Goal: Feedback & Contribution: Submit feedback/report problem

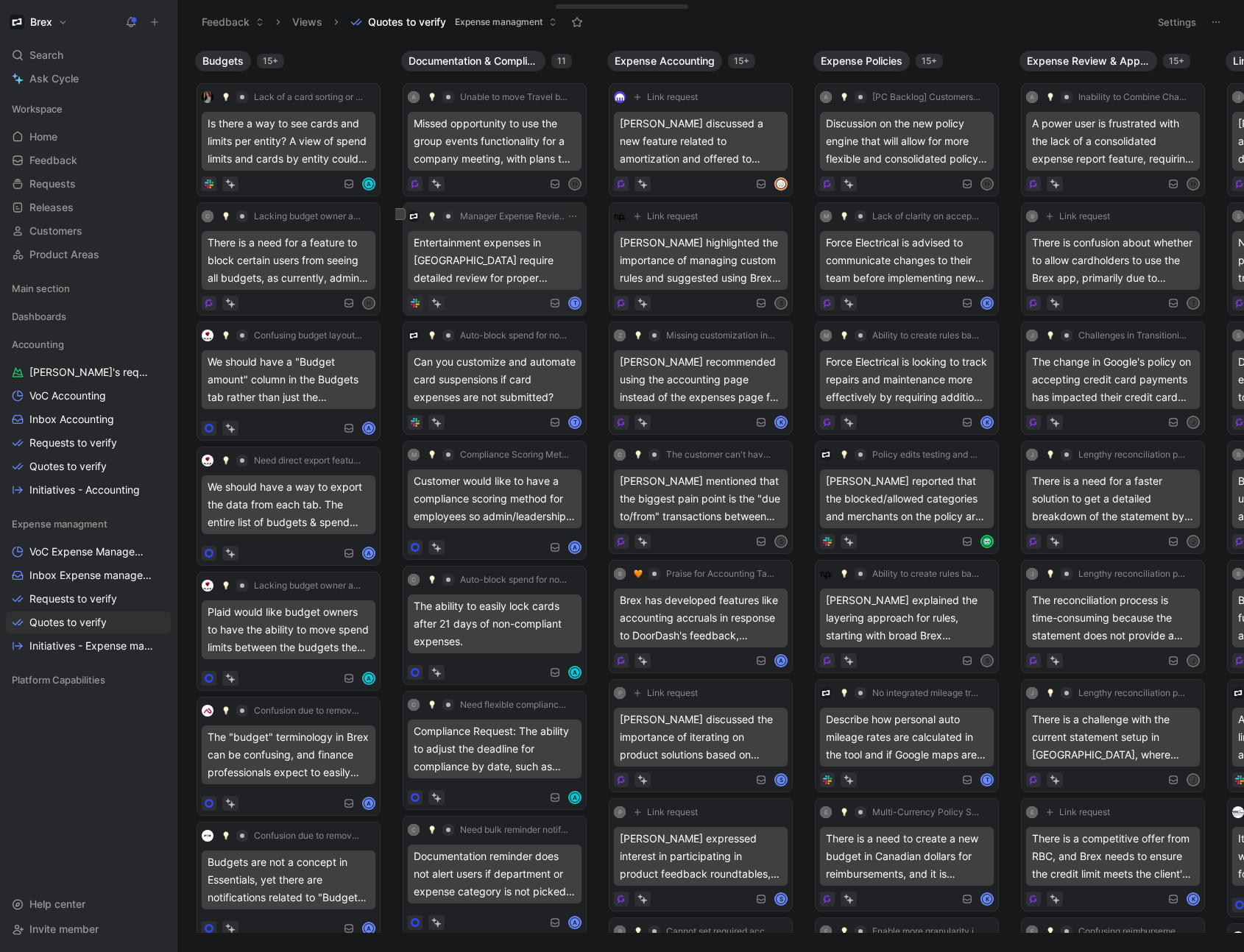
click at [469, 285] on div "Entertainment expenses in [GEOGRAPHIC_DATA] require detailed review for proper …" at bounding box center [495, 261] width 174 height 59
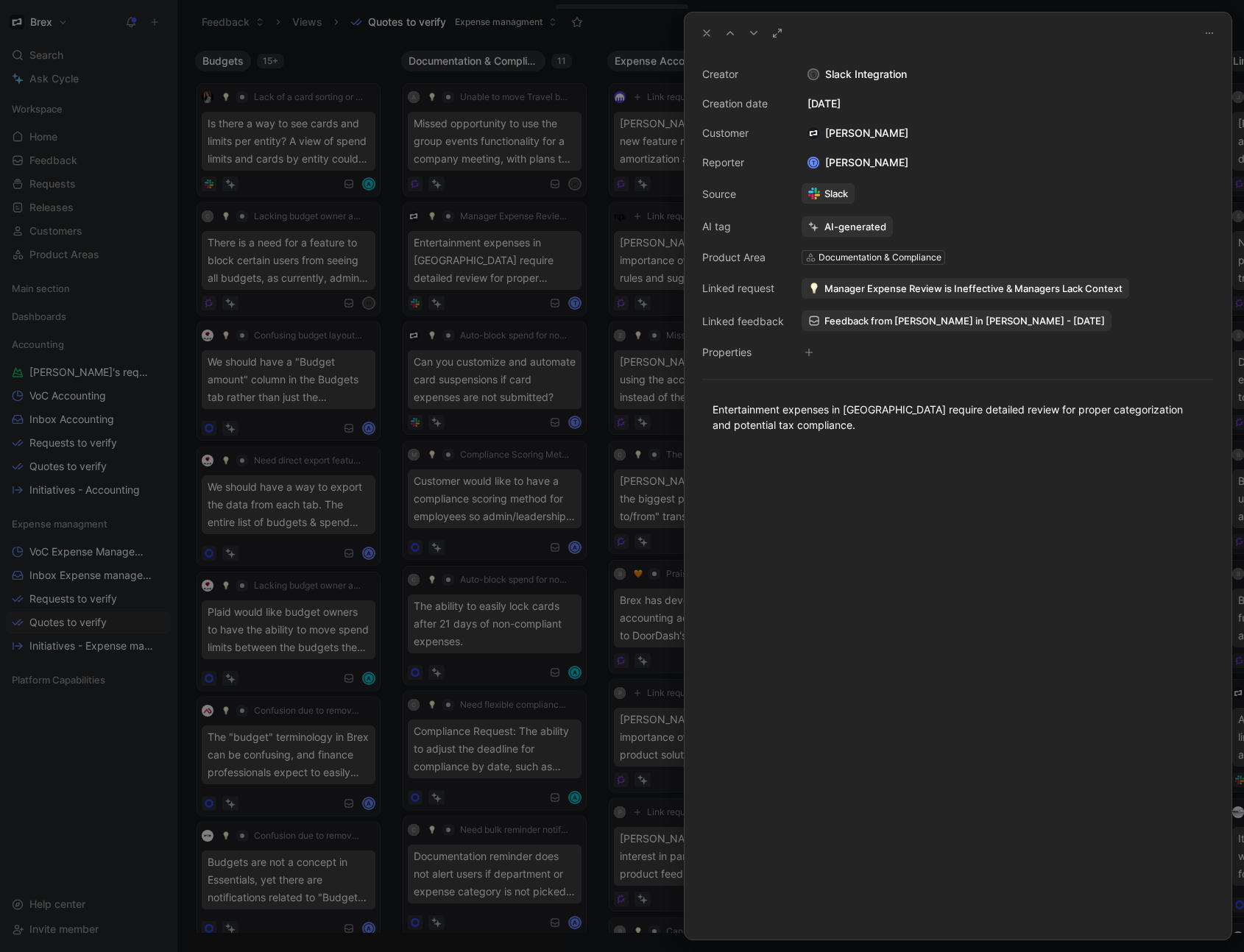
click at [860, 314] on span "Feedback from [PERSON_NAME] in [PERSON_NAME] - [DATE]" at bounding box center [965, 321] width 281 height 13
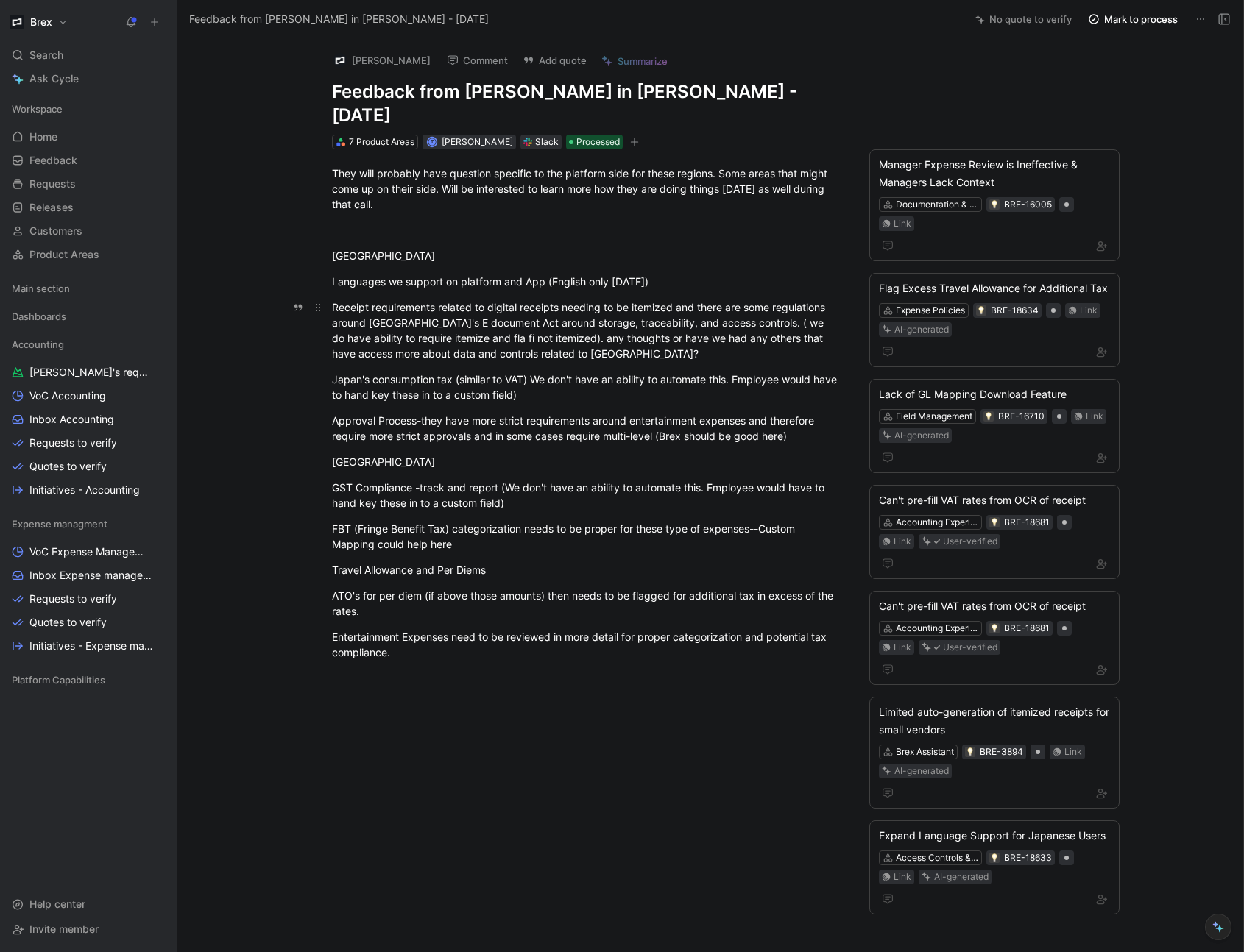
click at [520, 326] on div "Receipt requirements related to digital receipts needing to be itemized and the…" at bounding box center [586, 331] width 510 height 62
click at [439, 480] on div "GST Compliance -track and report (We don't have an ability to automate this. Em…" at bounding box center [586, 495] width 510 height 31
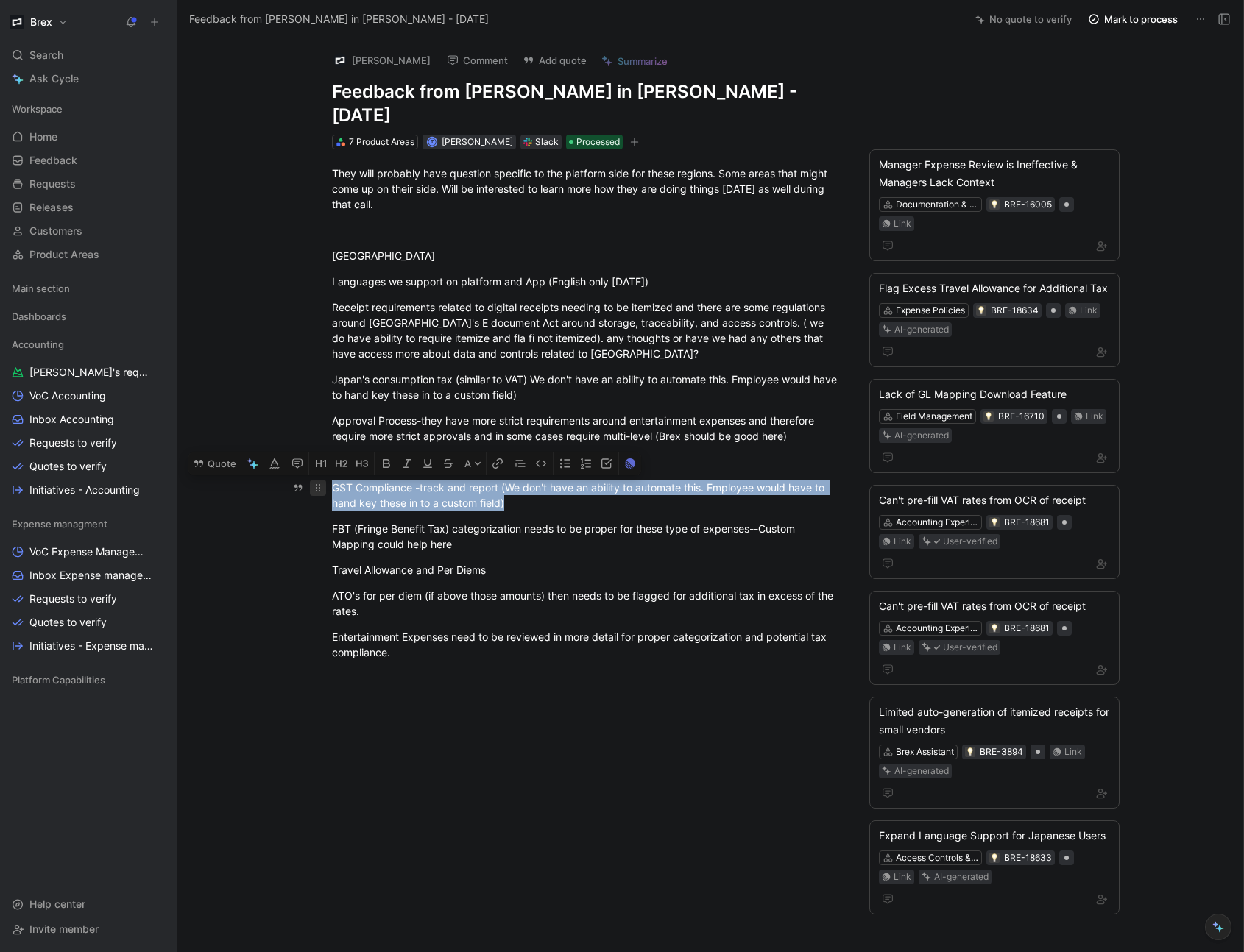
drag, startPoint x: 507, startPoint y: 482, endPoint x: 321, endPoint y: 466, distance: 186.7
click at [321, 475] on p "GST Compliance -track and report (We don't have an ability to automate this. Em…" at bounding box center [586, 495] width 566 height 40
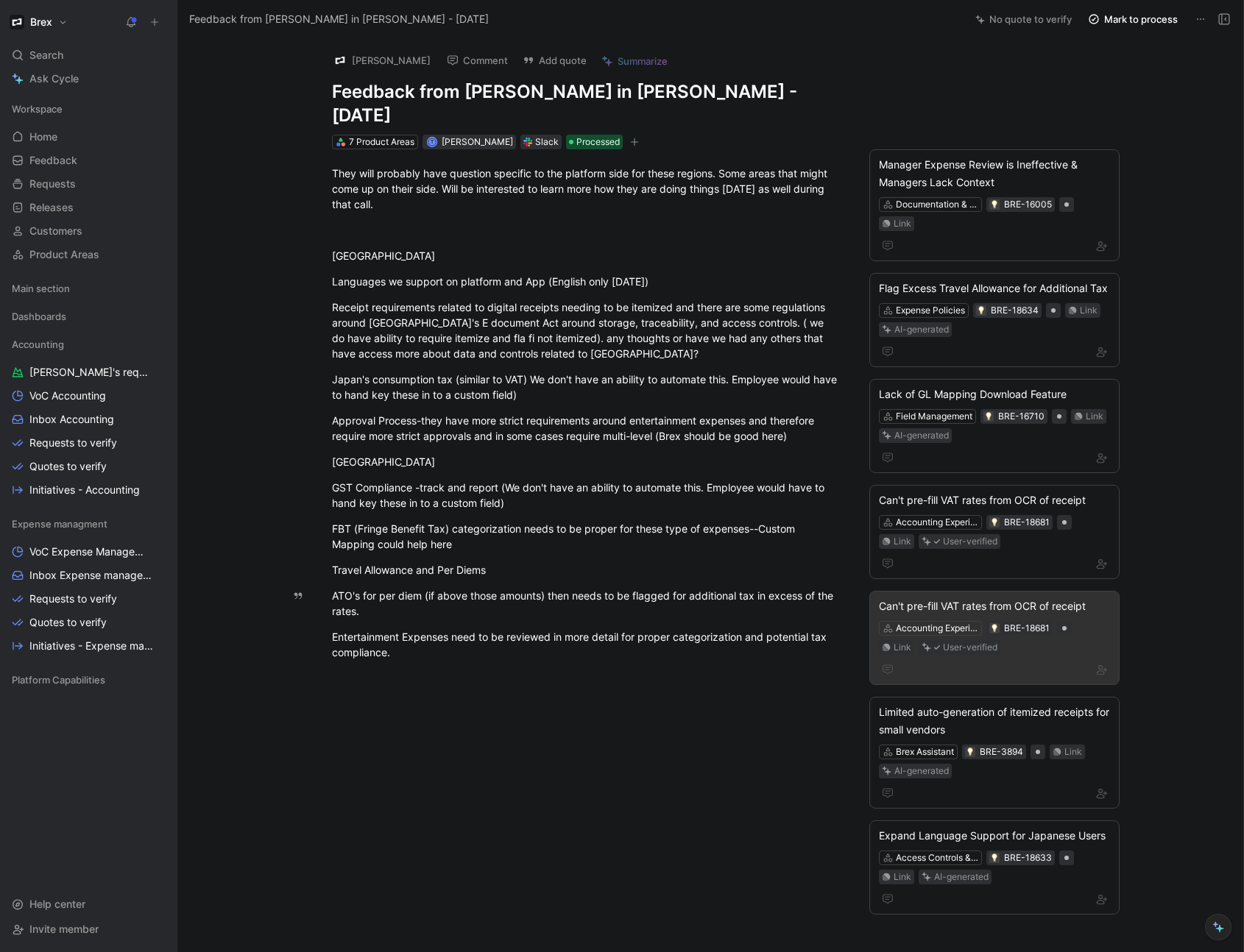
click at [1001, 633] on div "Can't pre-fill VAT rates from OCR of receipt Accounting Experience BRE-18681 Li…" at bounding box center [995, 638] width 251 height 94
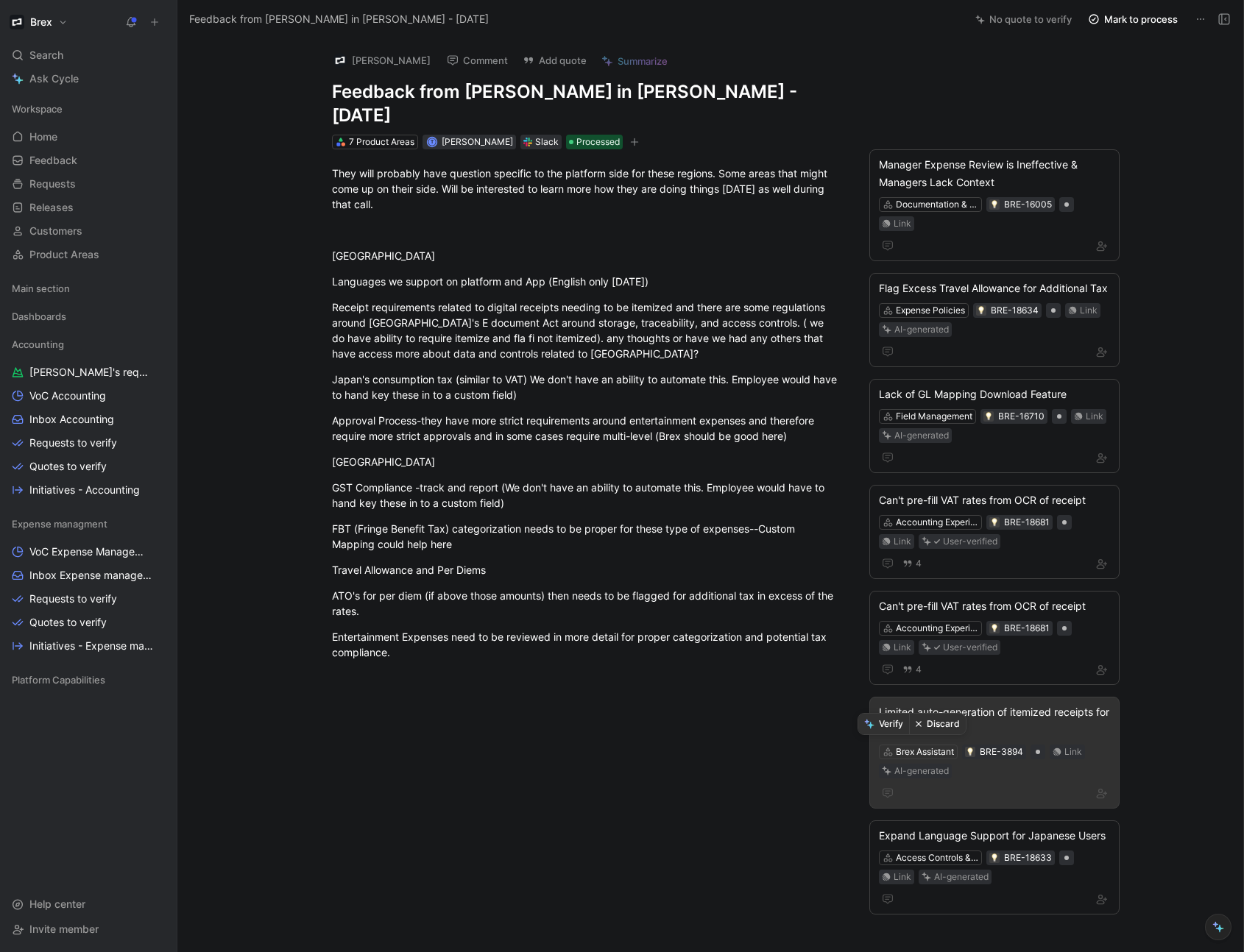
click at [931, 722] on button "Discard" at bounding box center [937, 724] width 57 height 21
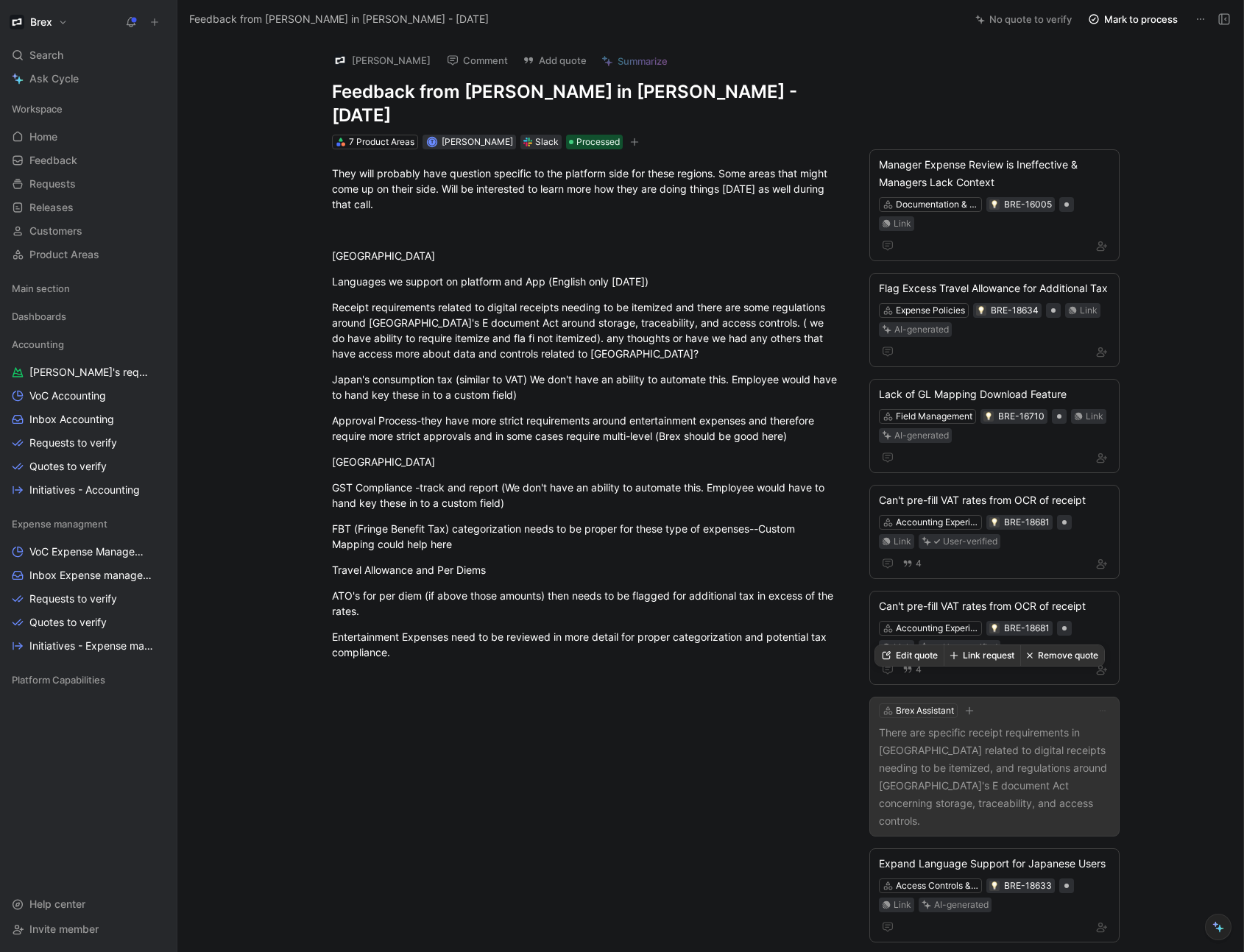
click at [922, 661] on button "Edit quote" at bounding box center [910, 656] width 69 height 21
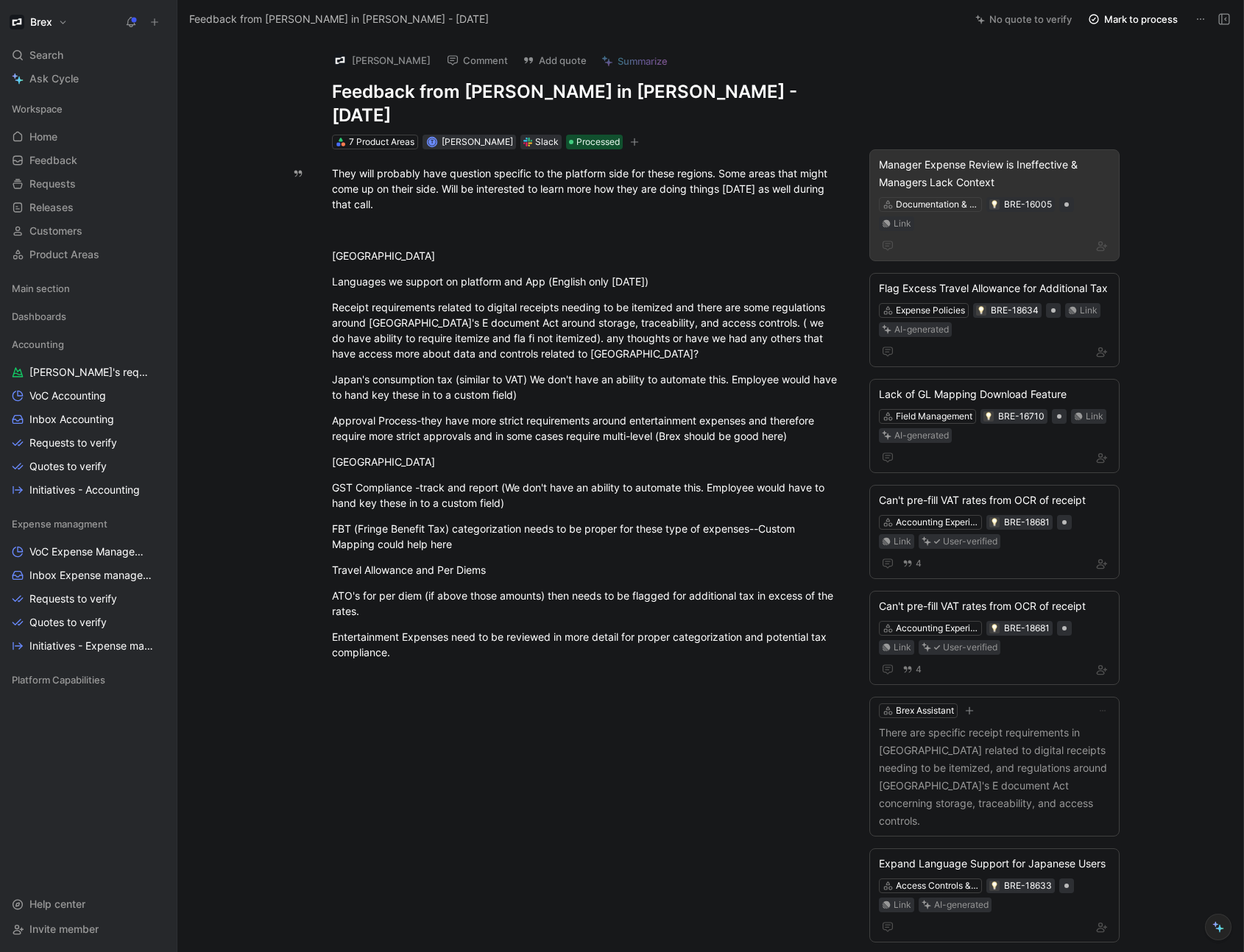
click at [940, 156] on div "Manager Expense Review is Ineffective & Managers Lack Context" at bounding box center [994, 174] width 231 height 35
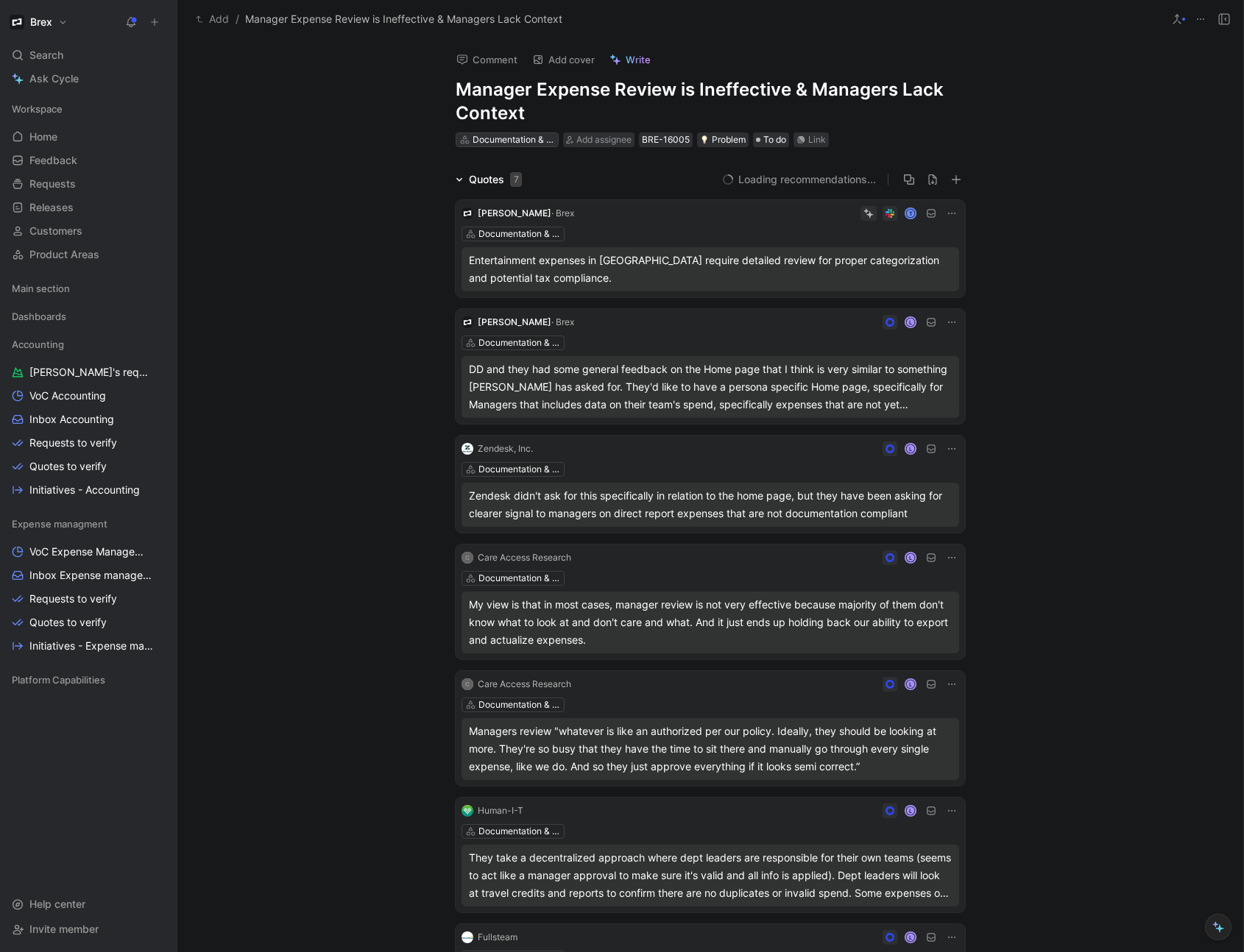
click at [495, 144] on div "Documentation & Compliance" at bounding box center [514, 140] width 83 height 15
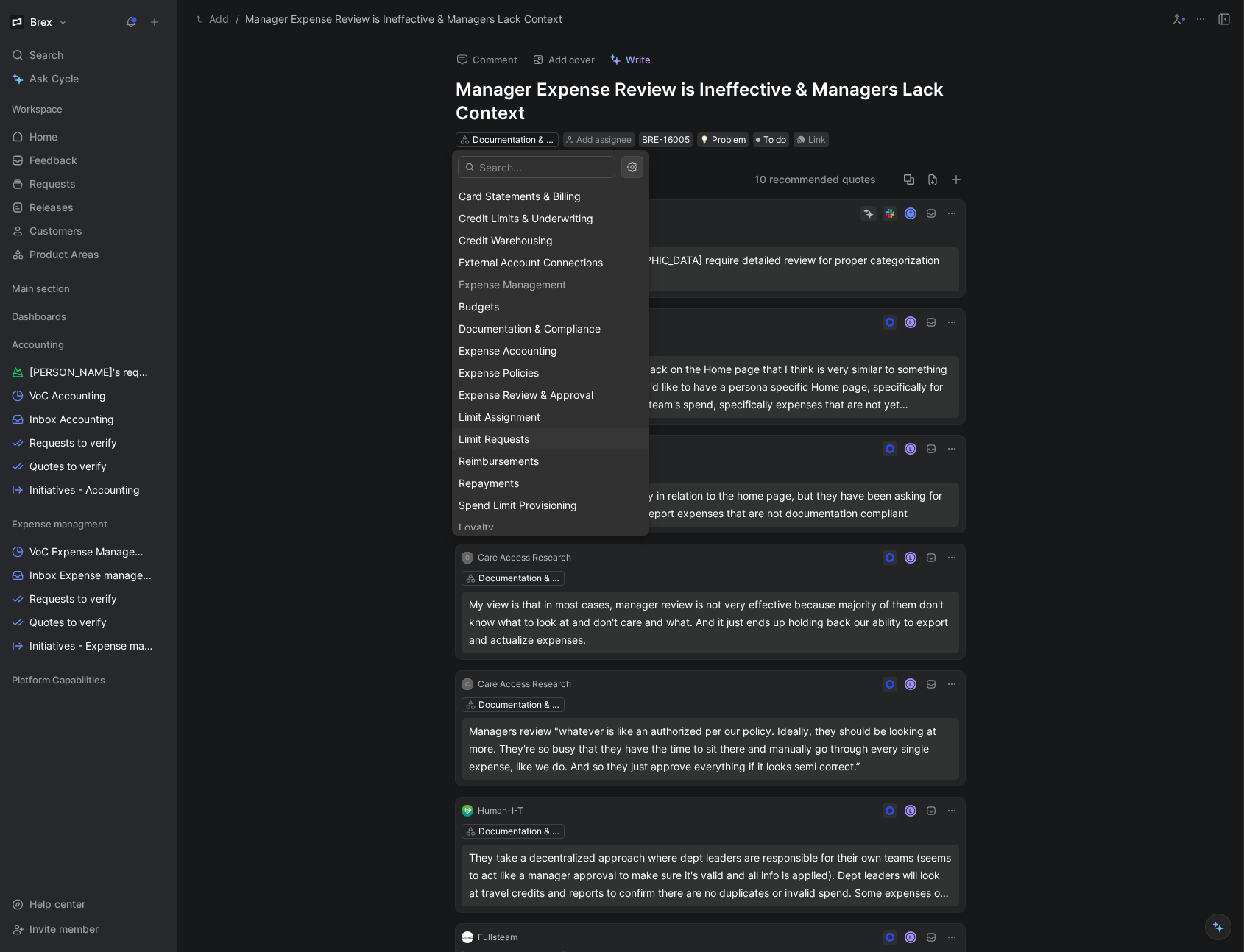
scroll to position [1011, 0]
click at [567, 353] on span "Expense Review & Approval" at bounding box center [526, 353] width 135 height 13
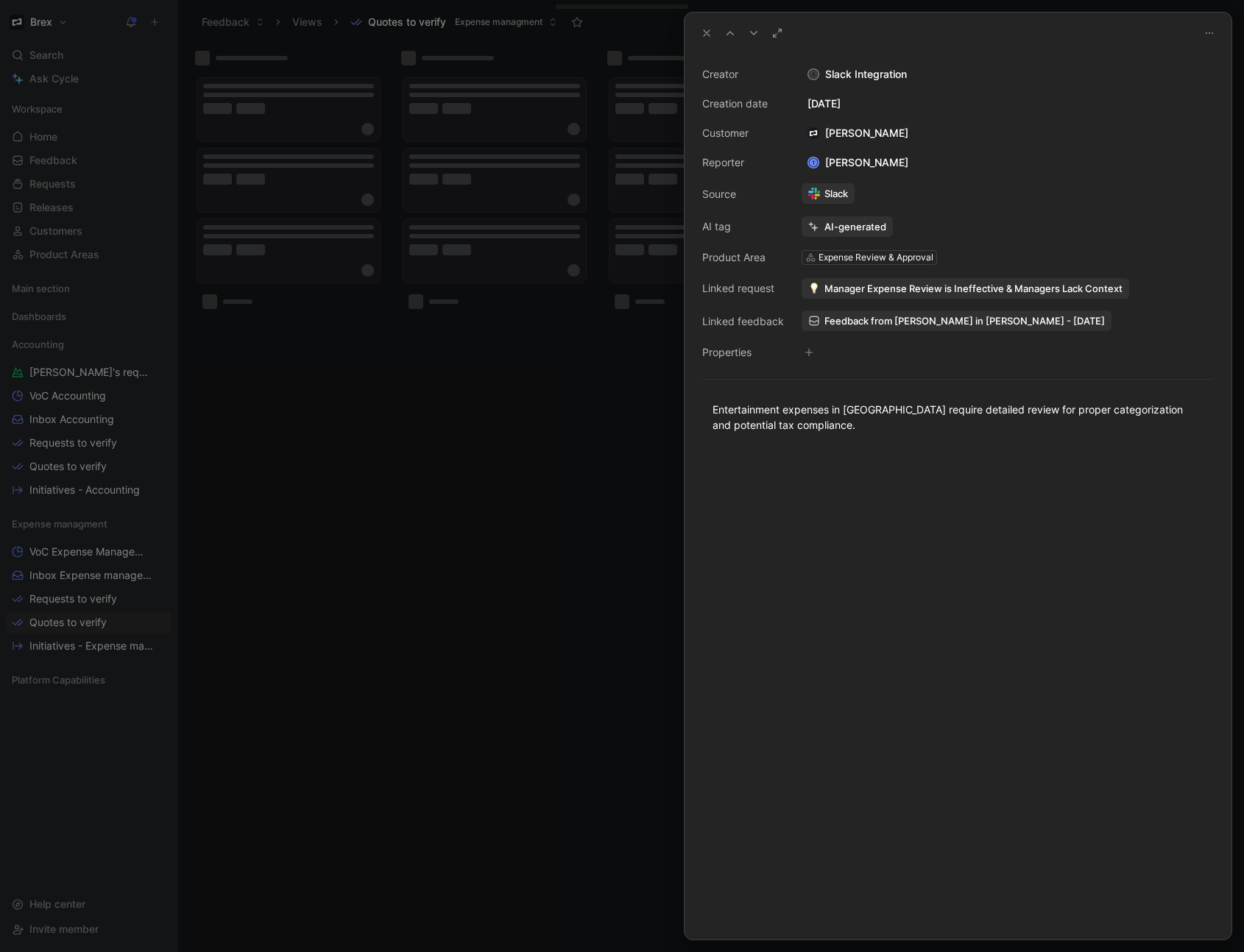
click at [704, 36] on icon at bounding box center [707, 33] width 12 height 12
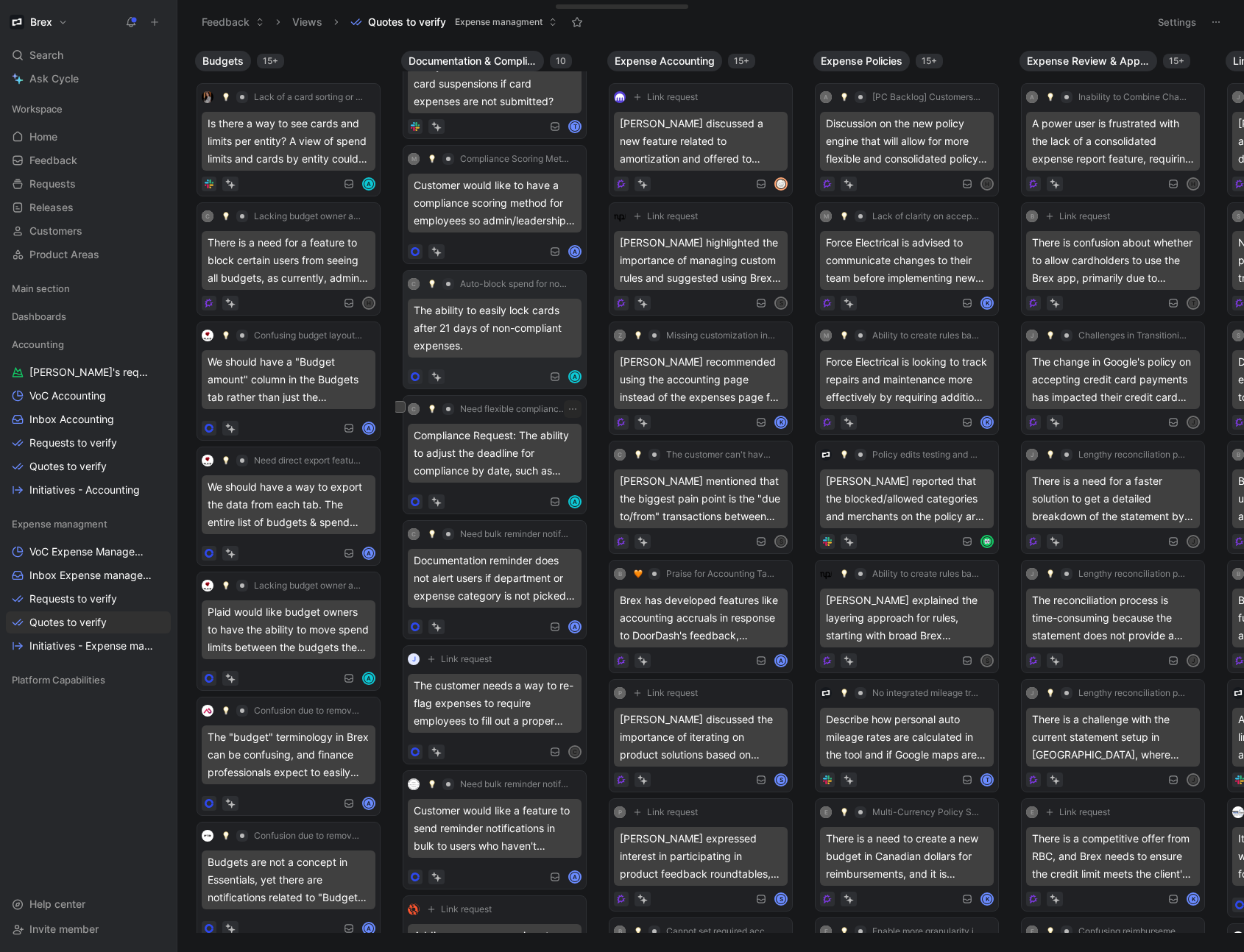
scroll to position [265, 0]
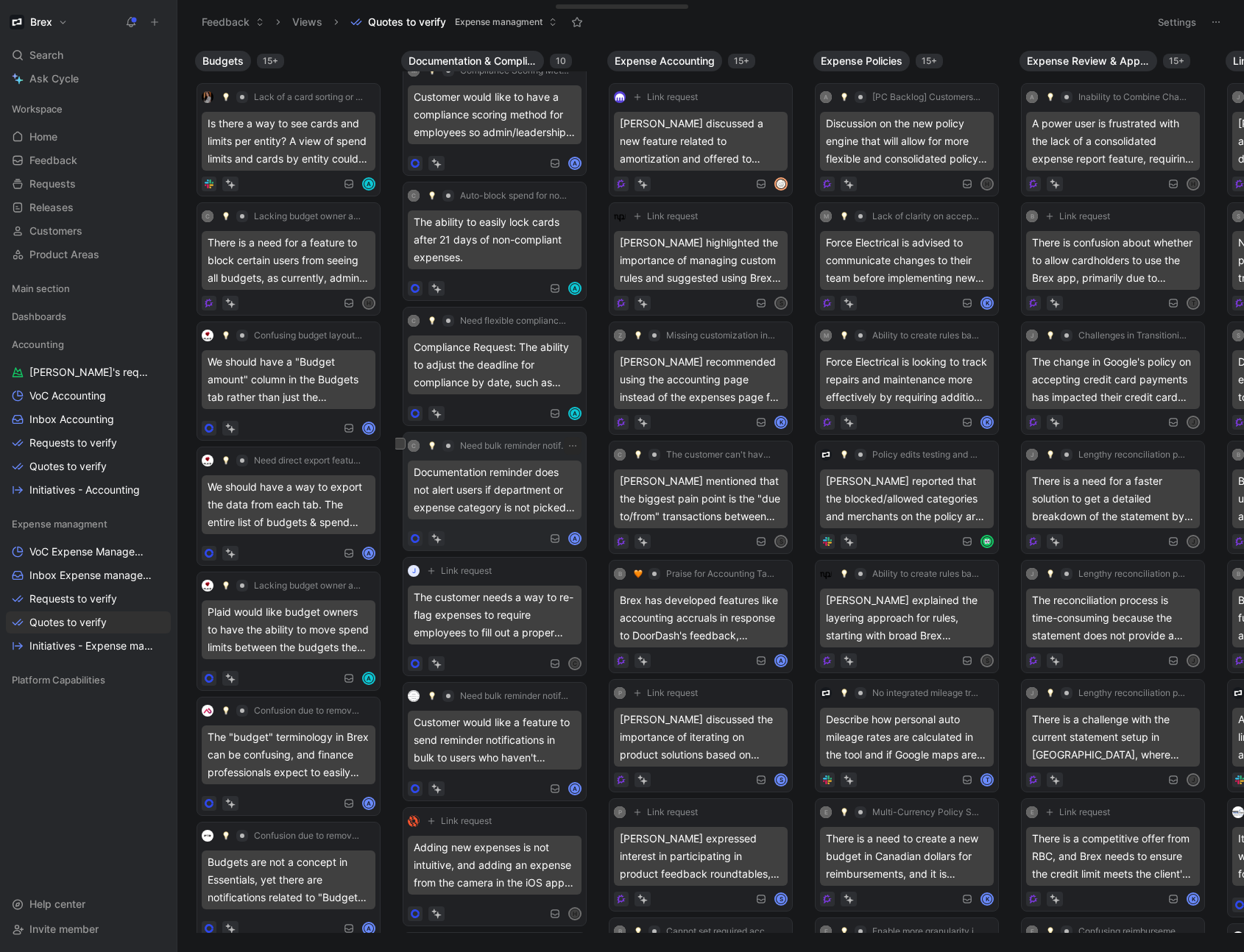
click at [515, 501] on div "Documentation reminder does not alert users if department or expense category i…" at bounding box center [495, 490] width 174 height 59
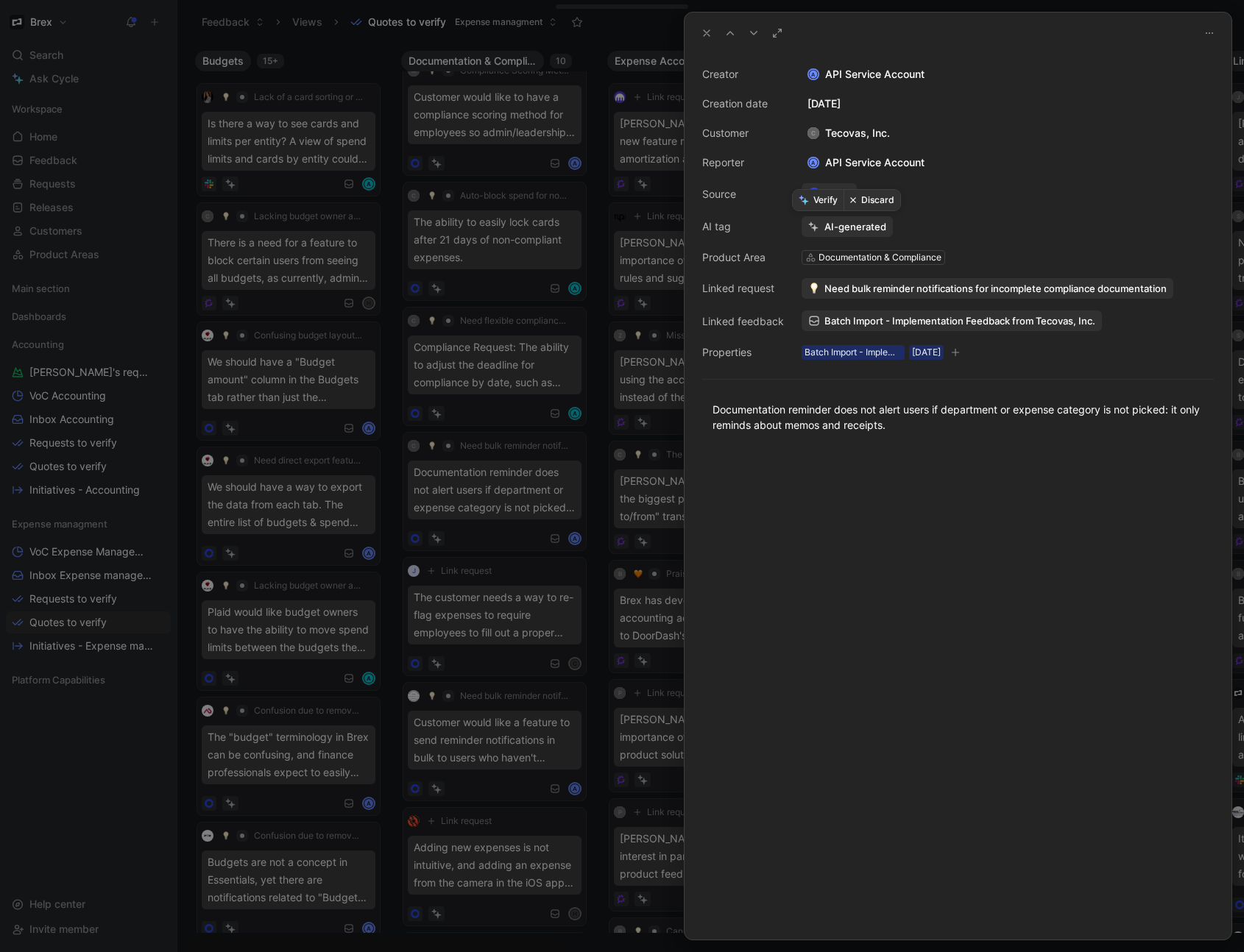
click at [877, 203] on button "Discard" at bounding box center [872, 200] width 57 height 21
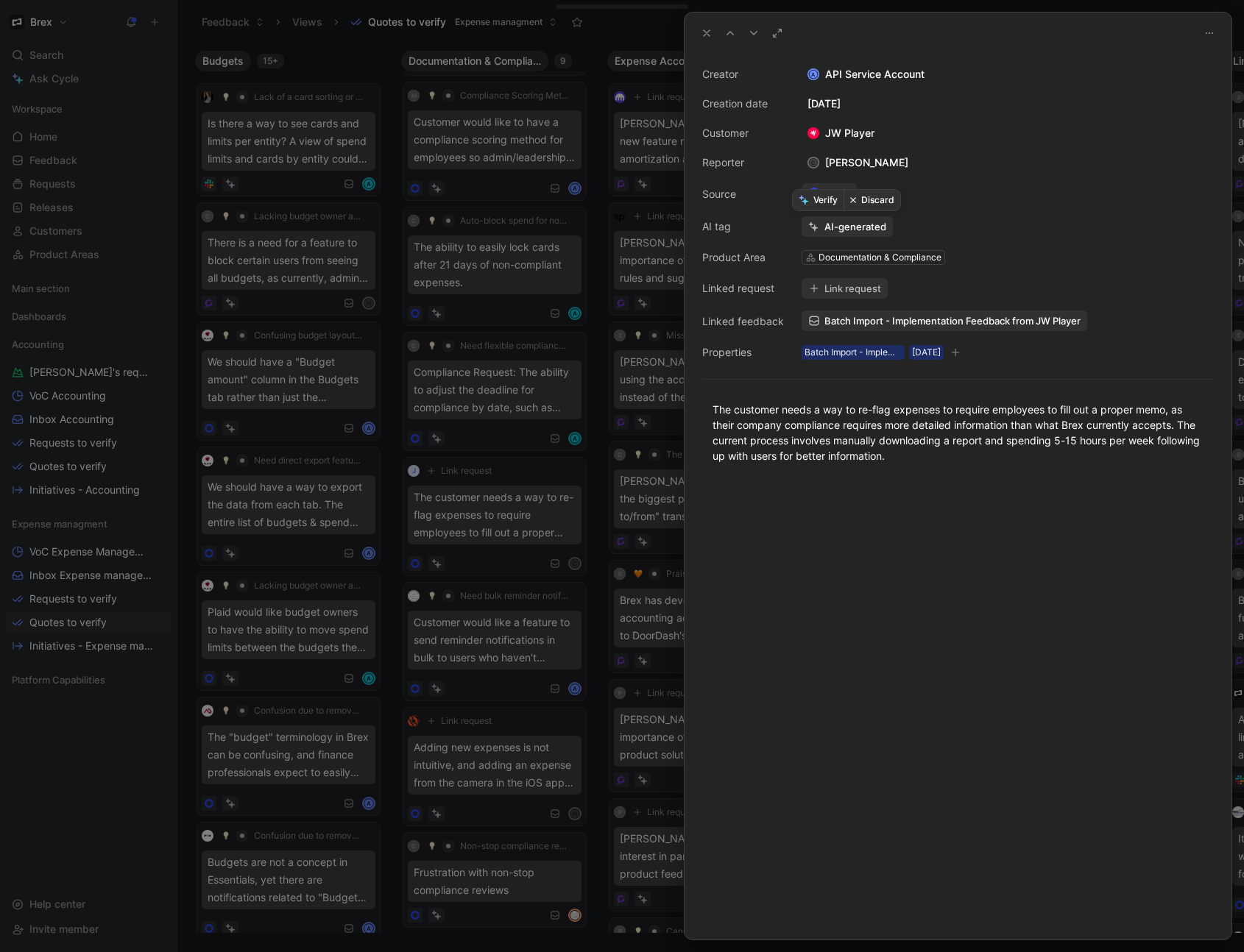
scroll to position [248, 0]
click at [710, 34] on icon at bounding box center [707, 33] width 12 height 12
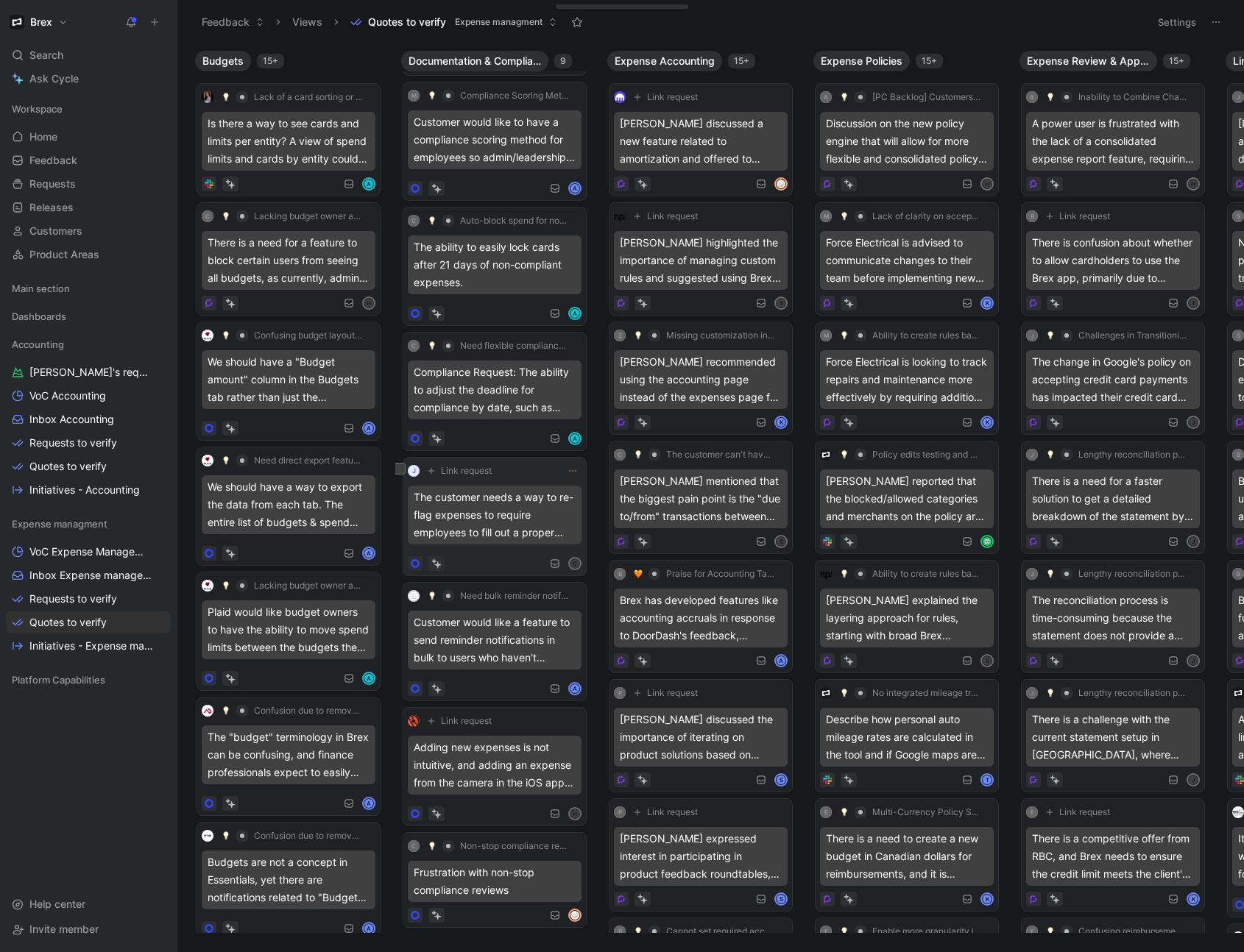
click at [505, 503] on div "The customer needs a way to re-flag expenses to require employees to fill out a…" at bounding box center [495, 515] width 174 height 59
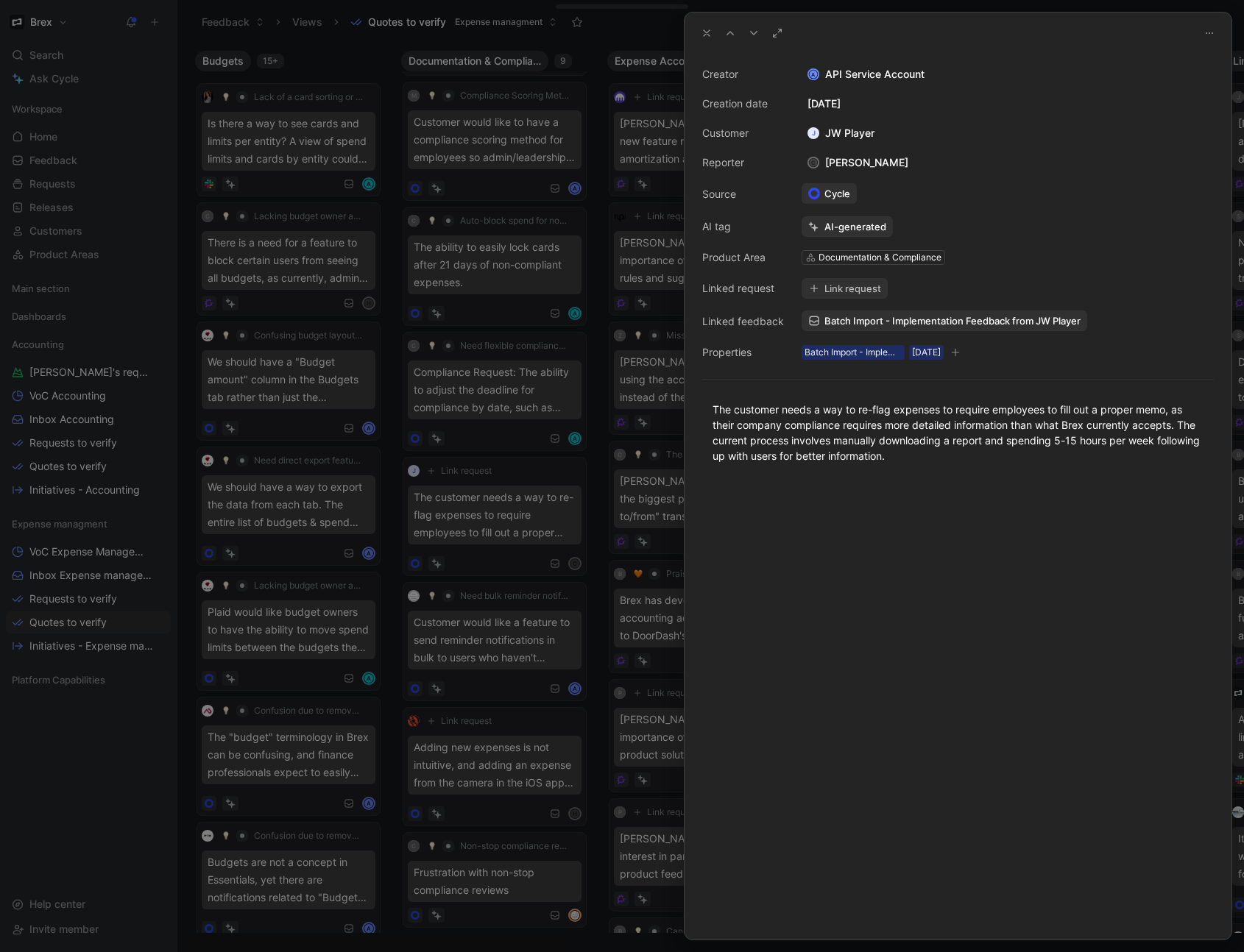
click at [511, 431] on div at bounding box center [622, 476] width 1244 height 952
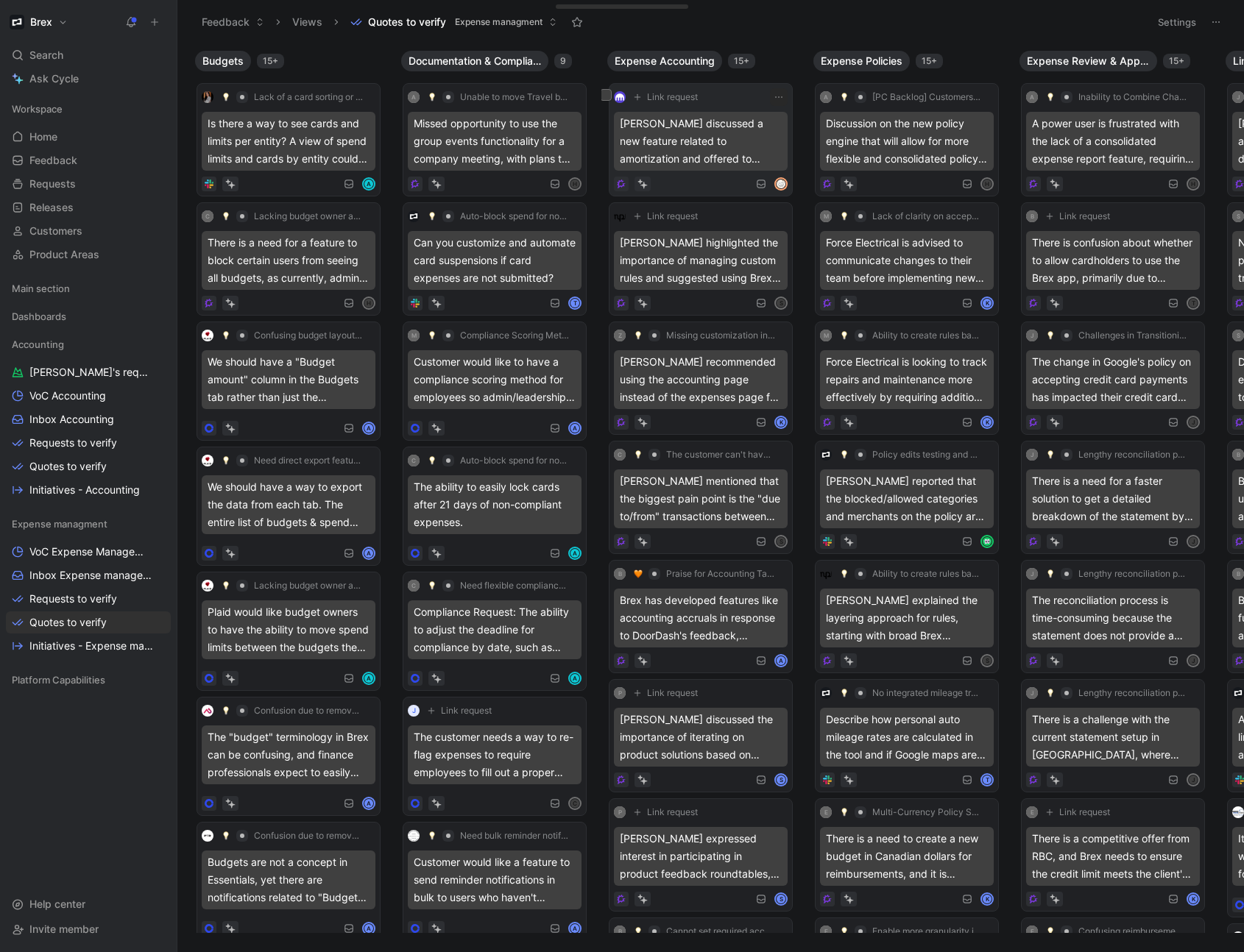
click at [718, 162] on div "[PERSON_NAME] discussed a new feature related to amortization and offered to co…" at bounding box center [701, 141] width 174 height 59
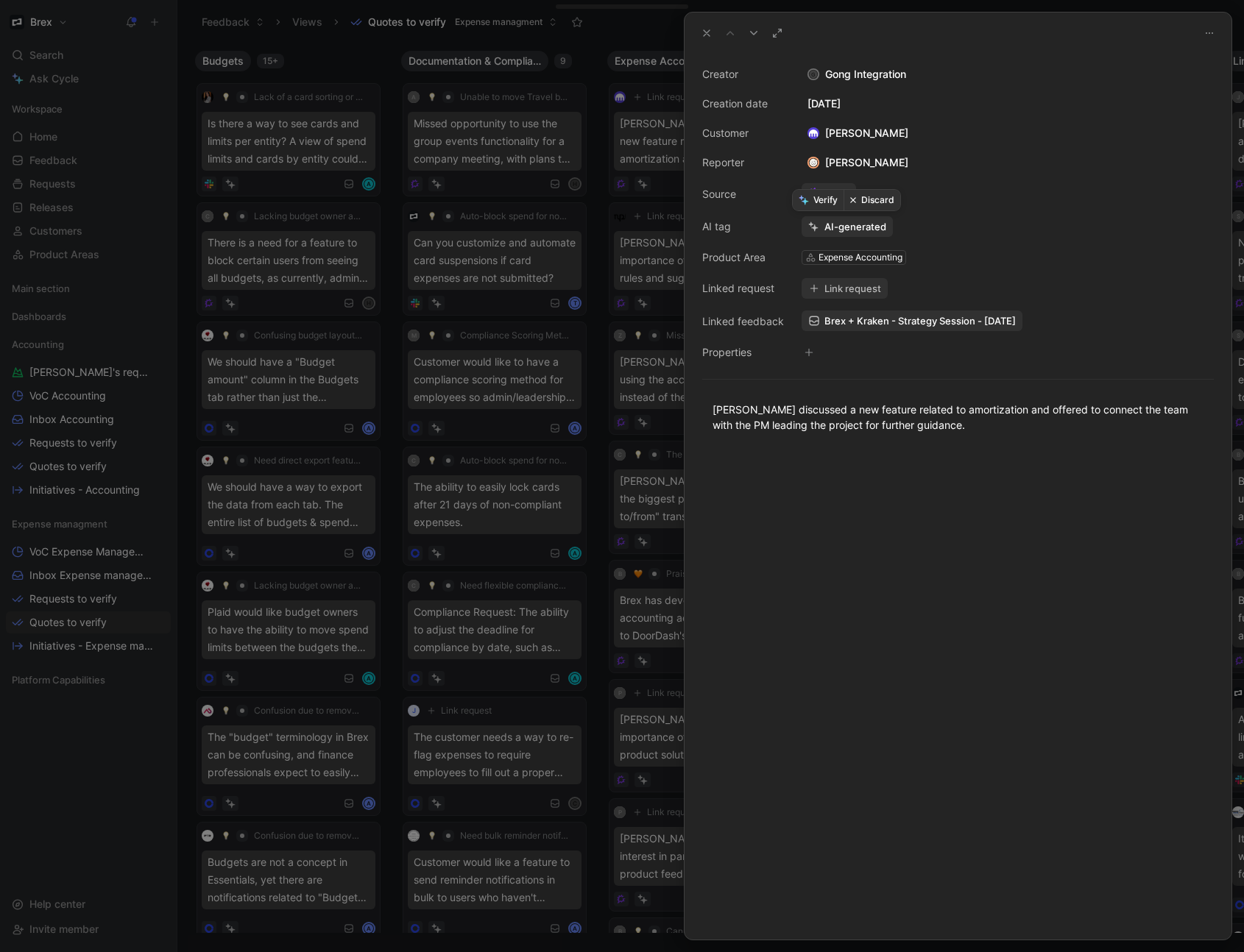
drag, startPoint x: 872, startPoint y: 199, endPoint x: 820, endPoint y: 196, distance: 52.1
click at [867, 201] on button "Discard" at bounding box center [872, 200] width 57 height 21
click at [701, 28] on icon at bounding box center [707, 33] width 12 height 12
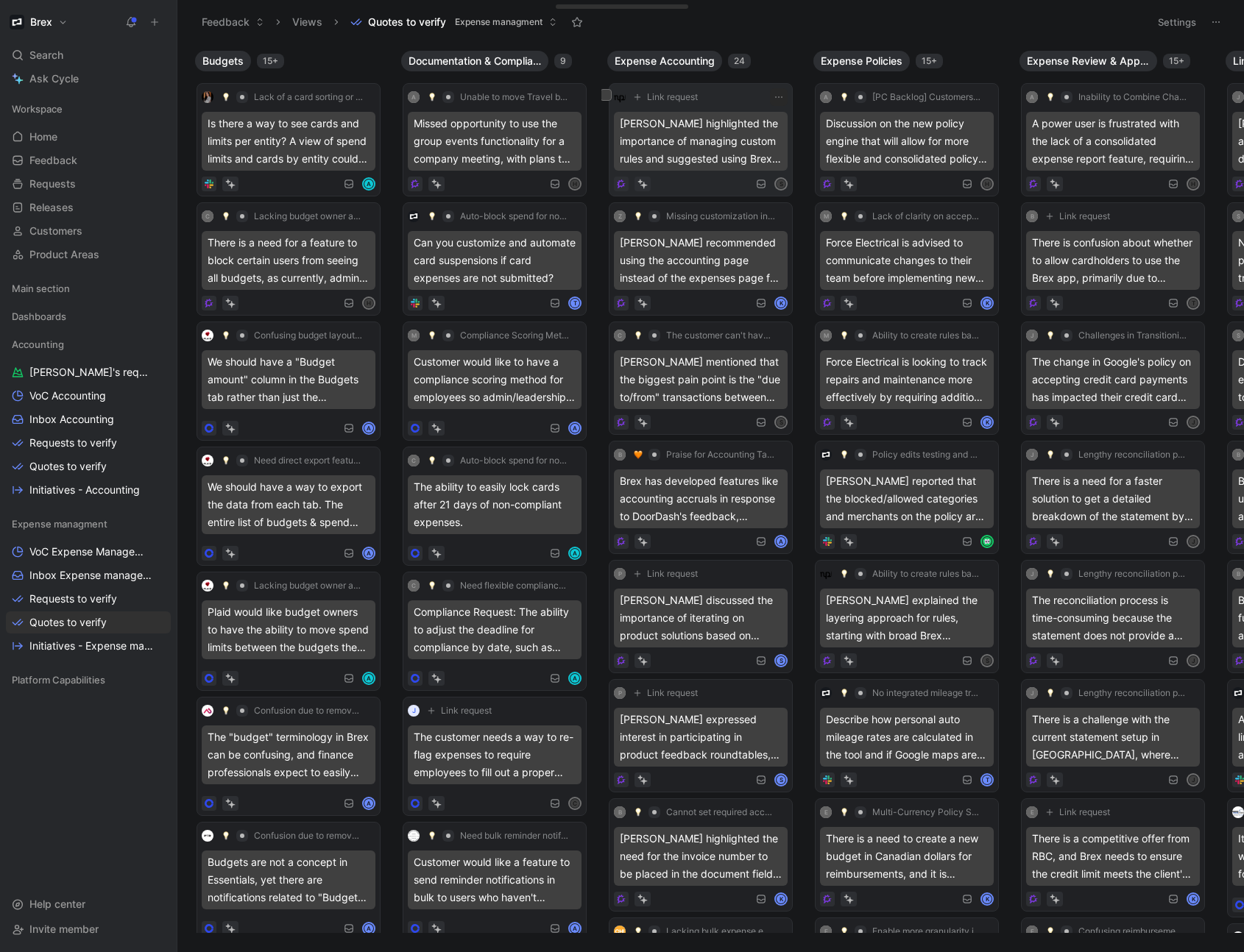
click at [719, 158] on div "[PERSON_NAME] highlighted the importance of managing custom rules and suggested…" at bounding box center [701, 141] width 174 height 59
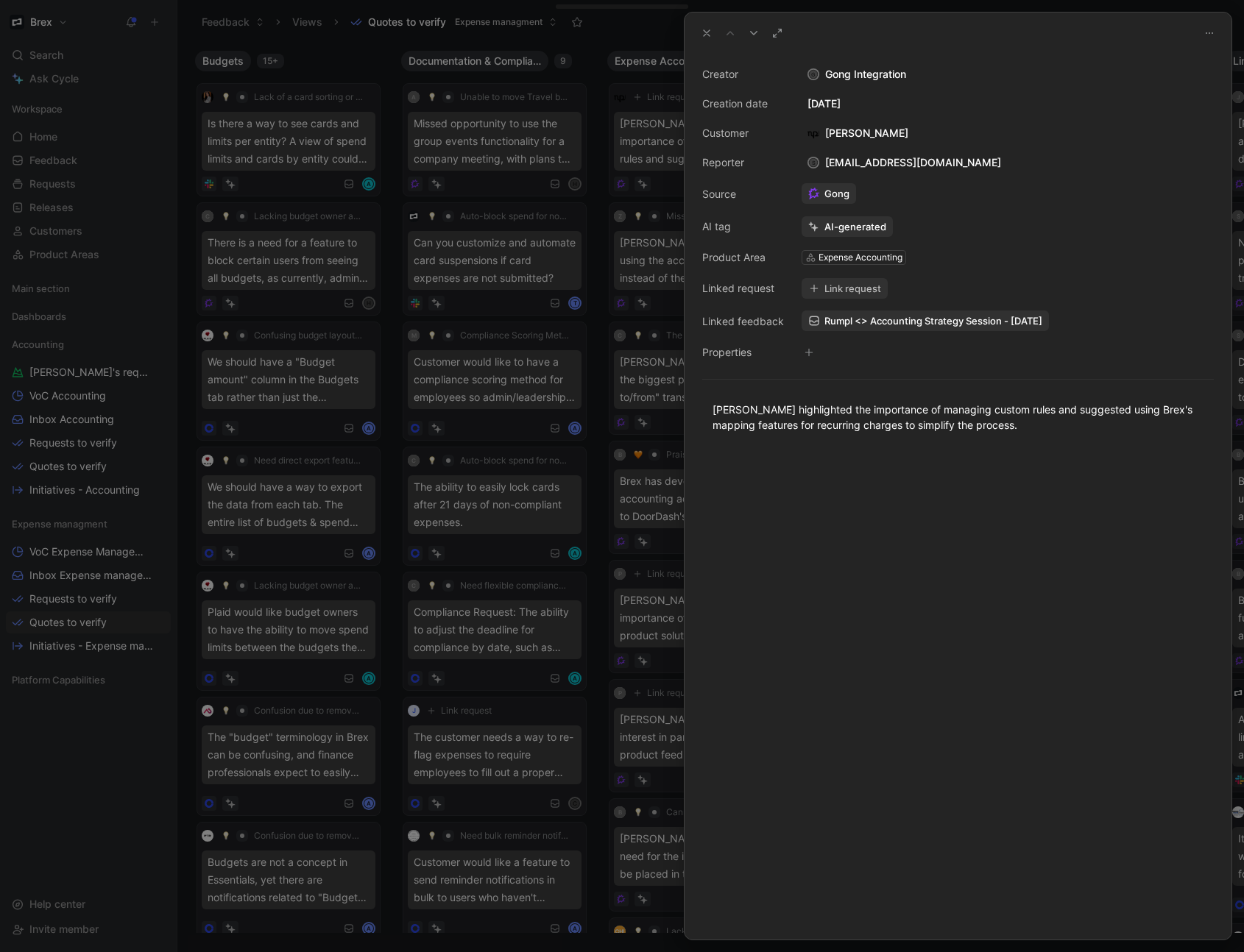
click at [703, 39] on button at bounding box center [707, 33] width 21 height 21
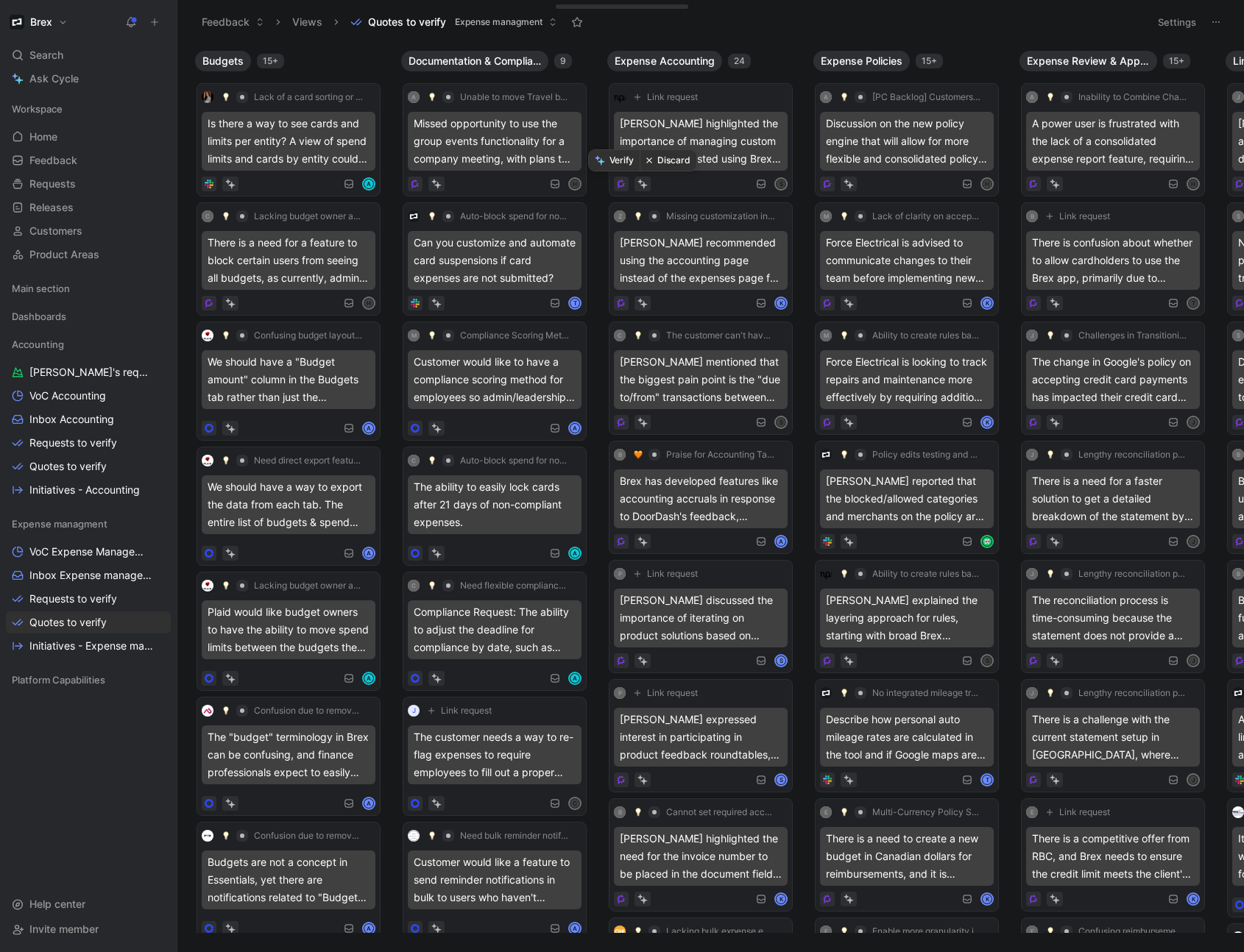
click at [663, 164] on button "Discard" at bounding box center [668, 160] width 57 height 21
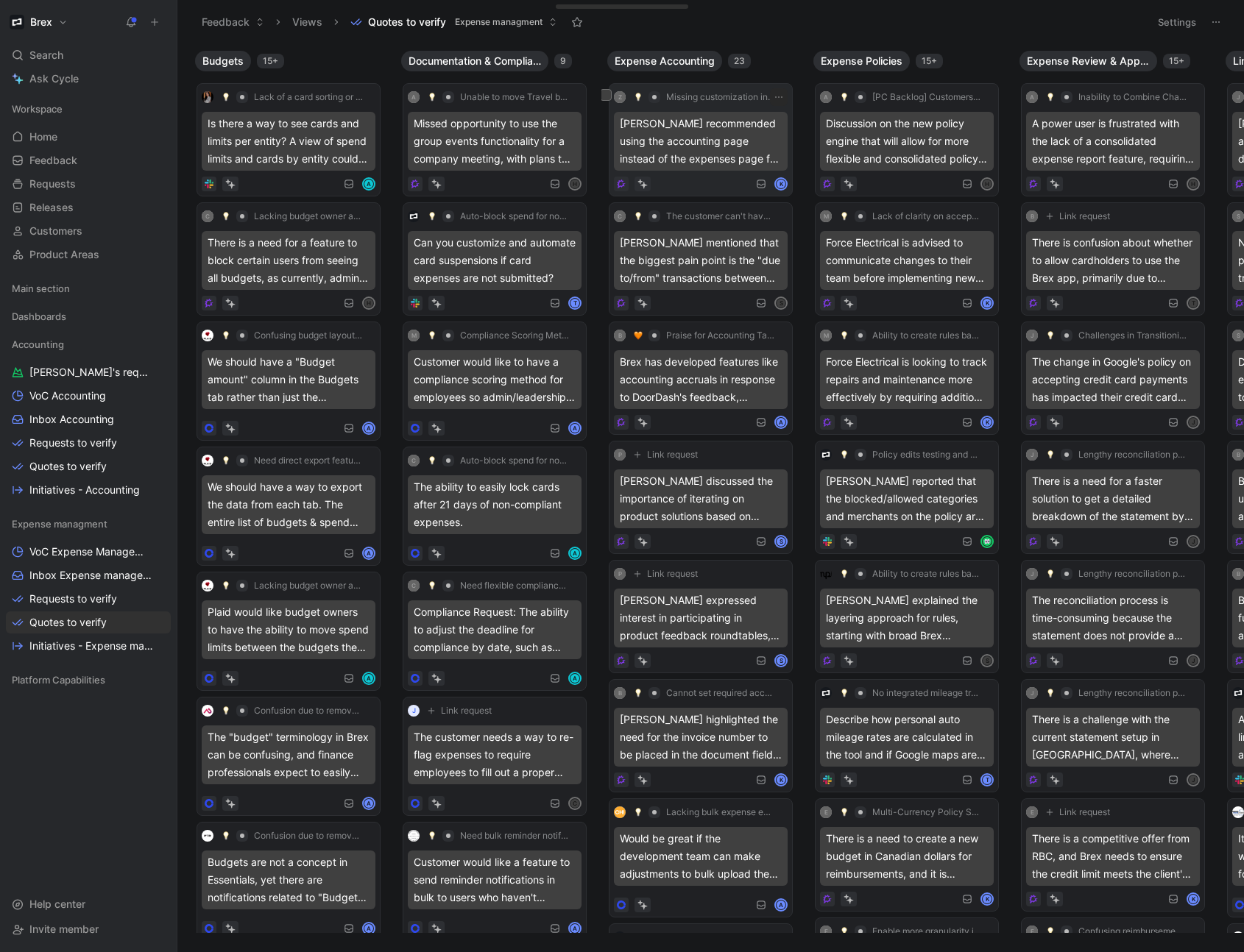
click at [678, 142] on div "[PERSON_NAME] recommended using the accounting page instead of the expenses pag…" at bounding box center [701, 141] width 174 height 59
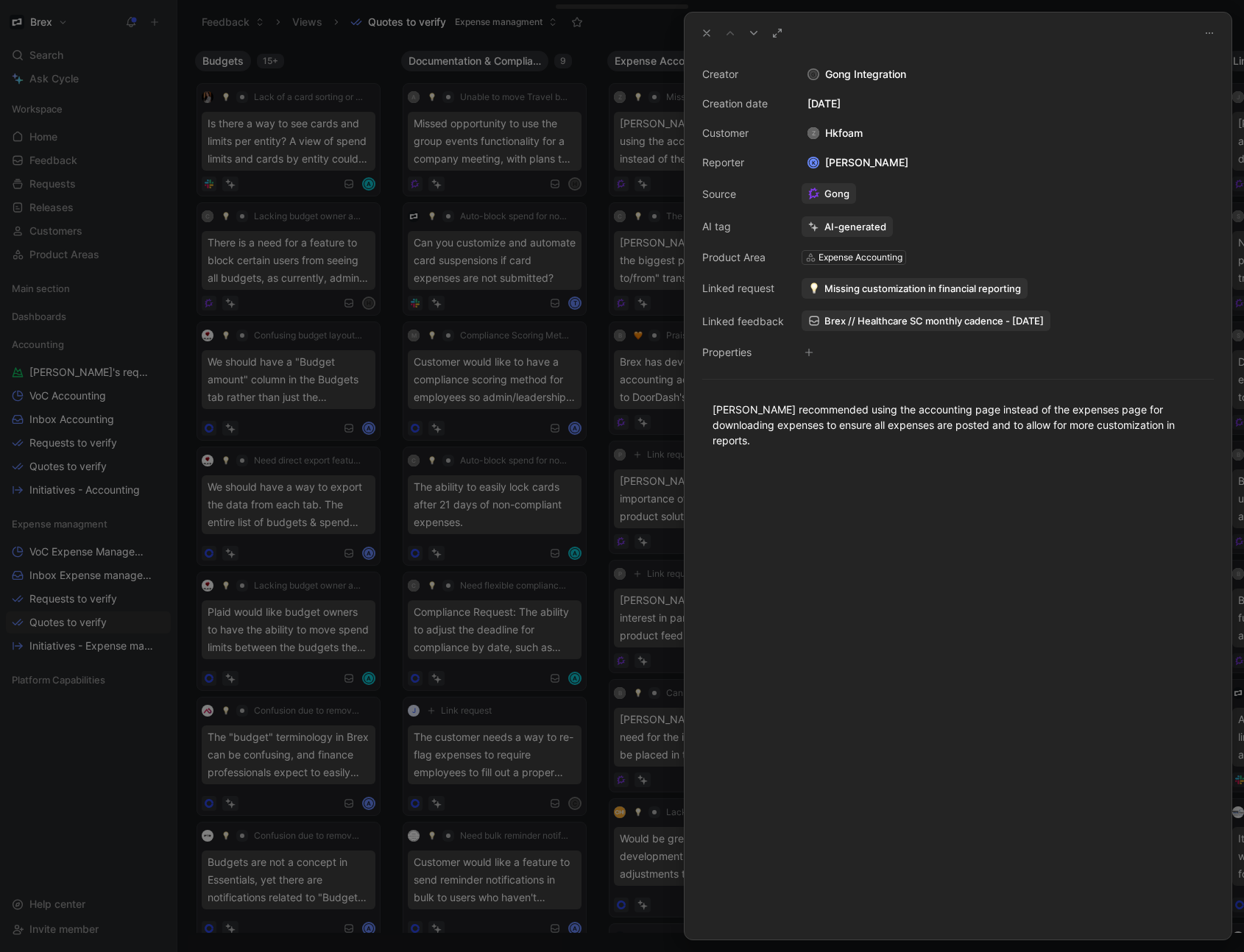
click at [704, 33] on icon at bounding box center [707, 33] width 12 height 12
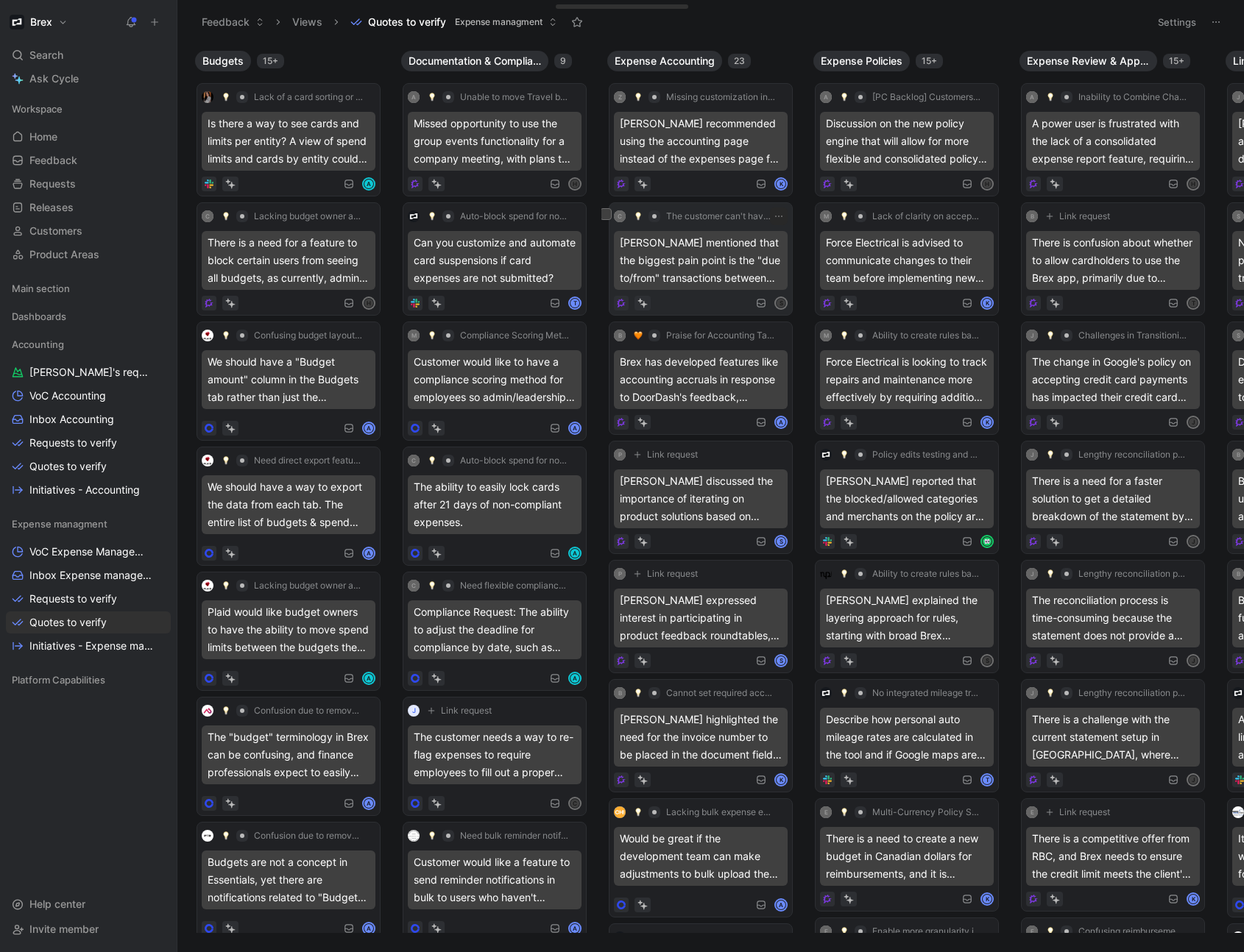
click at [709, 269] on div "[PERSON_NAME] mentioned that the biggest pain point is the "due to/from" transa…" at bounding box center [701, 261] width 174 height 59
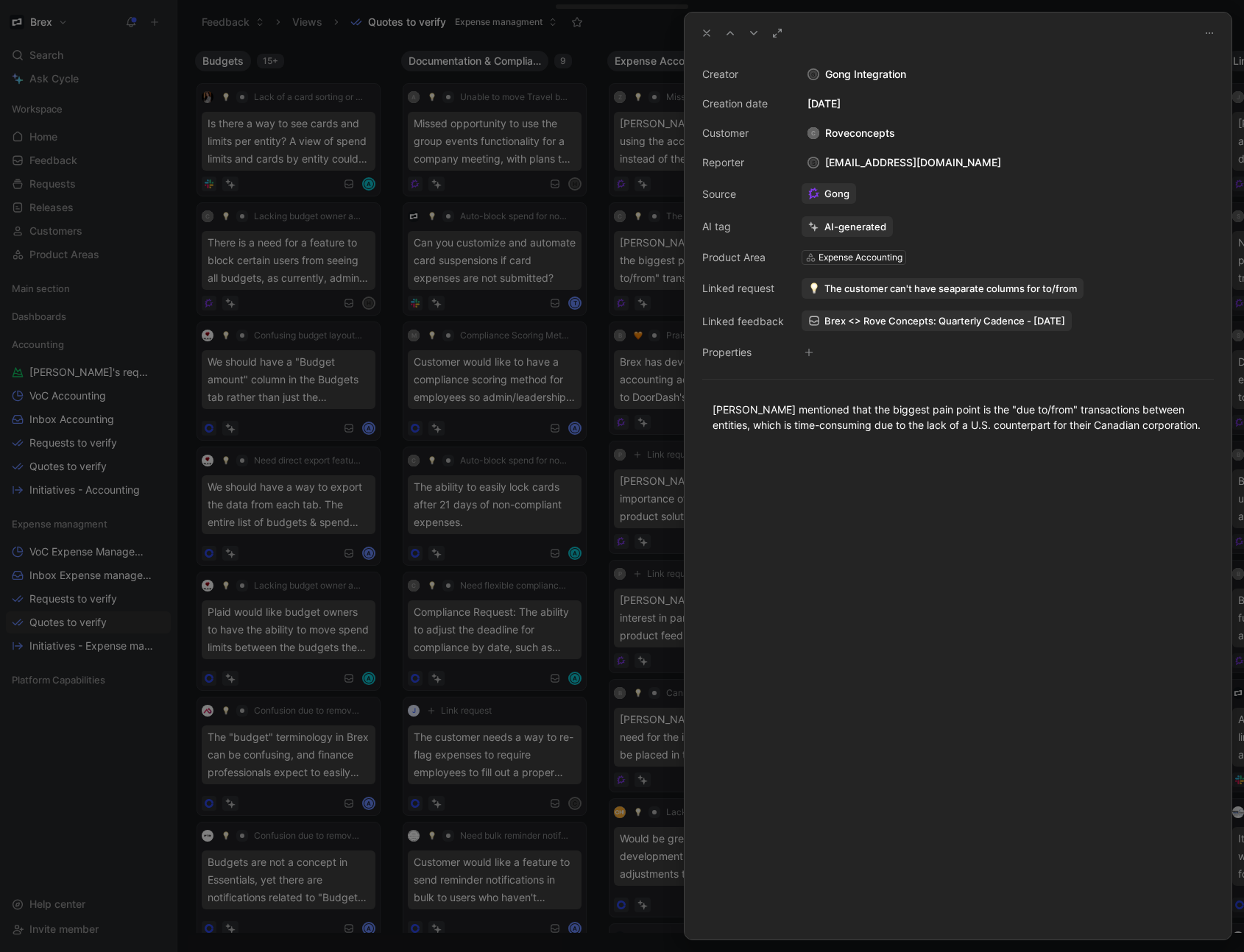
click at [702, 36] on icon at bounding box center [707, 33] width 12 height 12
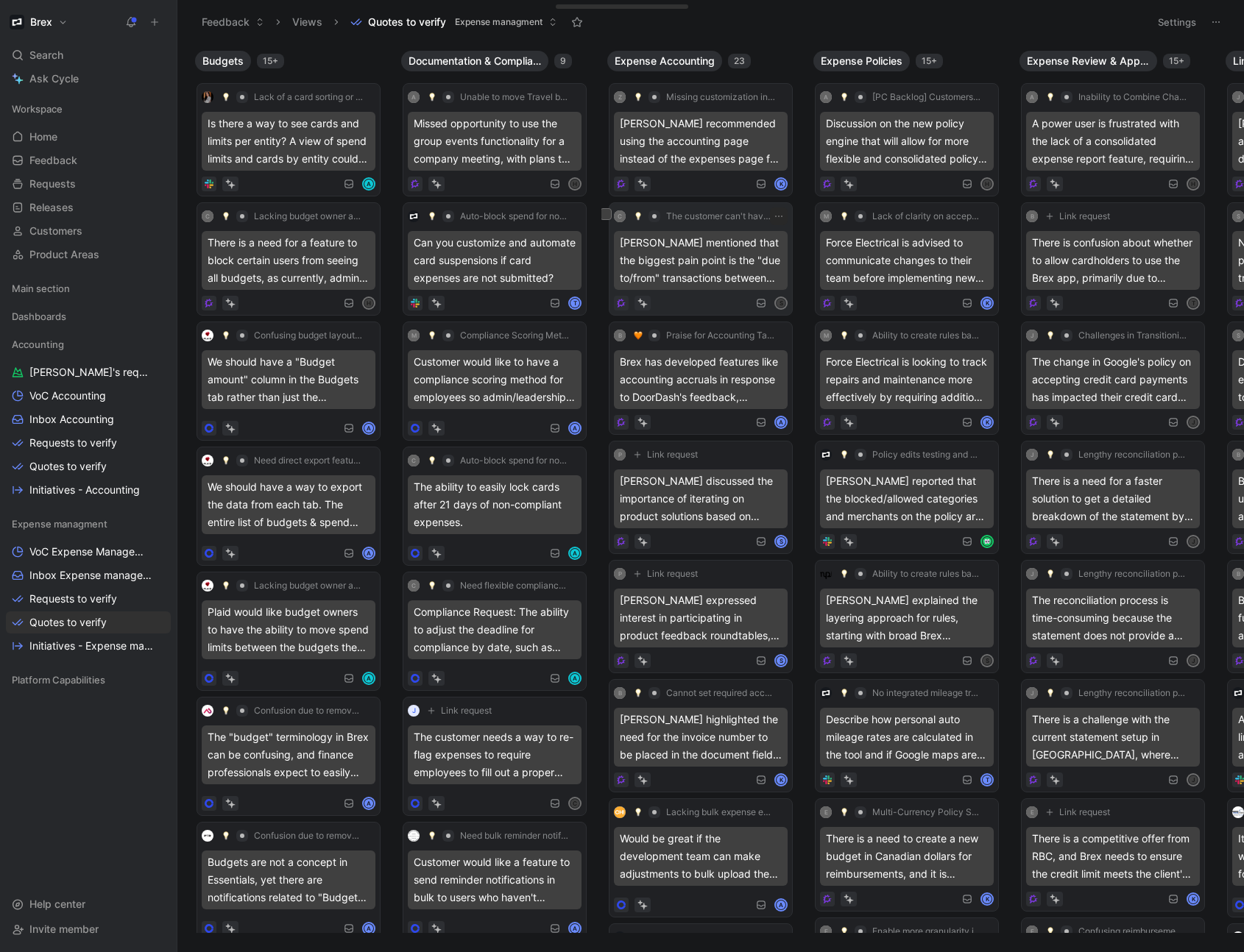
click at [717, 244] on div "[PERSON_NAME] mentioned that the biggest pain point is the "due to/from" transa…" at bounding box center [701, 261] width 174 height 59
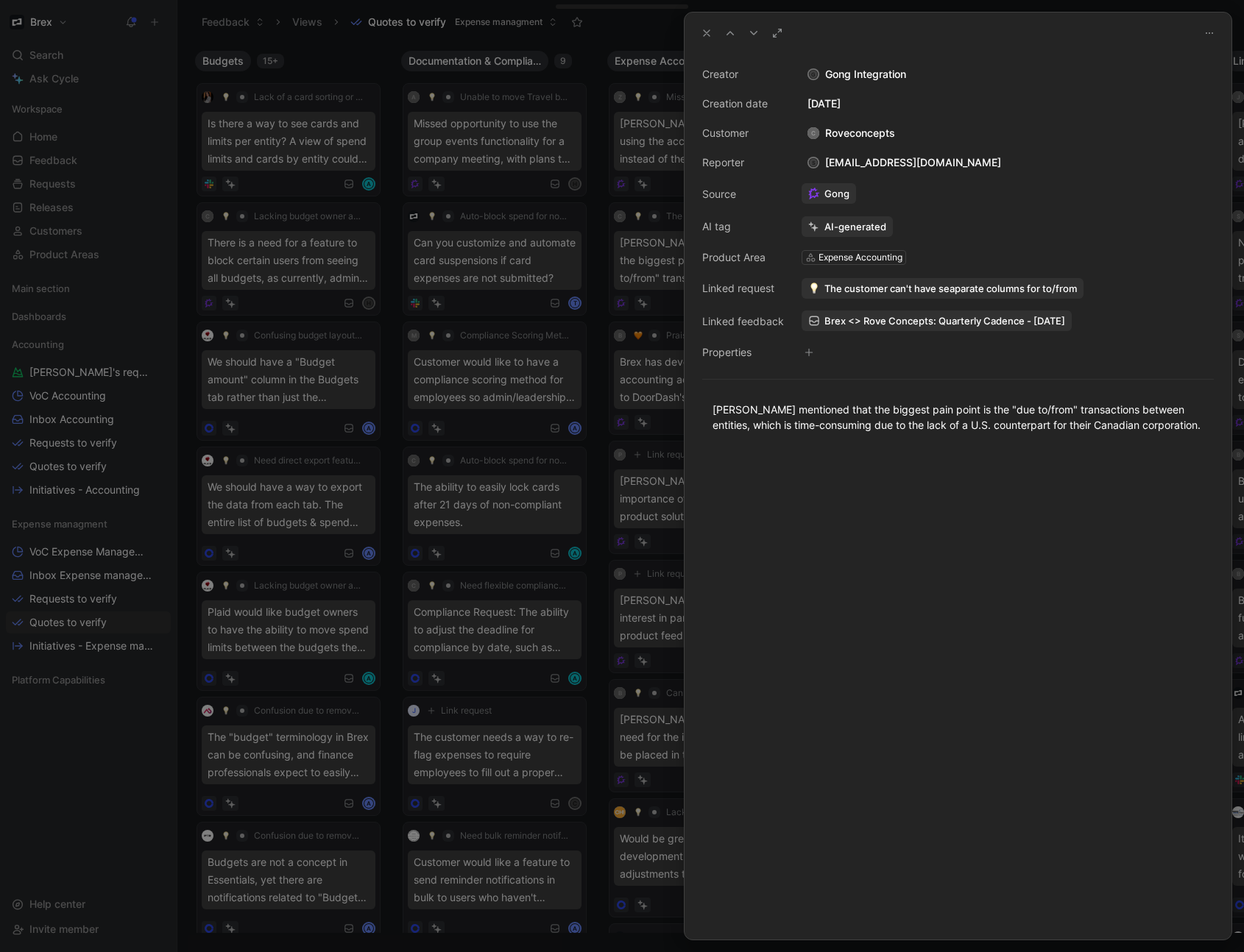
click at [840, 257] on div "Expense Accounting" at bounding box center [861, 258] width 84 height 15
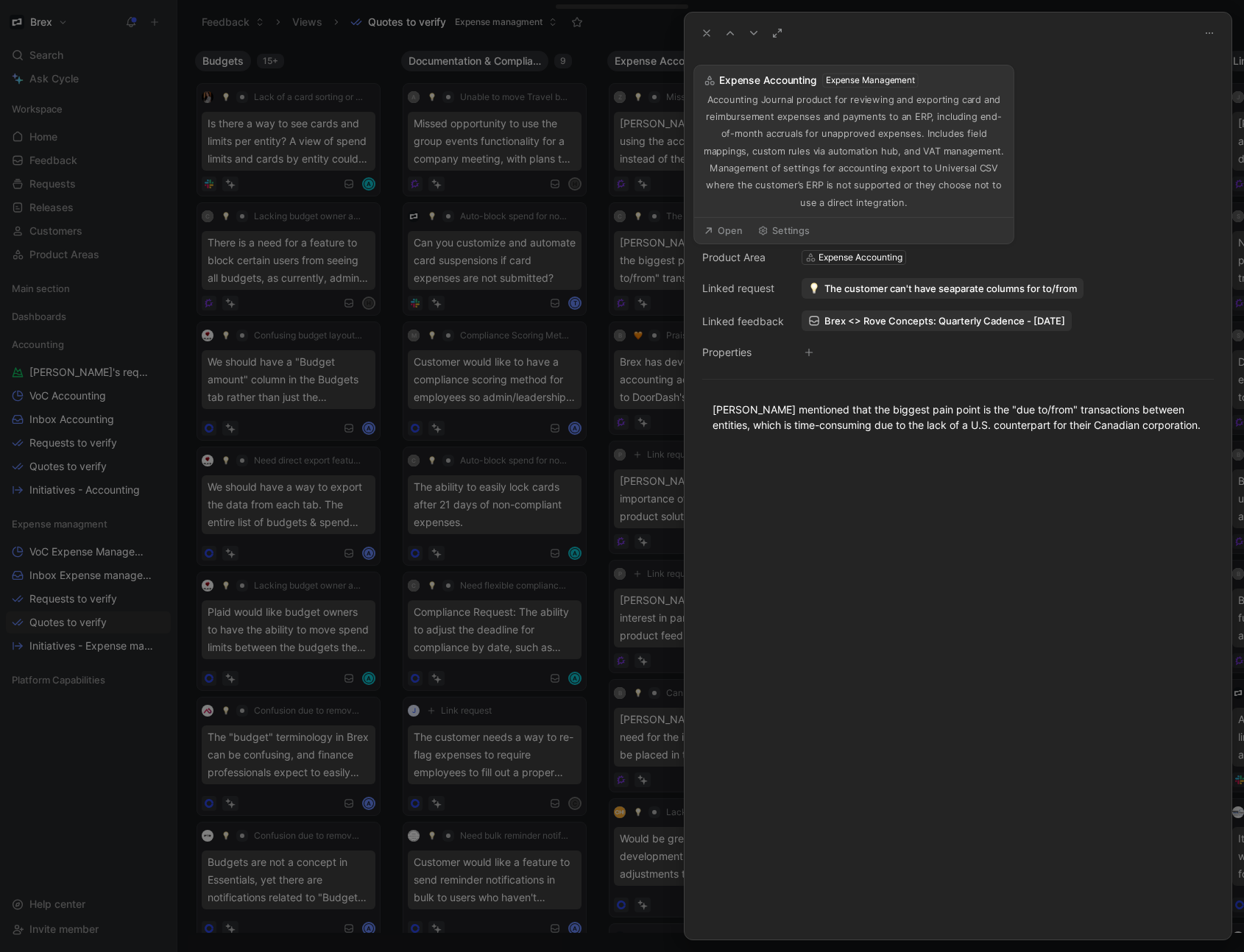
click at [823, 261] on div "Expense Accounting" at bounding box center [861, 258] width 84 height 15
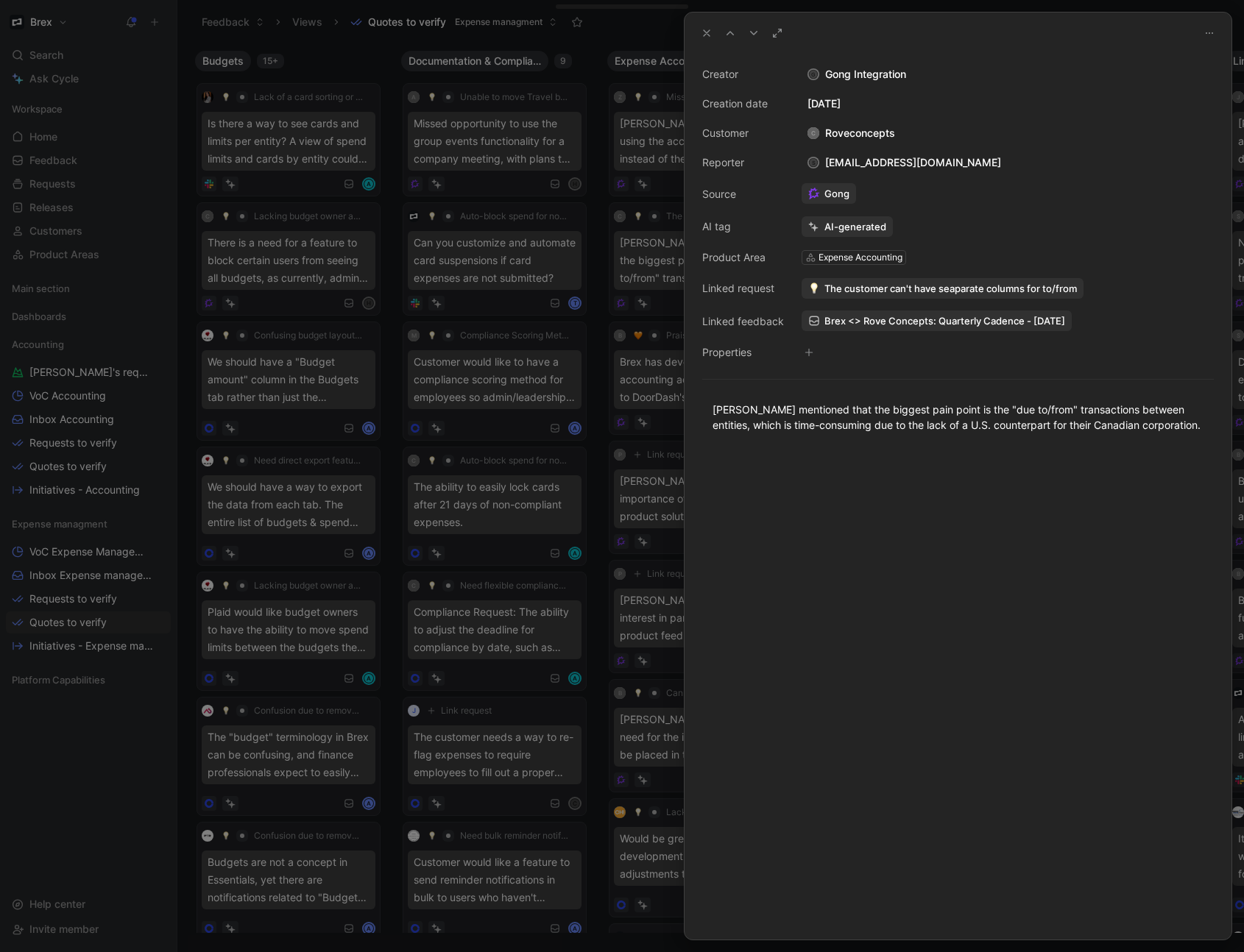
click at [819, 256] on div "Expense Accounting" at bounding box center [861, 258] width 84 height 15
click at [855, 257] on div "Expense Accounting" at bounding box center [861, 258] width 84 height 15
click at [710, 30] on icon at bounding box center [707, 33] width 12 height 12
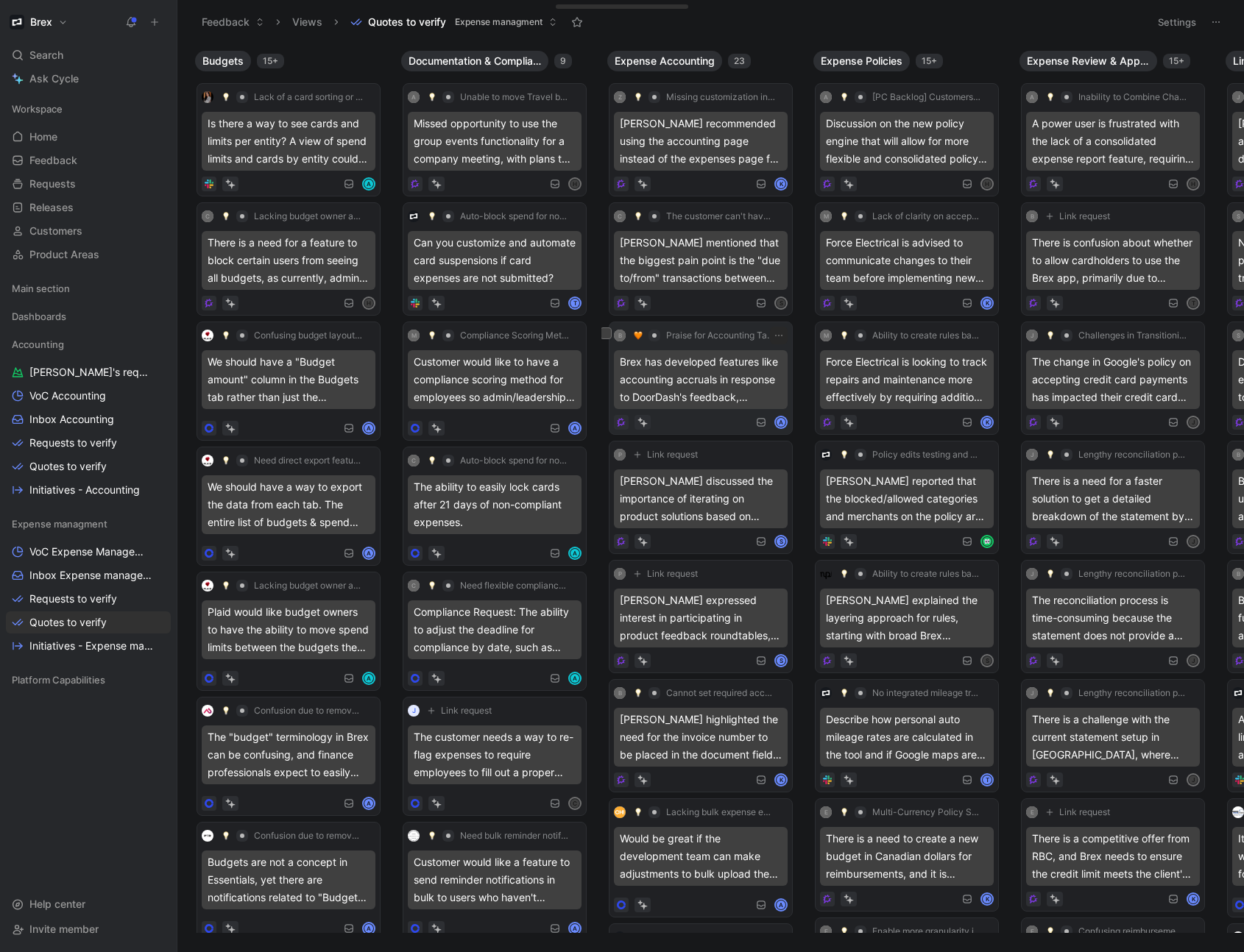
click at [713, 386] on div "Brex has developed features like accounting accruals in response to DoorDash's …" at bounding box center [701, 380] width 174 height 59
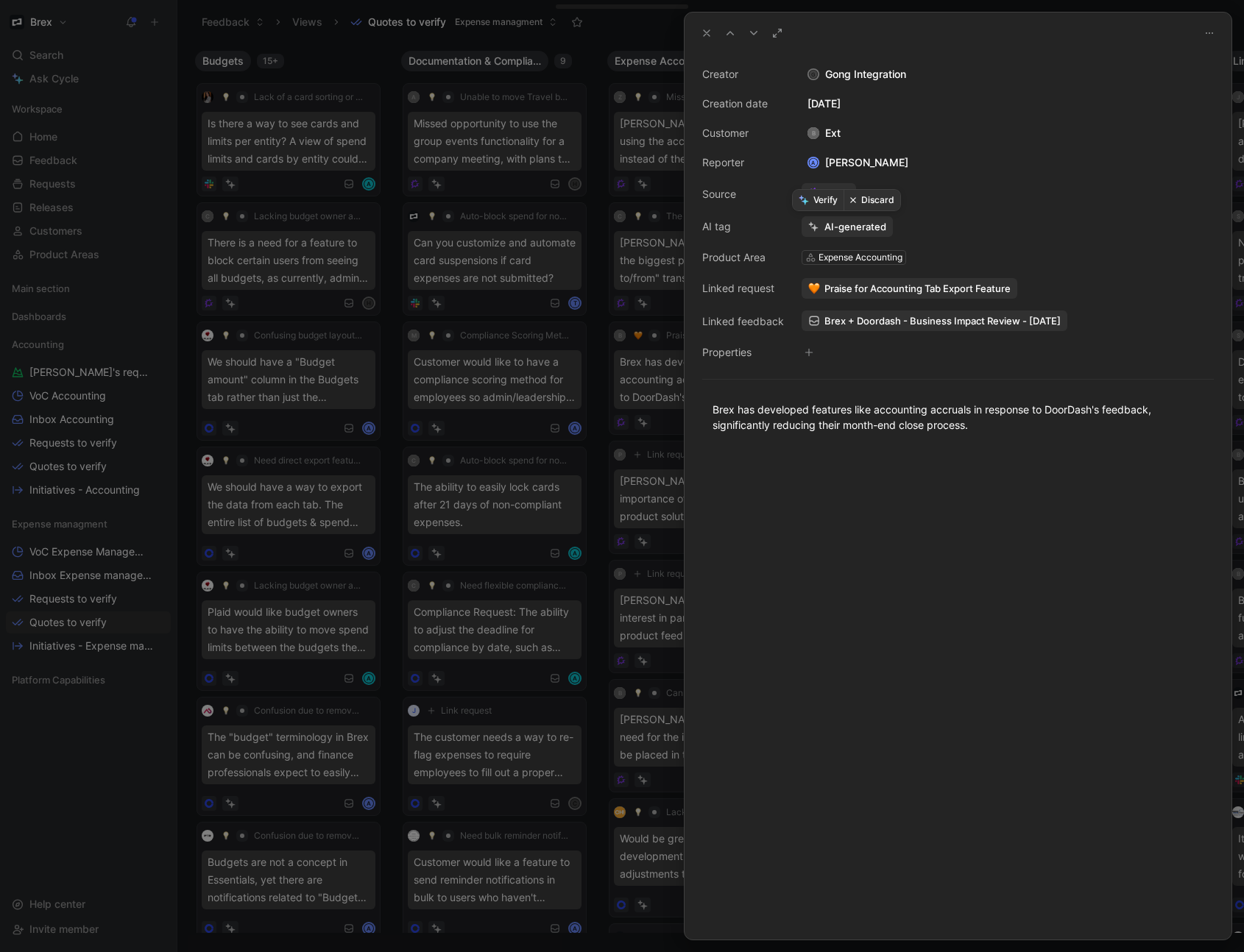
click at [823, 197] on button "Verify" at bounding box center [818, 200] width 51 height 21
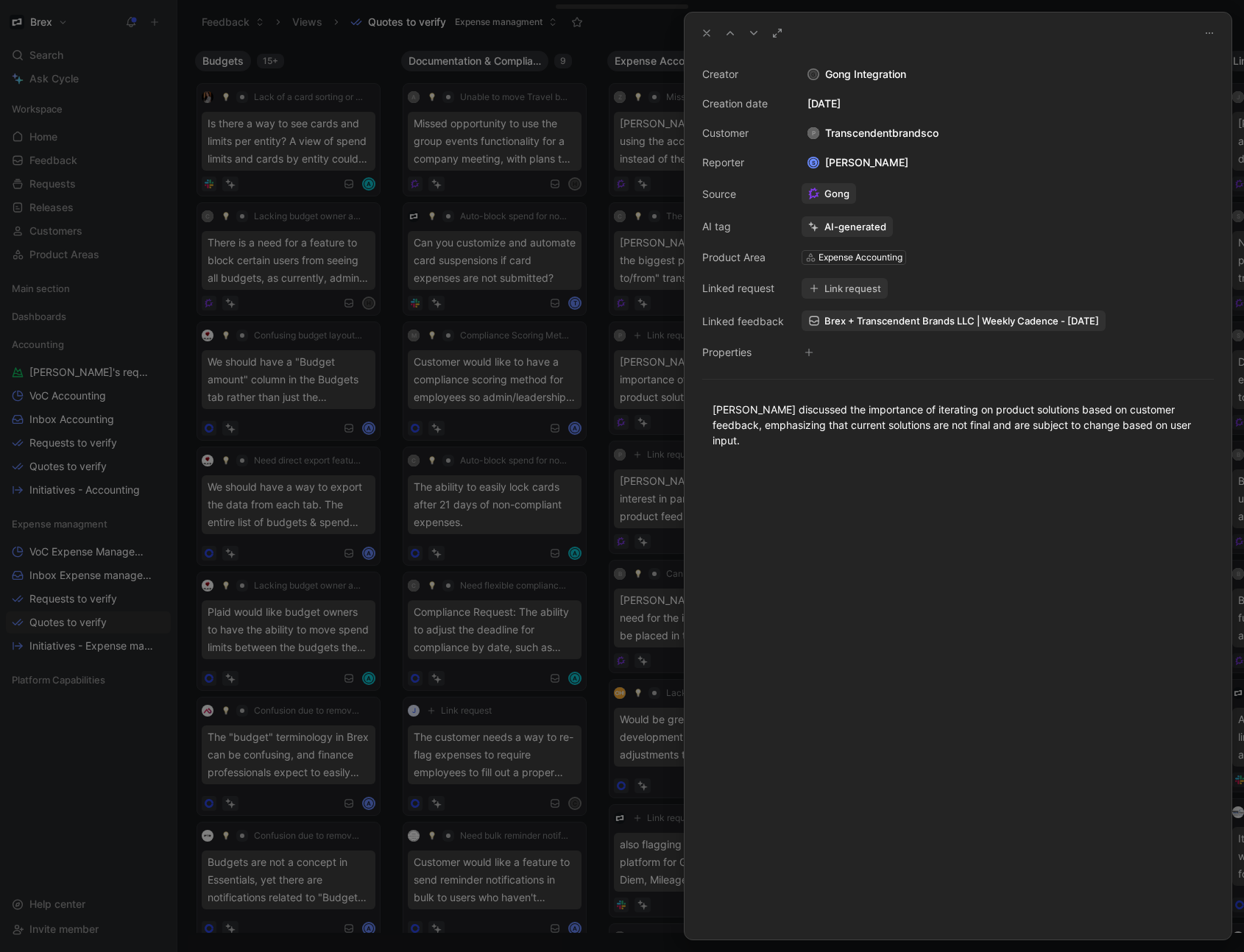
click at [708, 37] on icon at bounding box center [707, 33] width 12 height 12
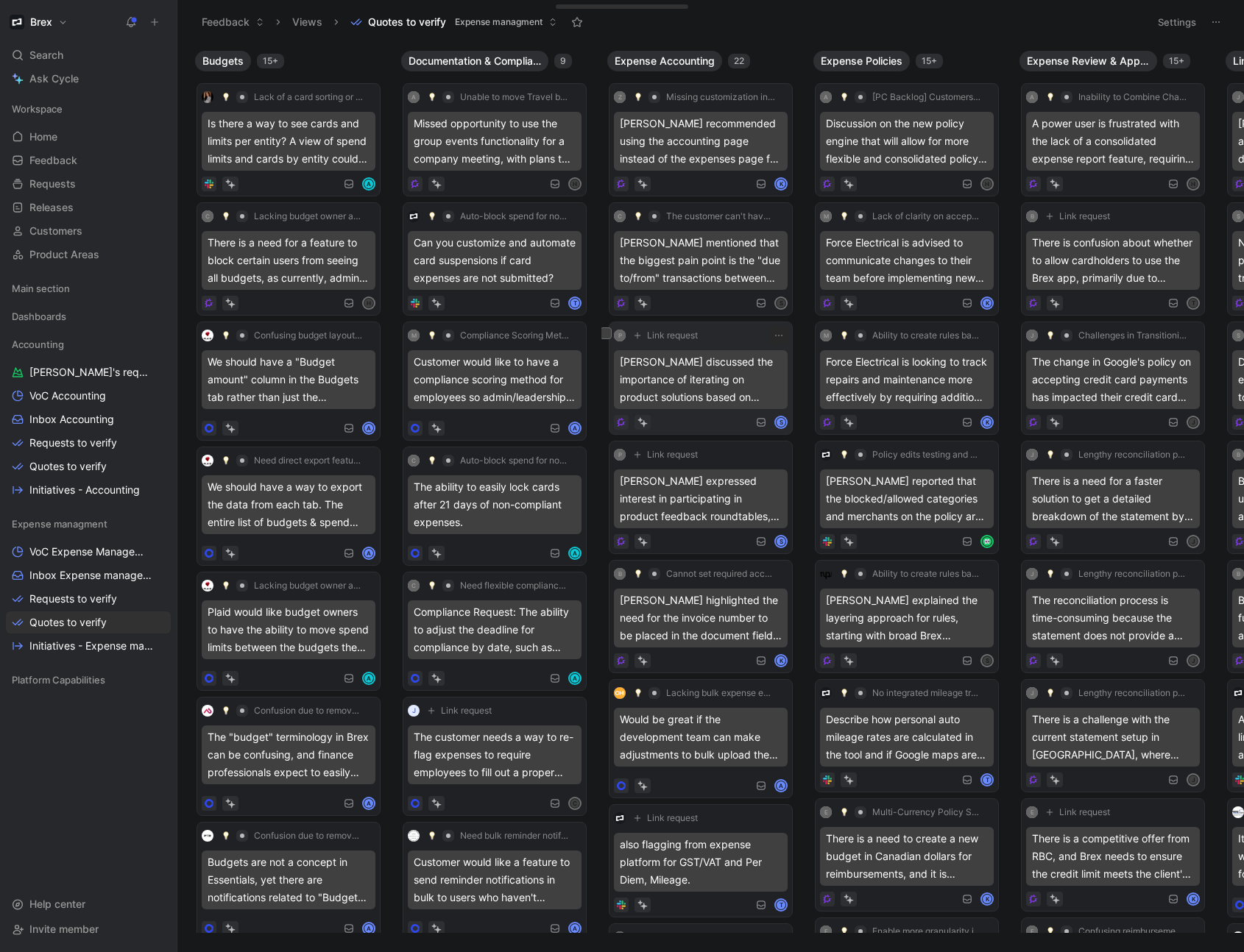
click at [727, 391] on div "[PERSON_NAME] discussed the importance of iterating on product solutions based …" at bounding box center [701, 380] width 174 height 59
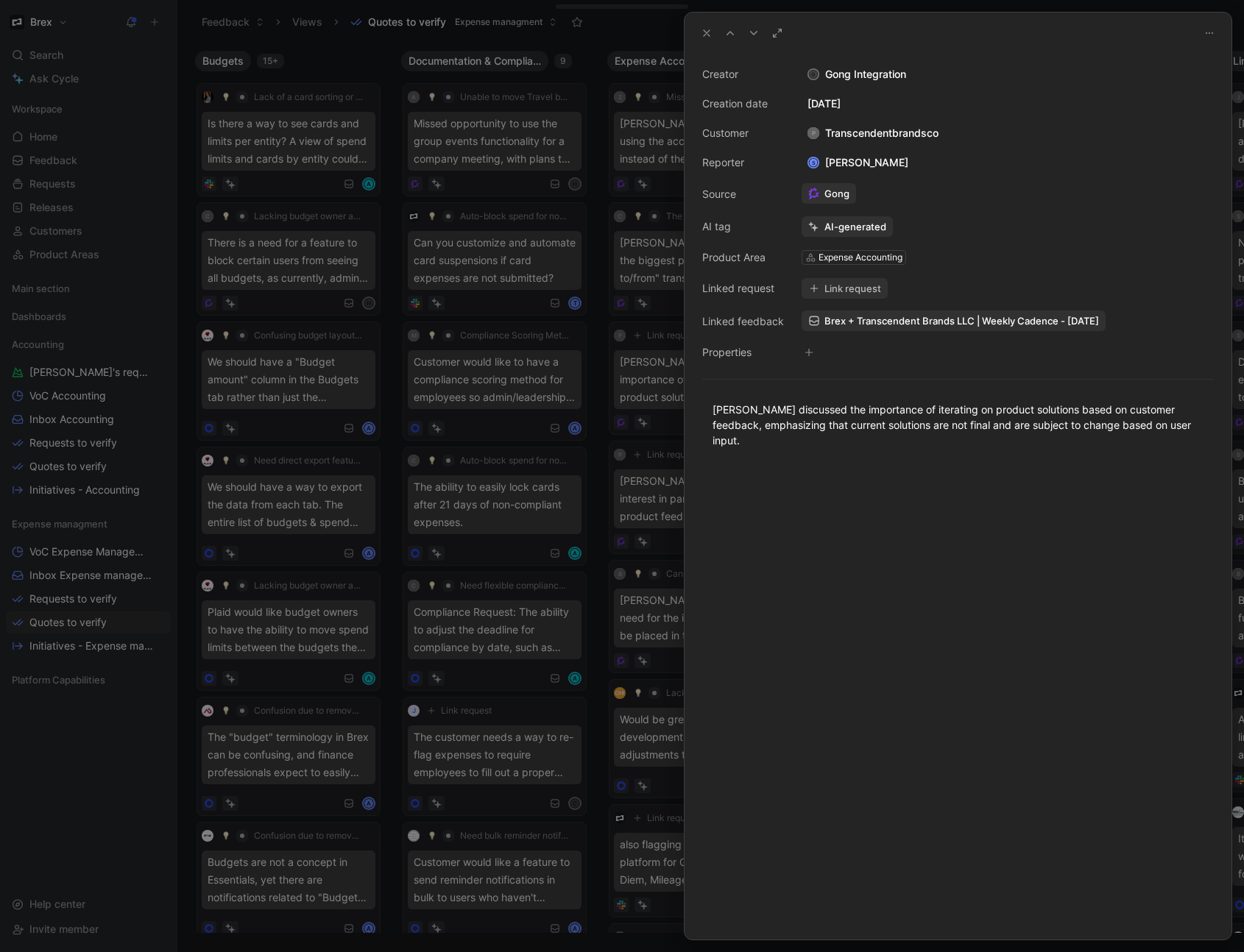
click at [708, 35] on icon at bounding box center [707, 33] width 12 height 12
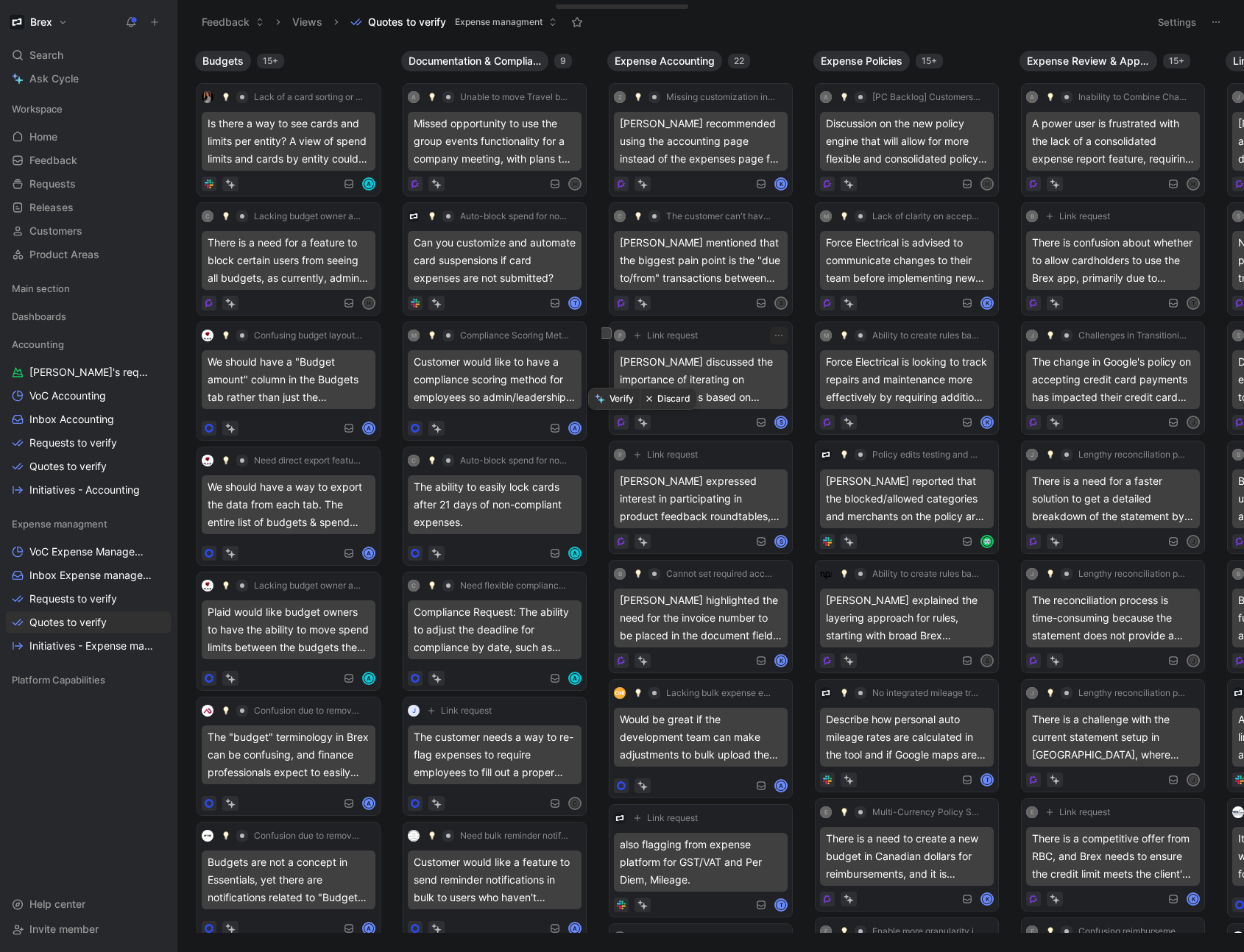
click at [658, 399] on button "Discard" at bounding box center [668, 398] width 57 height 21
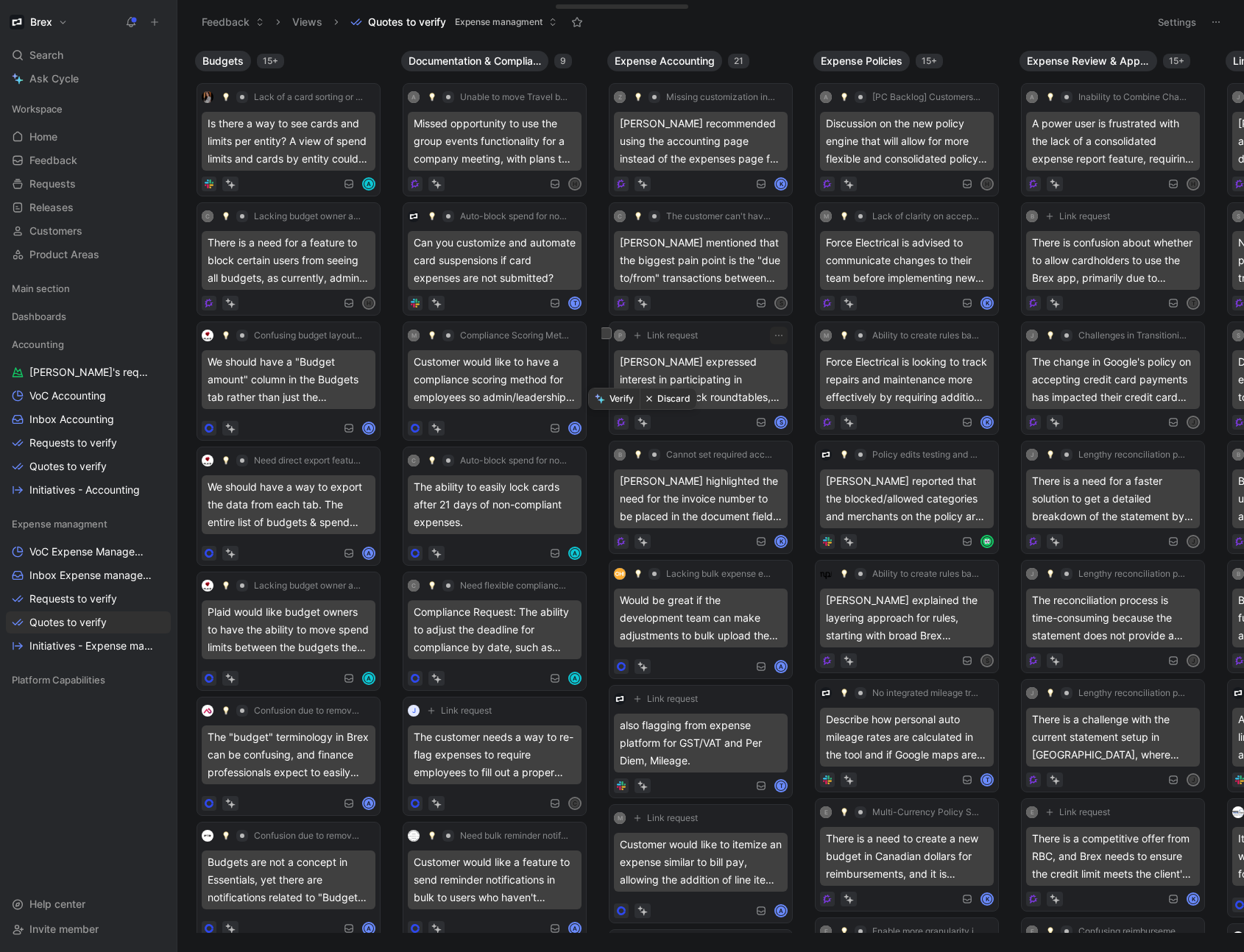
click at [664, 398] on button "Discard" at bounding box center [668, 398] width 57 height 21
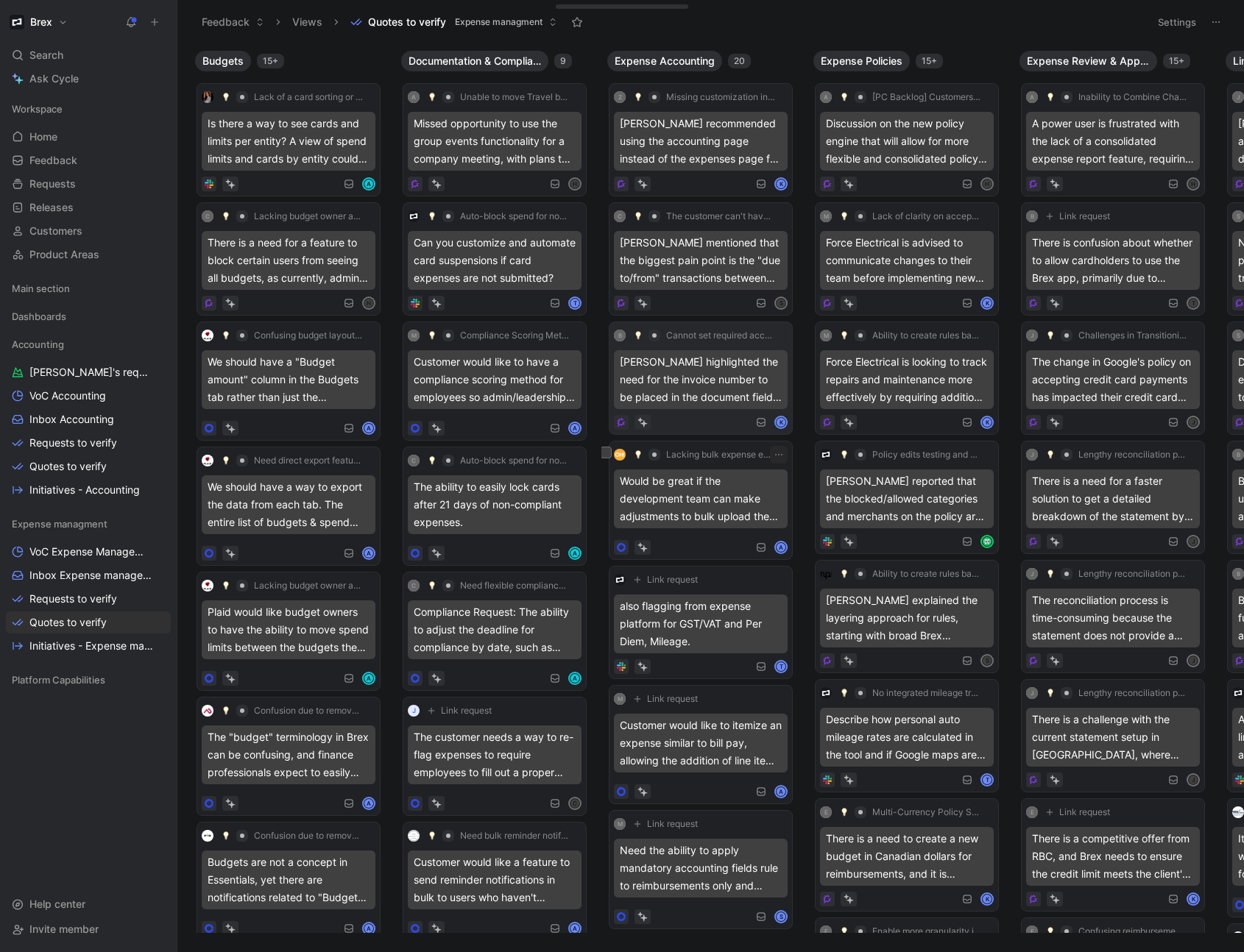
click at [703, 398] on div "[PERSON_NAME] highlighted the need for the invoice number to be placed in the d…" at bounding box center [701, 380] width 174 height 59
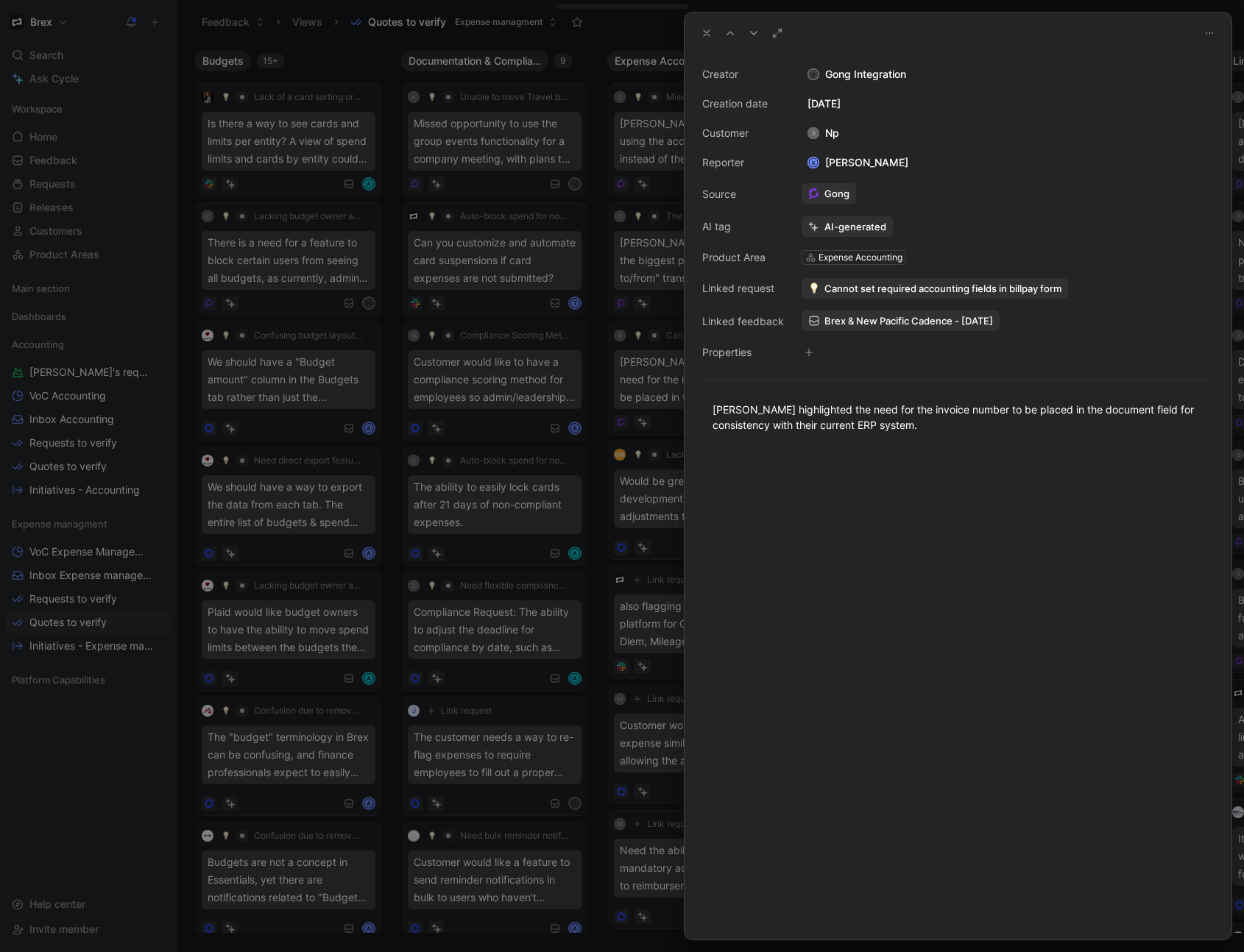
click at [712, 35] on icon at bounding box center [707, 33] width 12 height 12
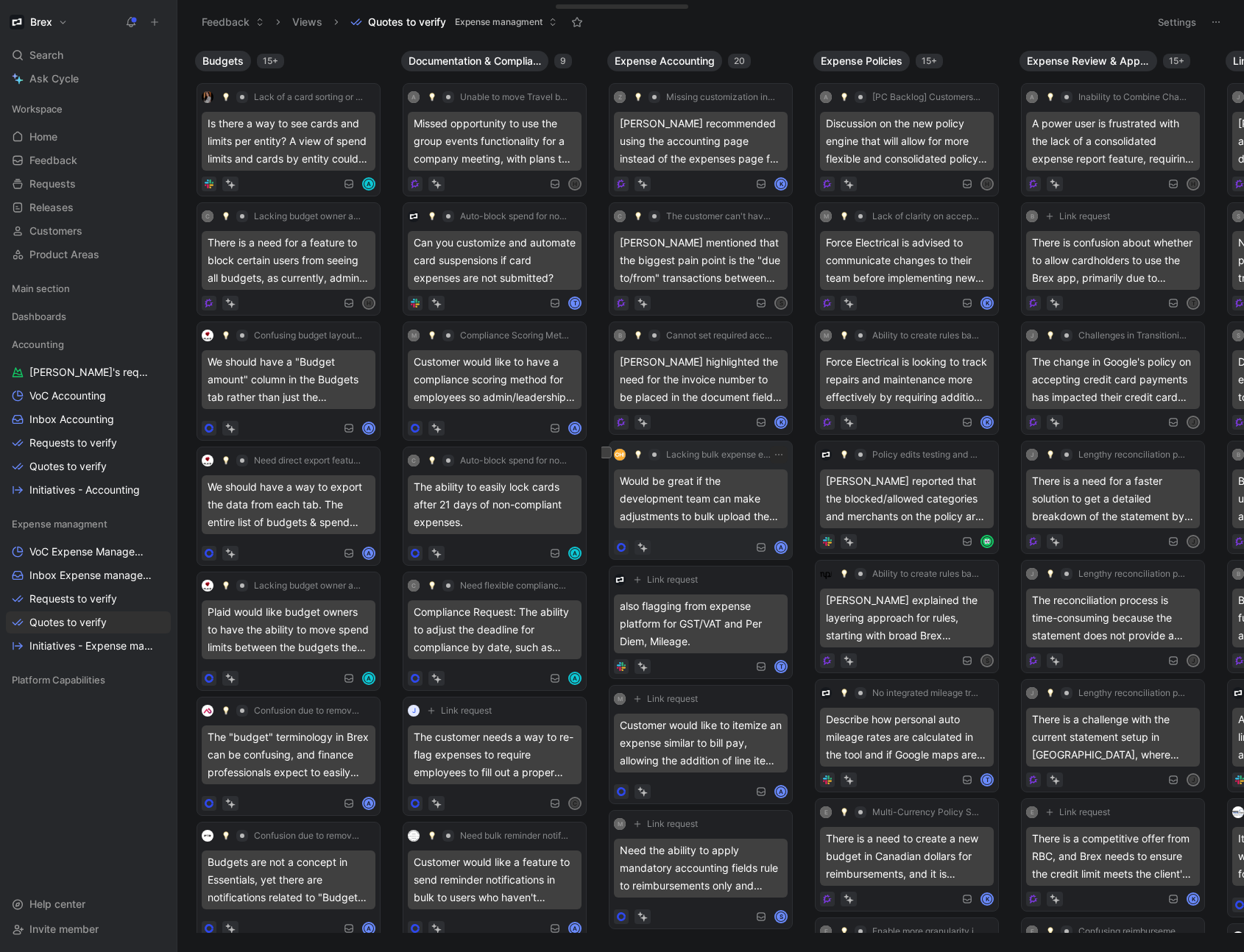
click at [720, 536] on div "Lacking bulk expense editing feature Would be great if the development team can…" at bounding box center [701, 500] width 174 height 109
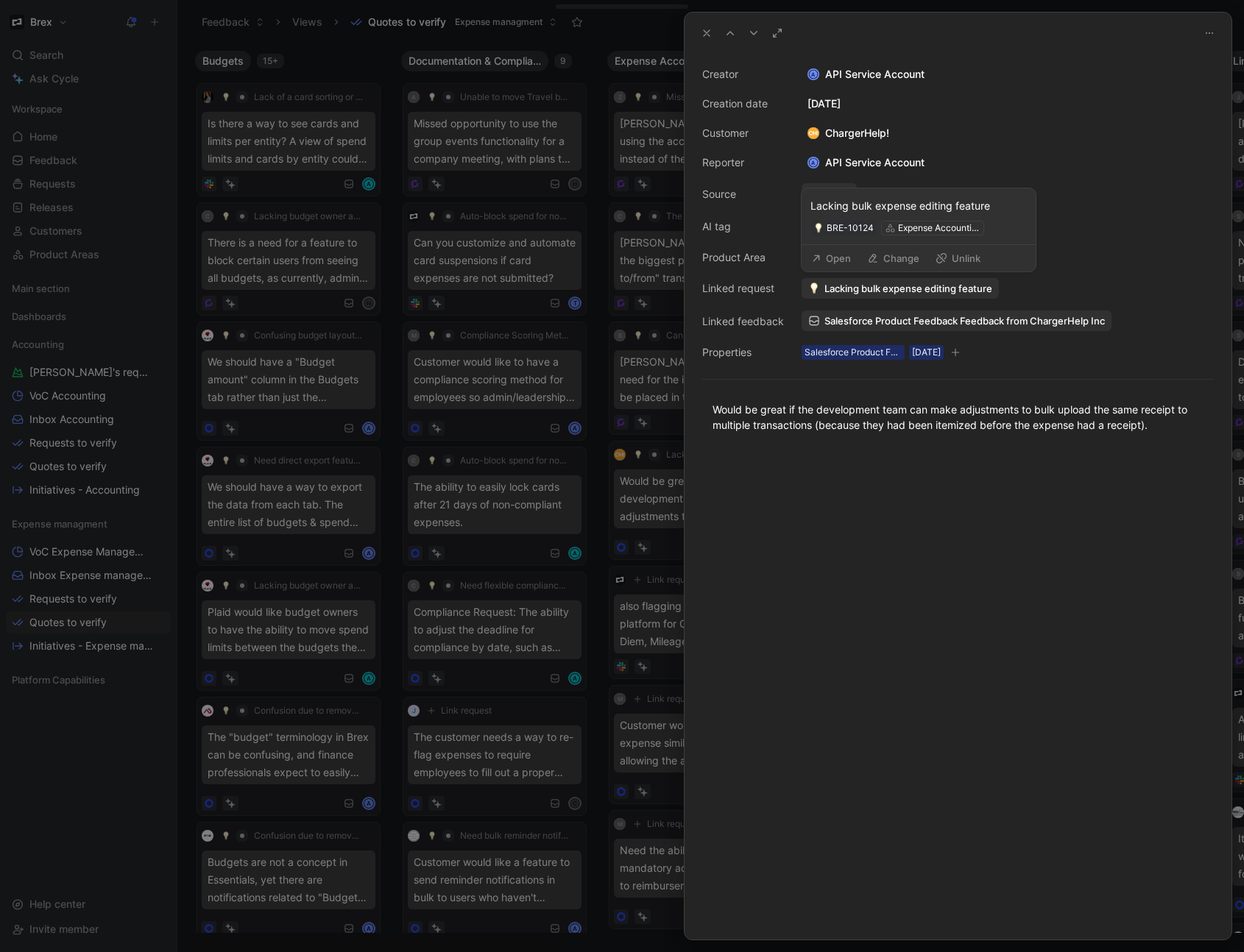
click at [940, 289] on span "Lacking bulk expense editing feature" at bounding box center [908, 289] width 168 height 13
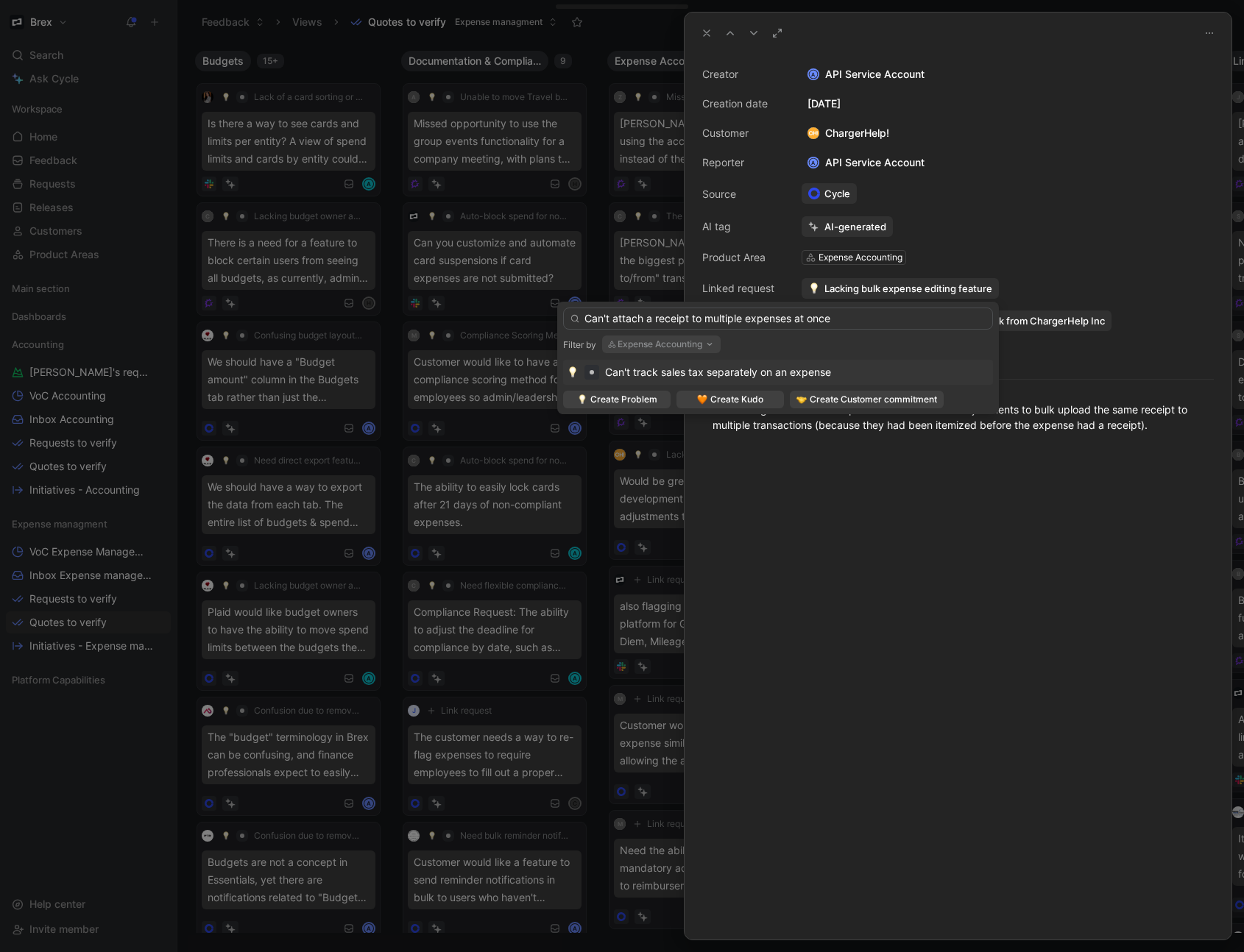
click at [746, 322] on input "Can't attach a receipt to multiple expenses at once" at bounding box center [778, 318] width 430 height 22
type input "Can't attach a receipt to multiple split expenses at once"
click at [709, 351] on button "Expense Accounting" at bounding box center [662, 344] width 119 height 18
type input "docu"
click at [655, 403] on span "mentation & Compliance" at bounding box center [693, 403] width 117 height 13
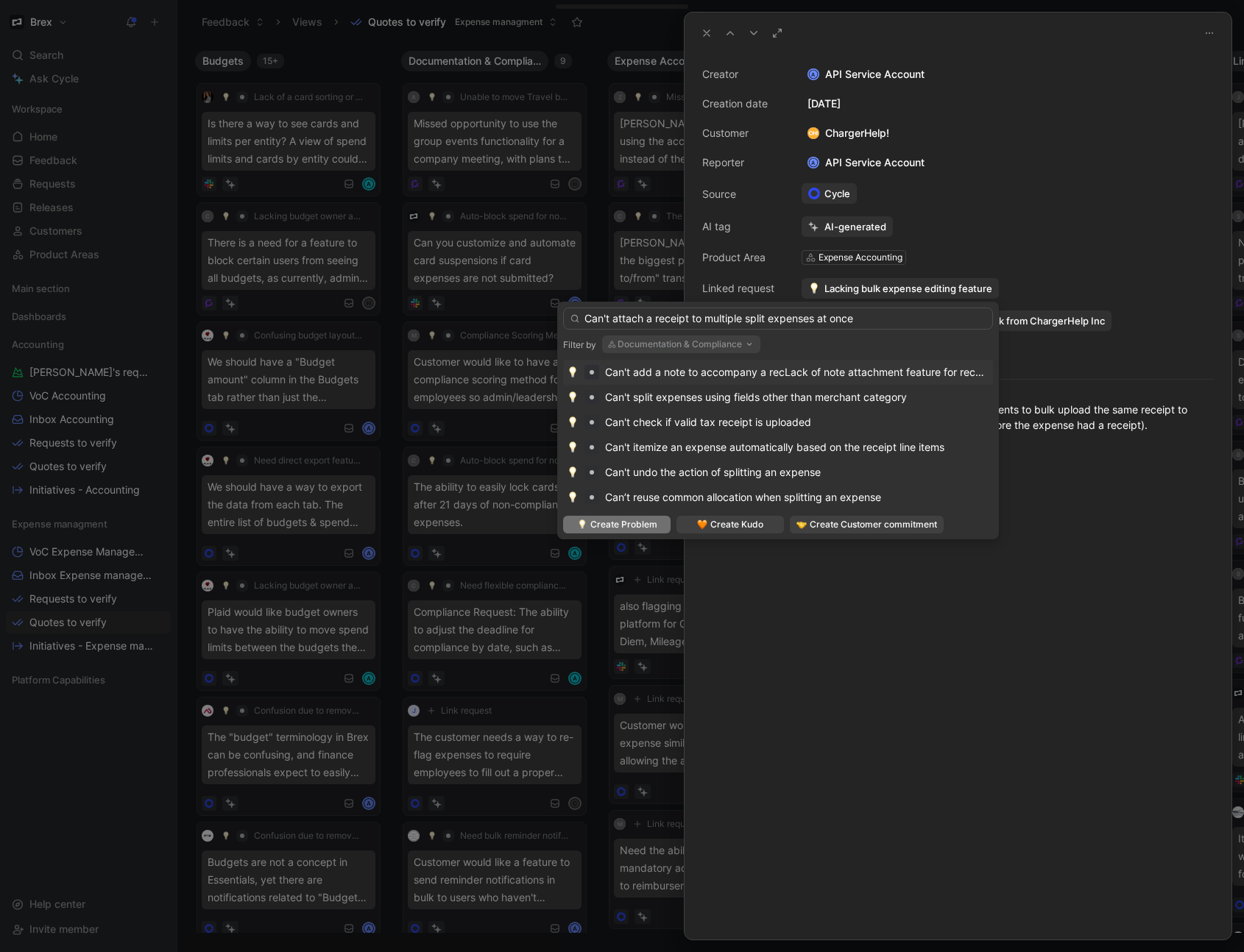
click at [613, 529] on span "Create Problem" at bounding box center [624, 525] width 67 height 15
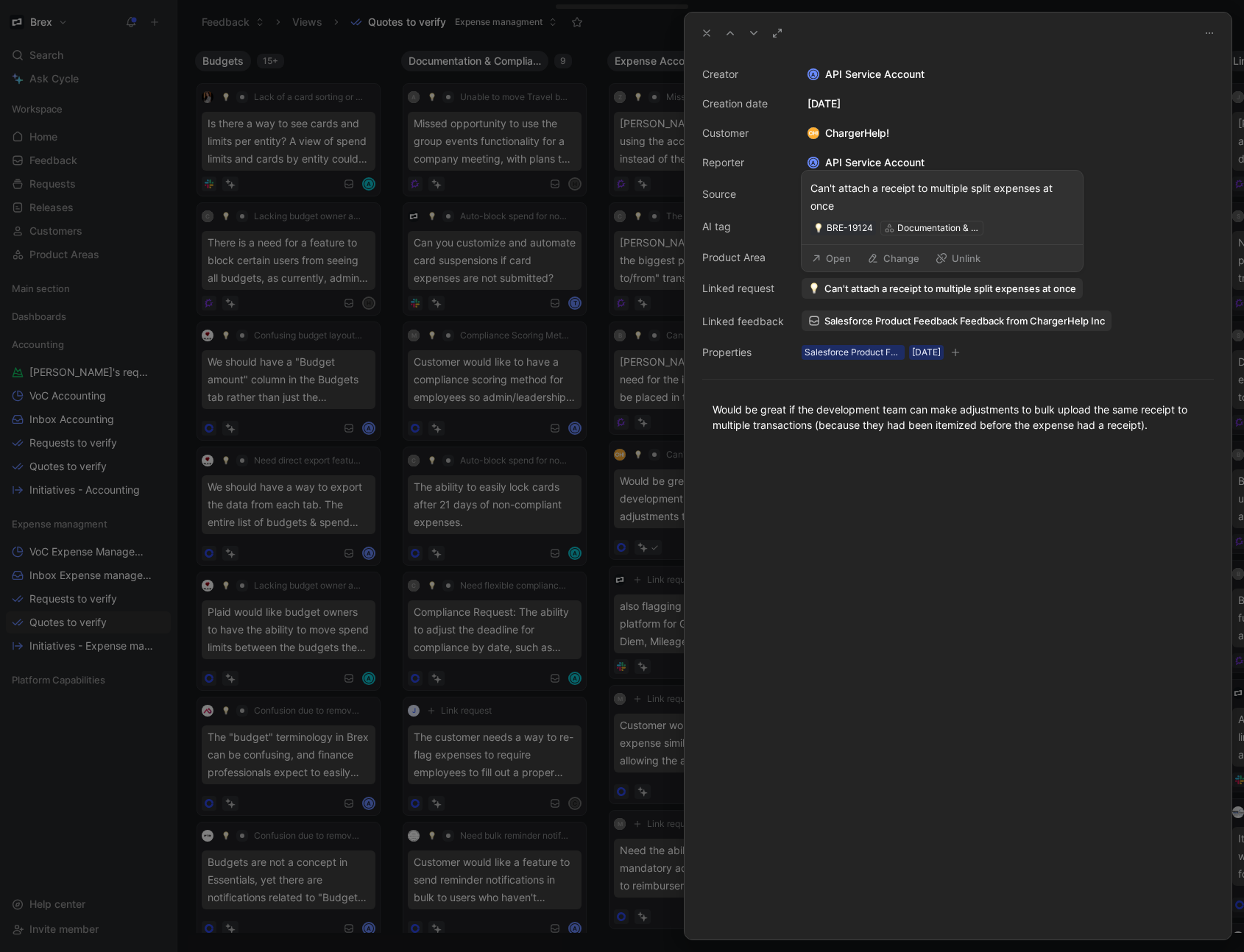
click at [834, 257] on button "Open" at bounding box center [830, 258] width 53 height 21
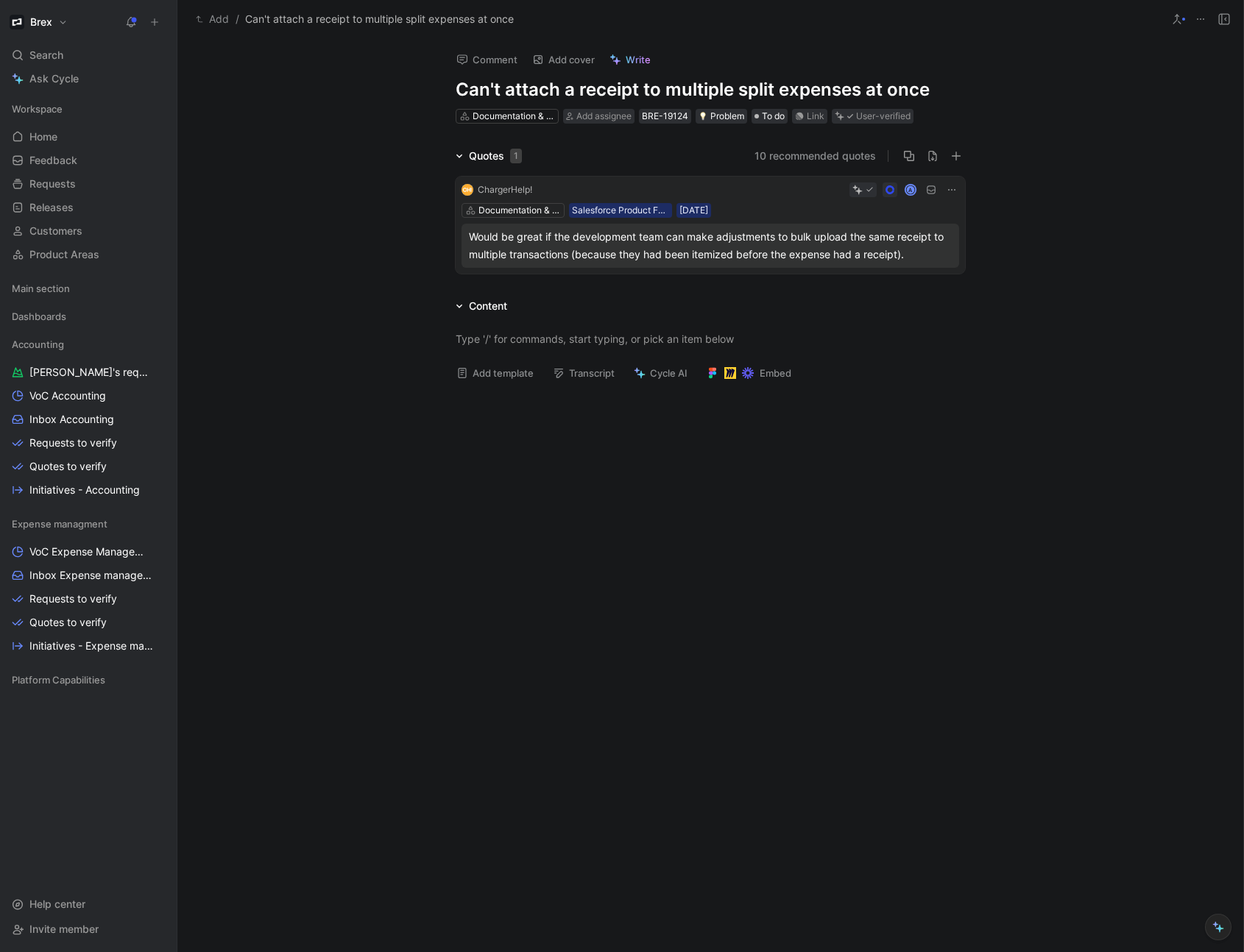
click at [223, 23] on button "Add" at bounding box center [212, 18] width 40 height 18
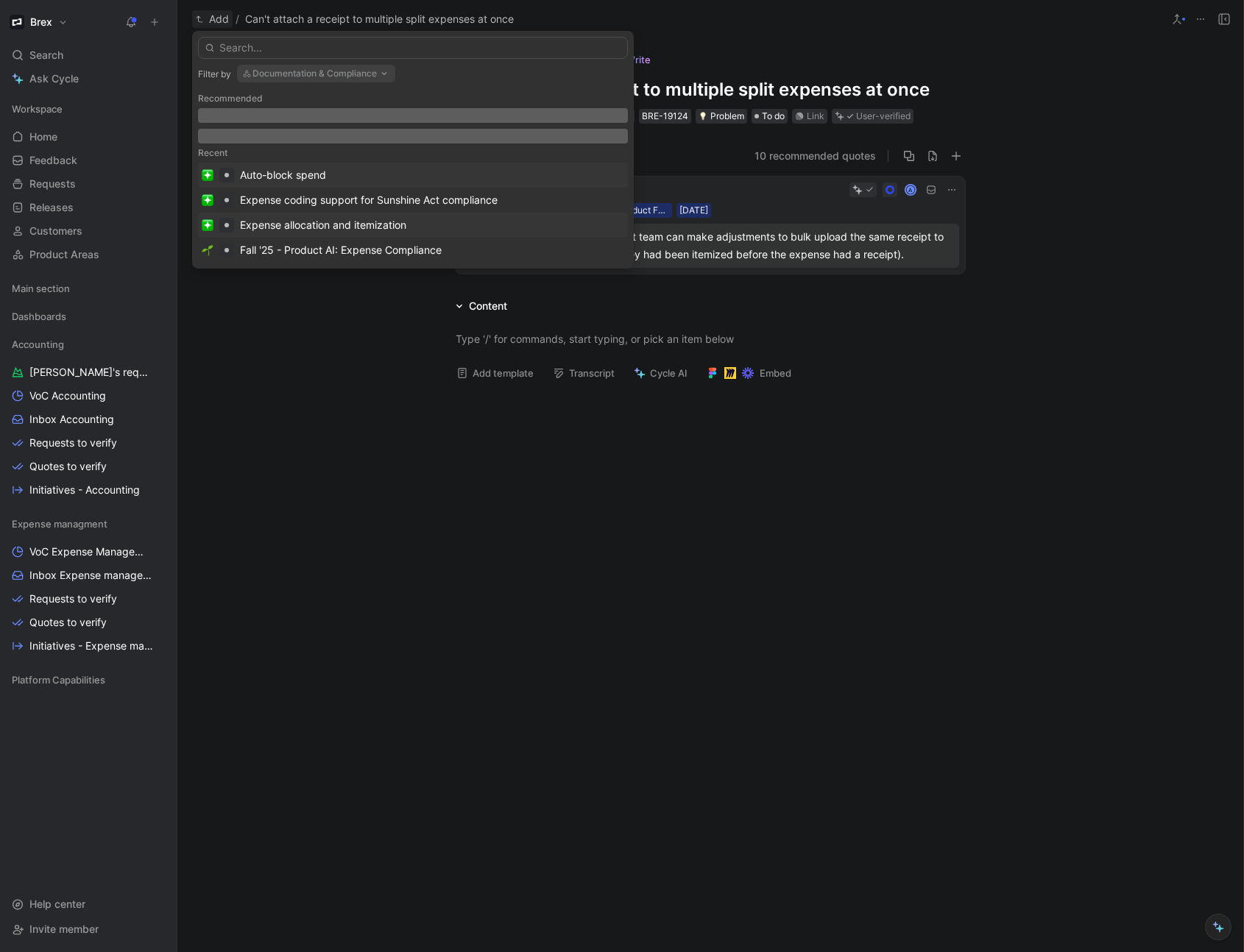
click at [339, 226] on div "Expense allocation and itemization" at bounding box center [322, 225] width 166 height 18
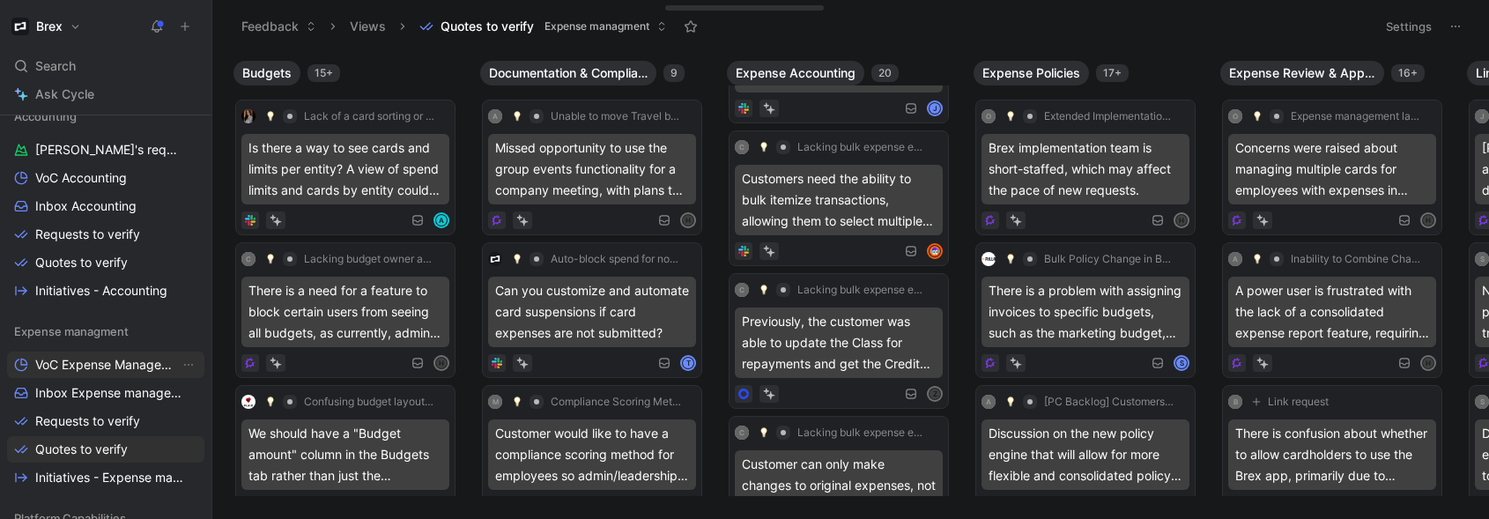
scroll to position [298, 0]
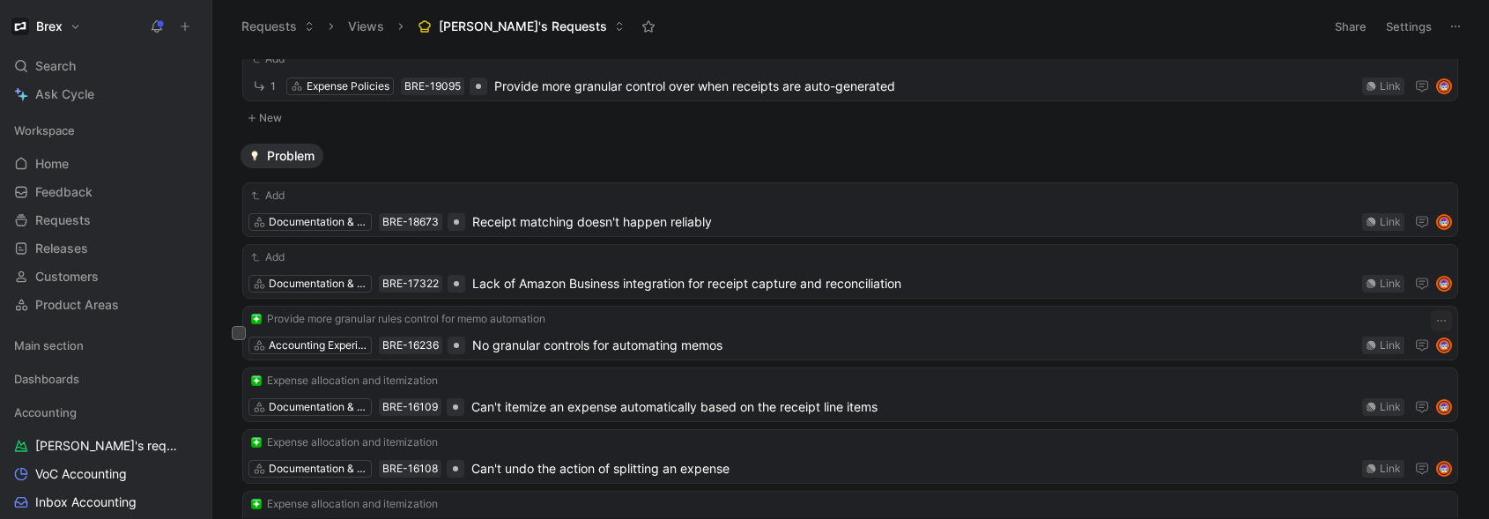
scroll to position [333, 0]
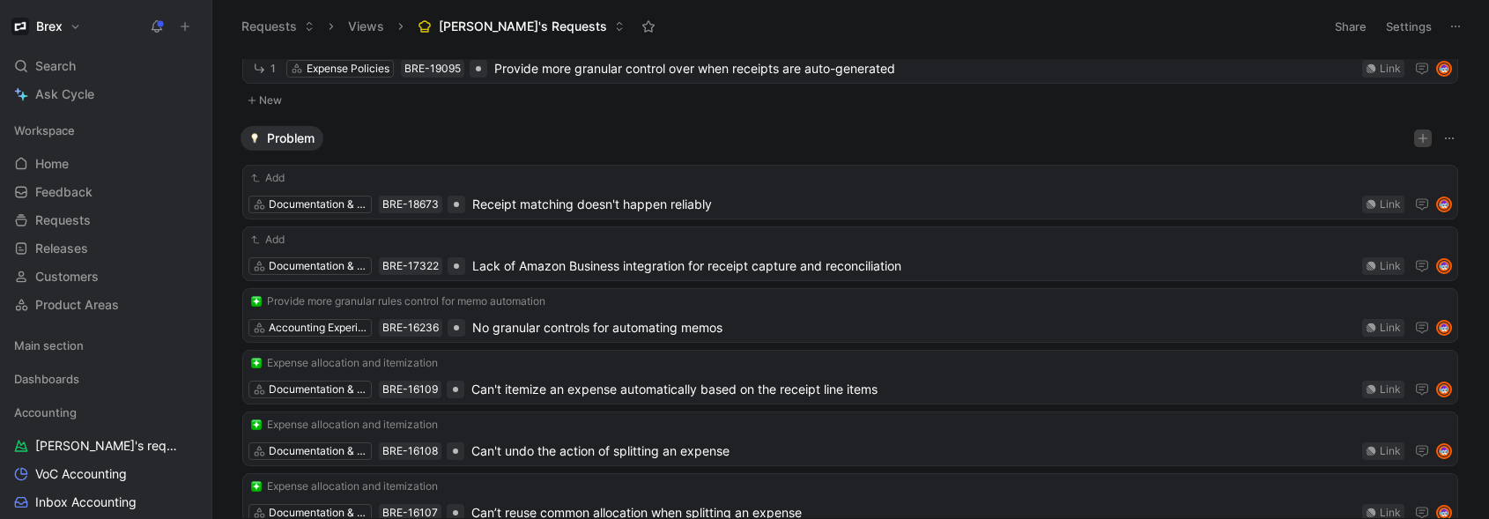
click at [1419, 138] on button "button" at bounding box center [1424, 139] width 18 height 18
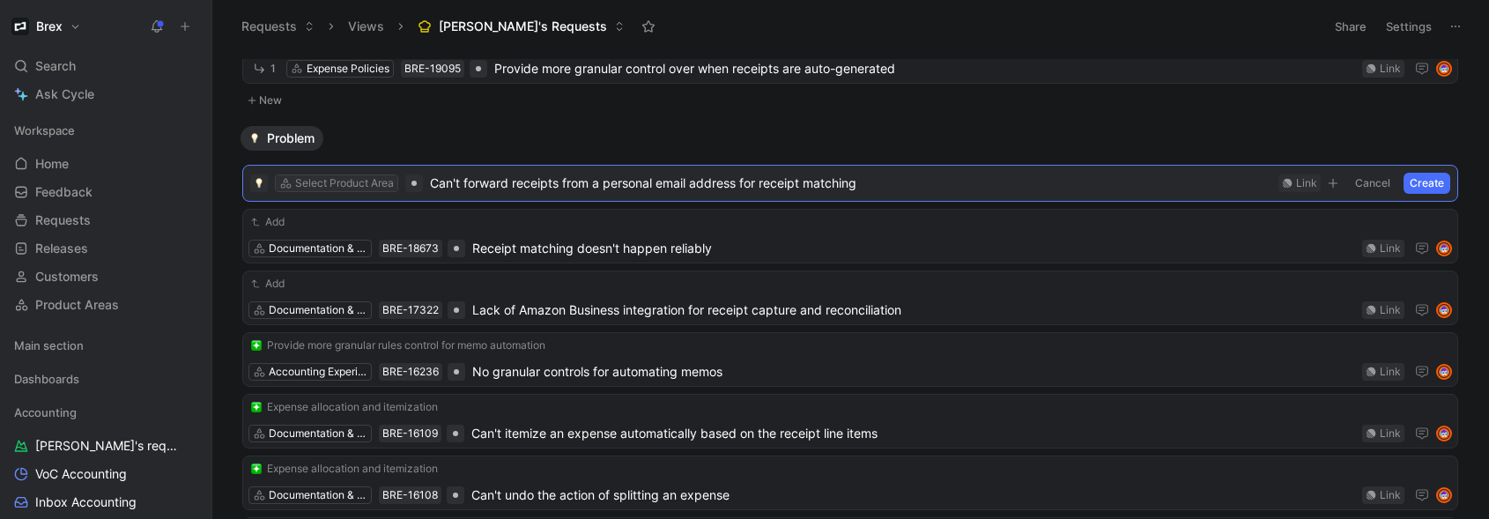
click at [318, 187] on div "Select Product Area" at bounding box center [344, 184] width 99 height 18
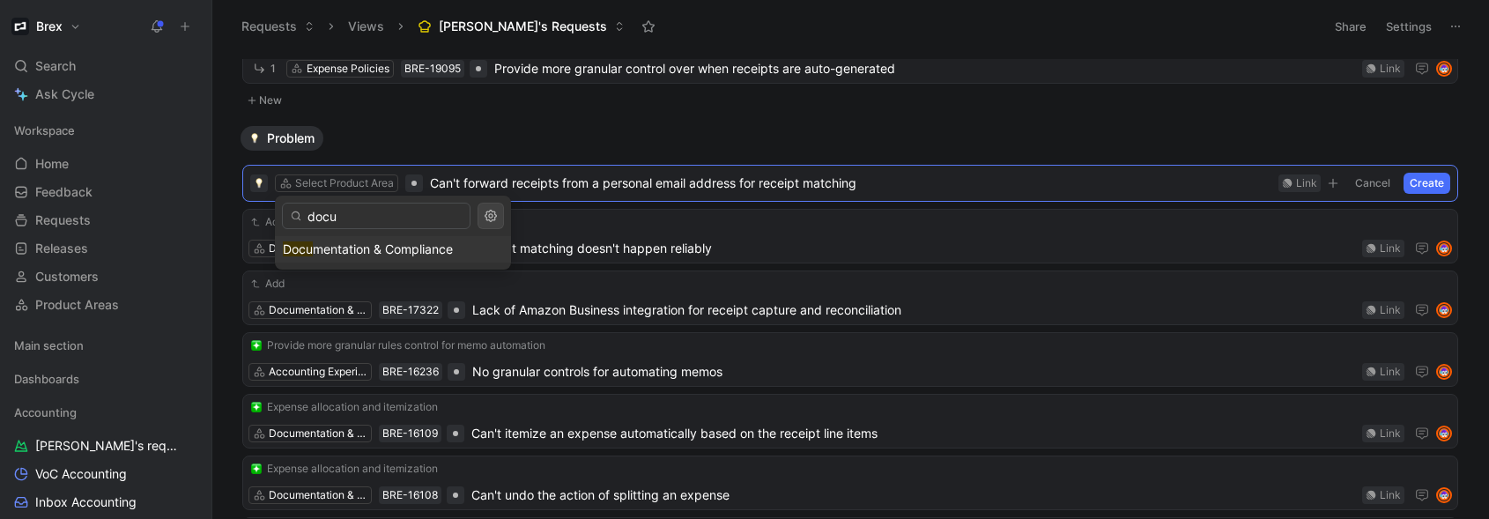
type input "docu"
click at [382, 247] on span "mentation & Compliance" at bounding box center [383, 248] width 140 height 15
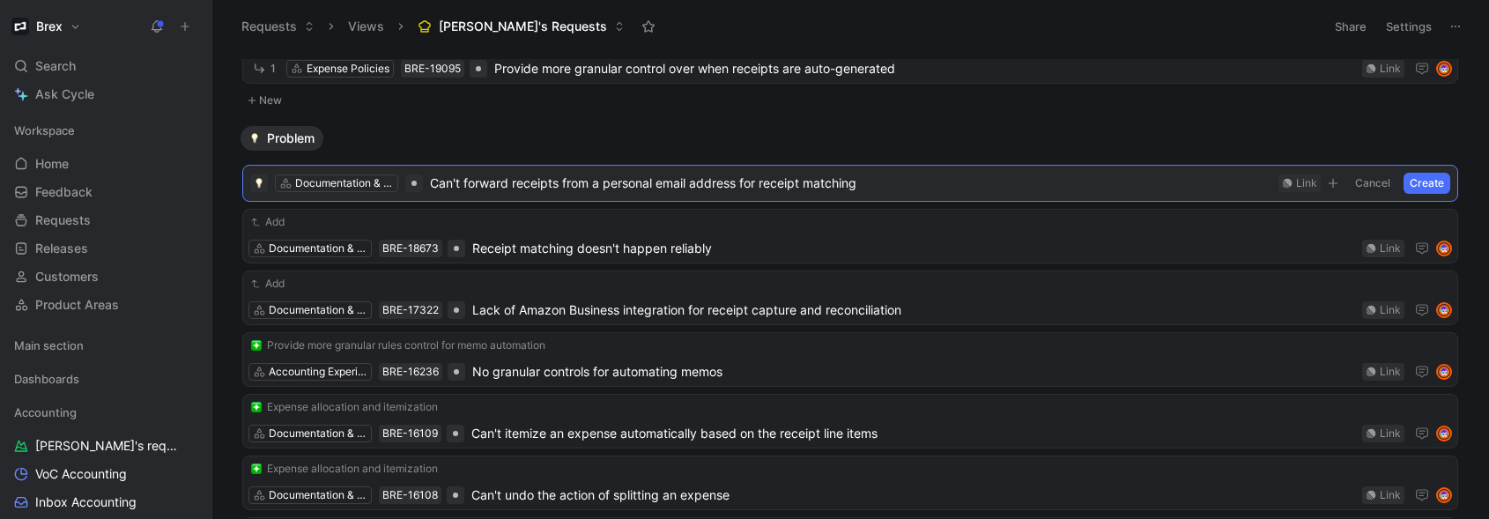
click at [1412, 186] on button "Create" at bounding box center [1427, 183] width 47 height 21
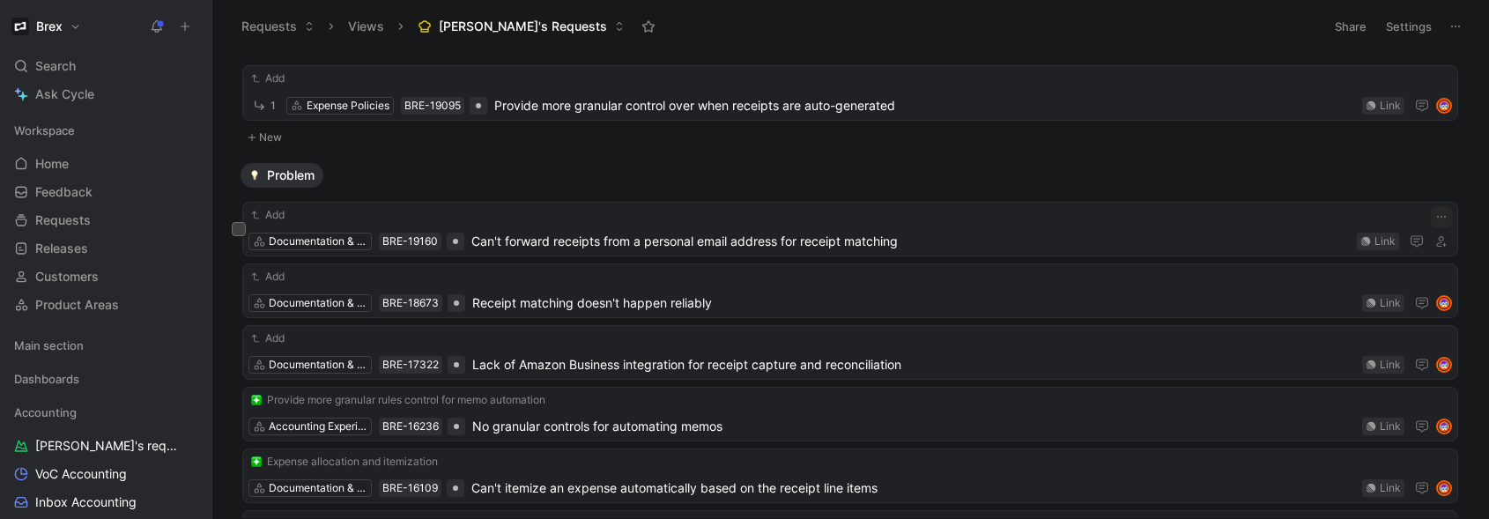
scroll to position [227, 0]
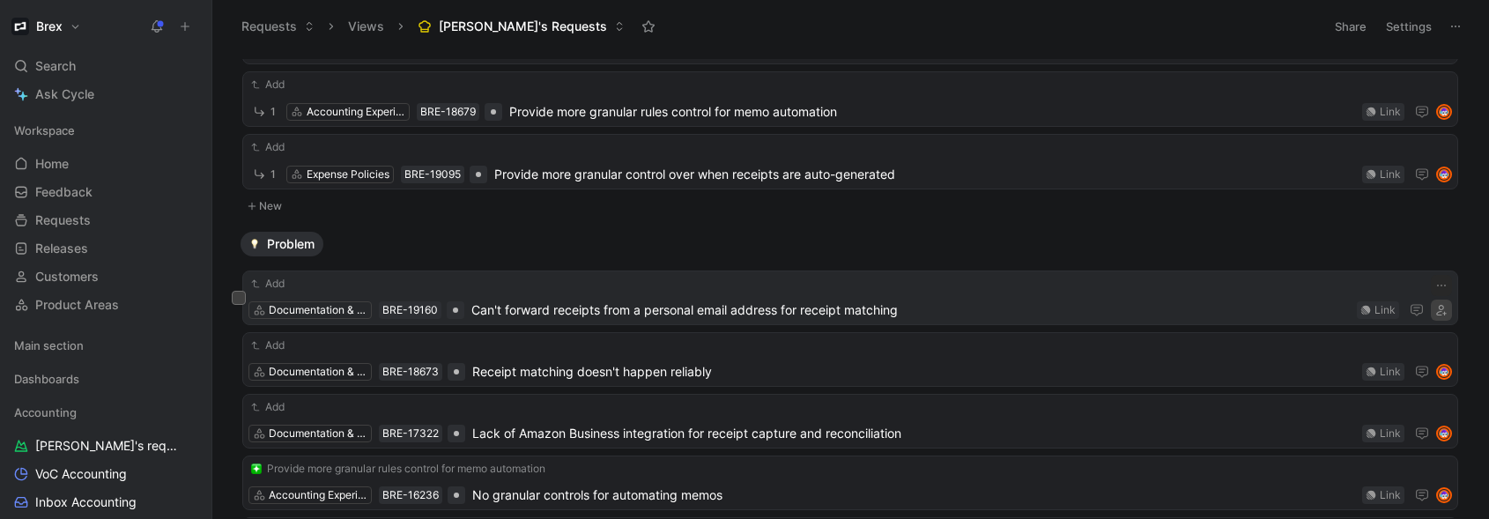
click at [1437, 316] on button "button" at bounding box center [1441, 310] width 21 height 21
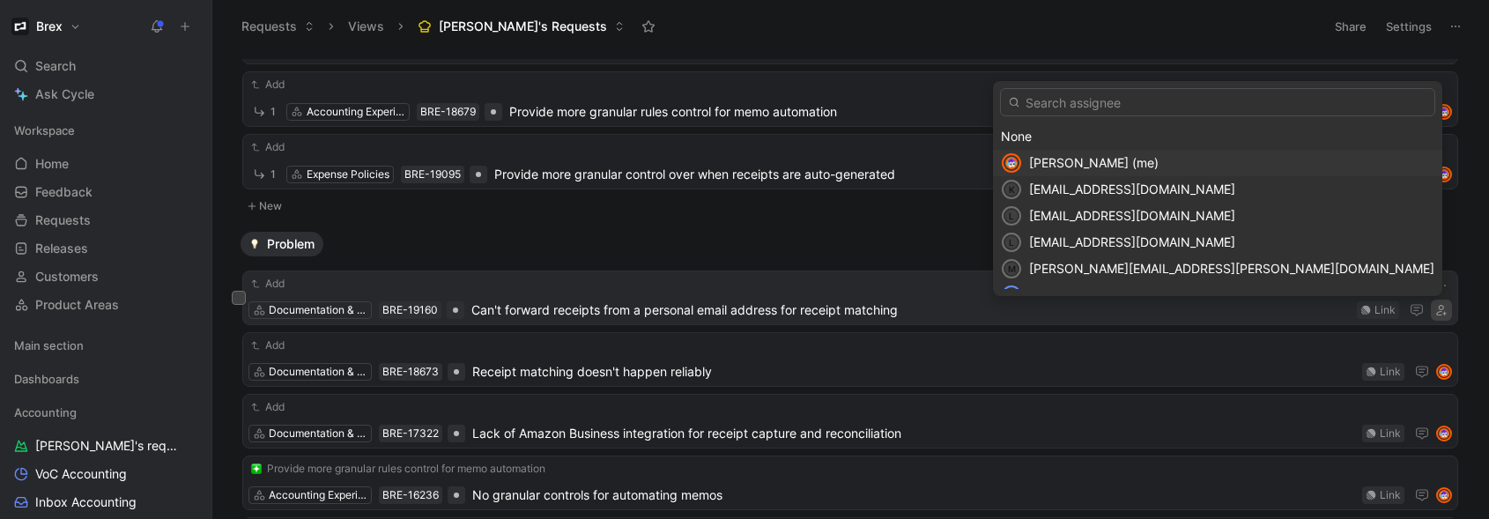
click at [1340, 171] on div "Michael Wong (me)" at bounding box center [1231, 162] width 405 height 21
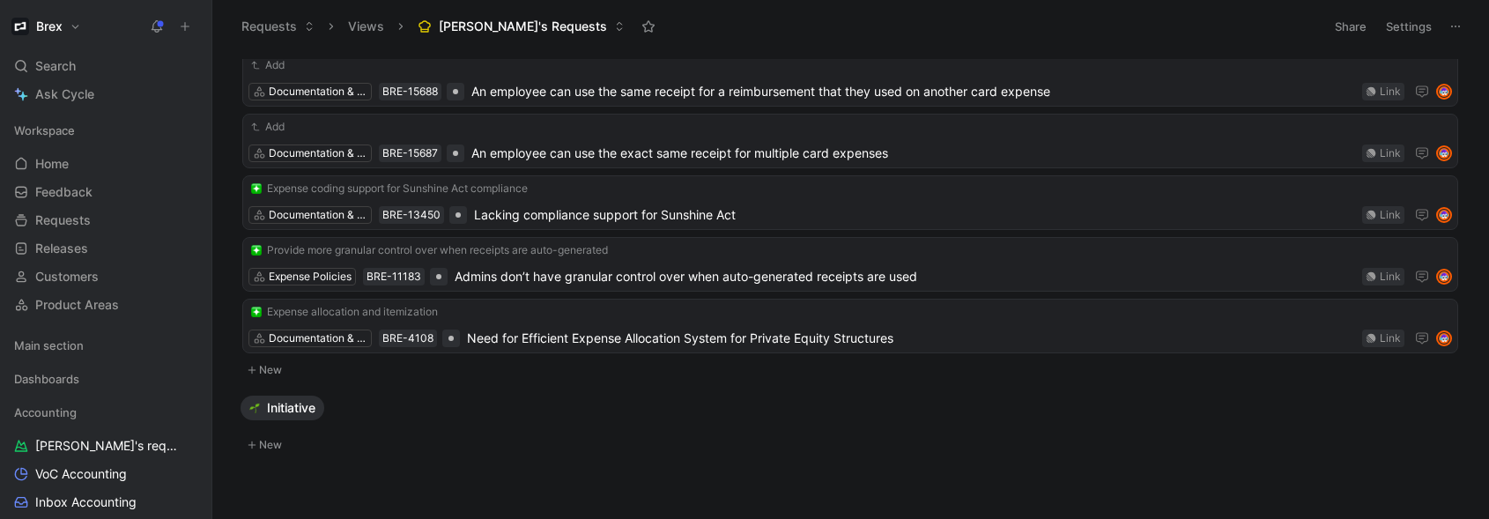
scroll to position [966, 0]
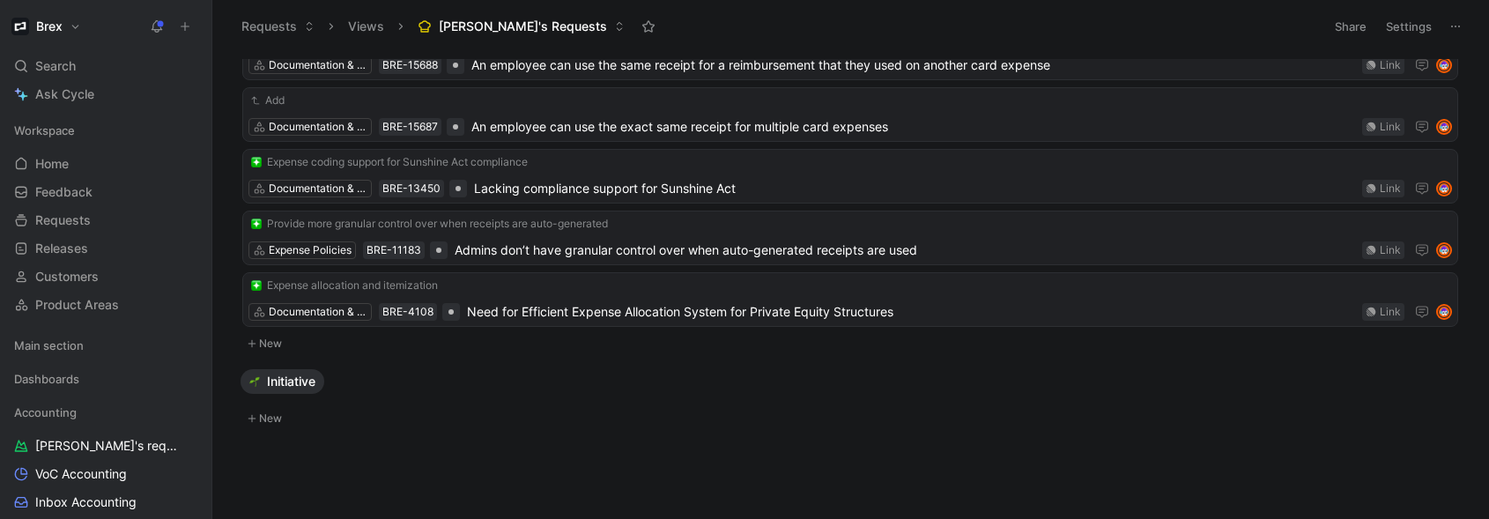
click at [273, 348] on button "New" at bounding box center [851, 343] width 1220 height 21
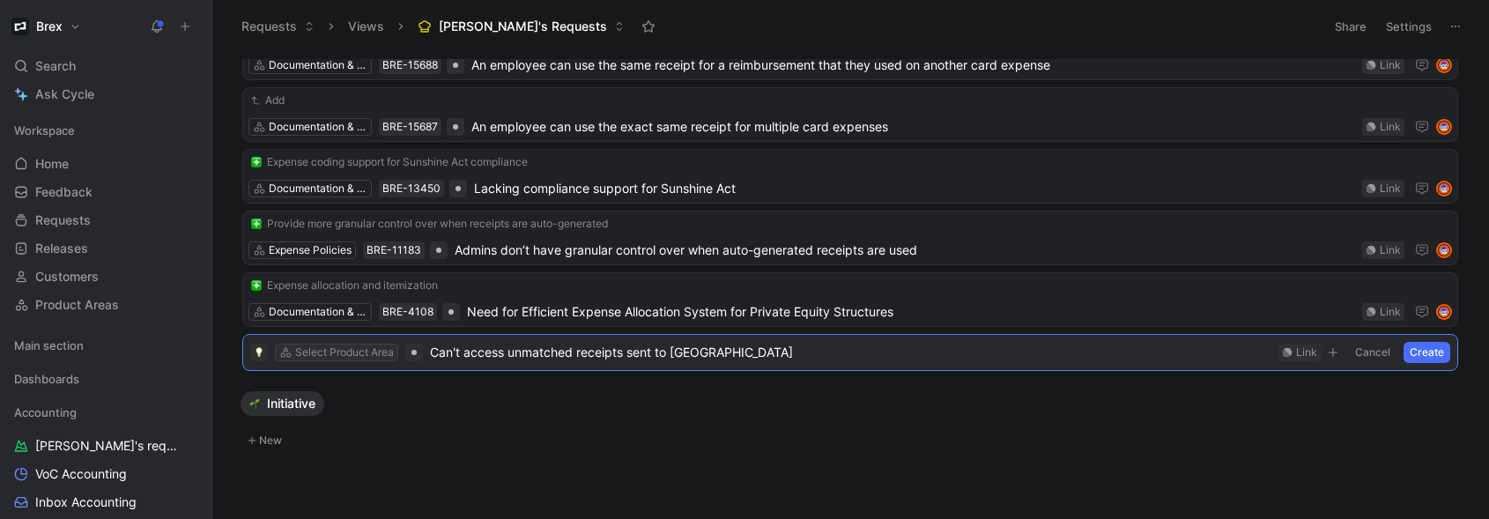
click at [350, 353] on div "Select Product Area" at bounding box center [344, 353] width 99 height 18
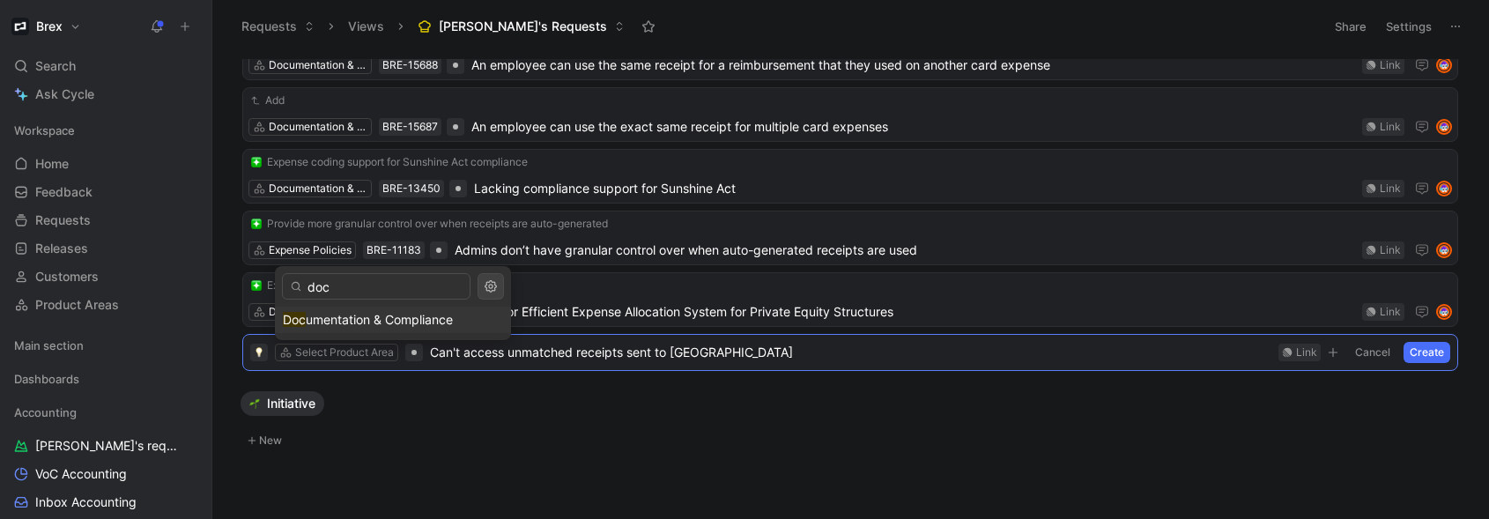
type input "docu"
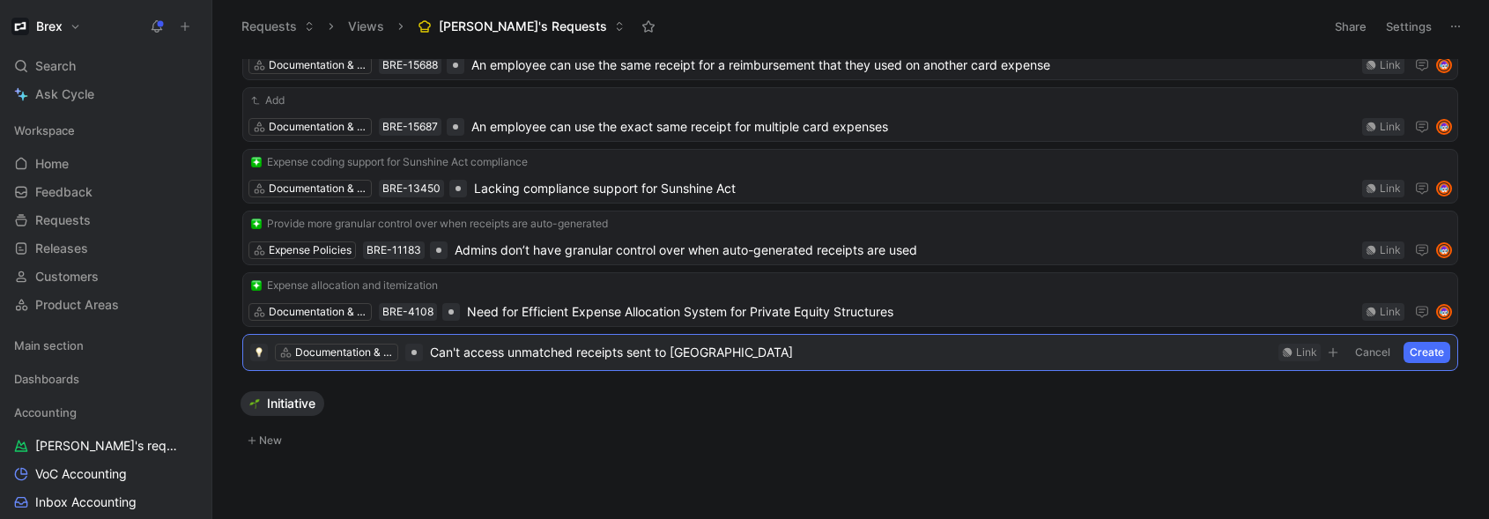
click at [435, 351] on span "Can't access unmatched receipts sent to Brex" at bounding box center [851, 352] width 842 height 21
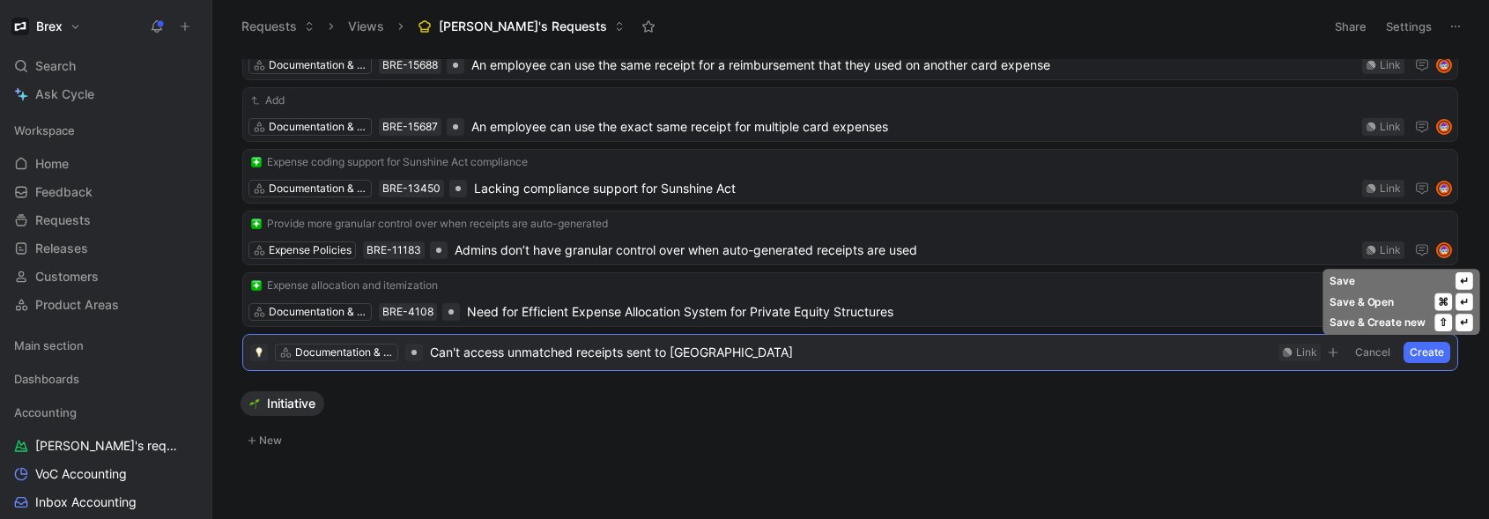
click at [1430, 351] on button "Create" at bounding box center [1427, 352] width 47 height 21
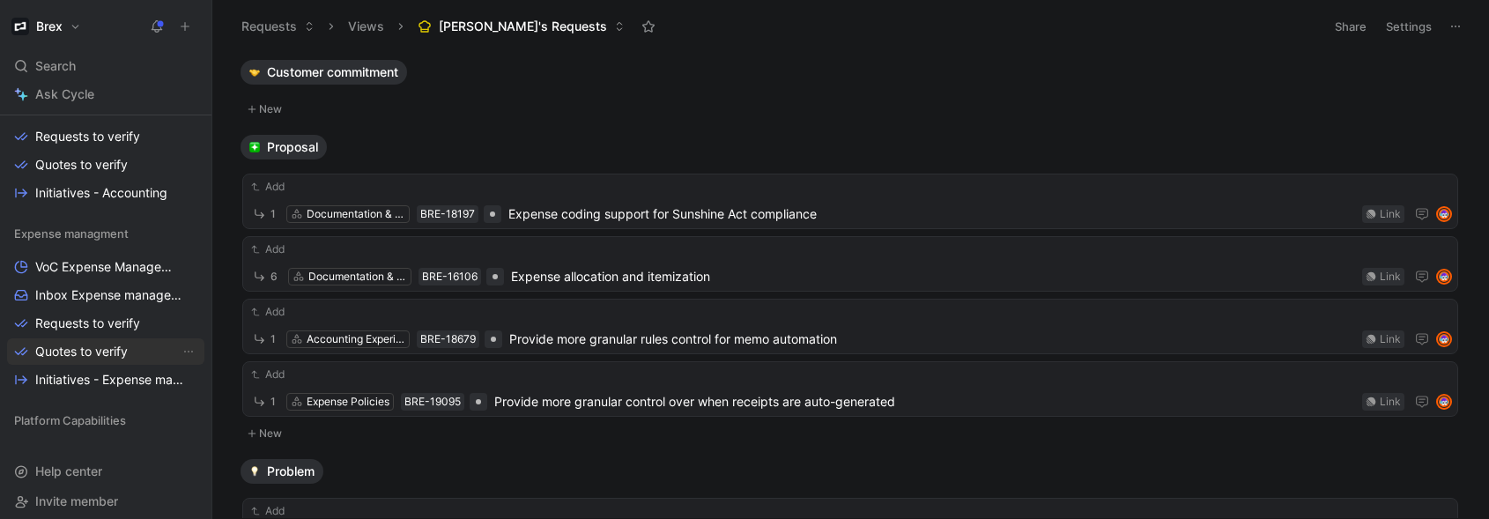
scroll to position [398, 0]
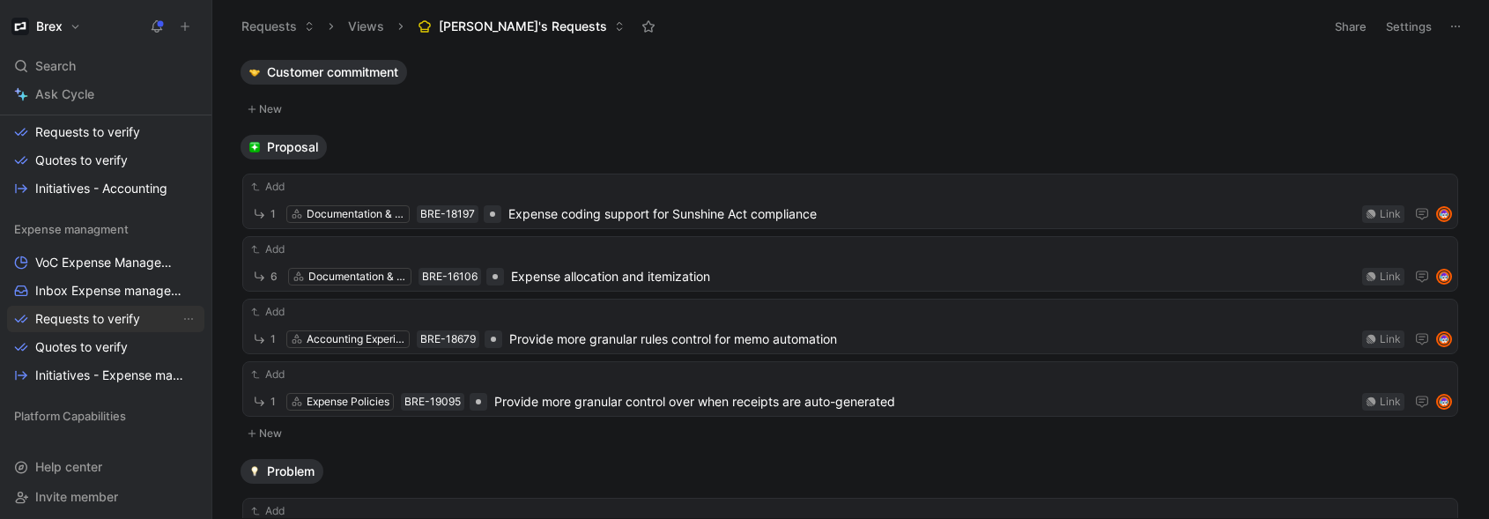
click at [84, 323] on span "Requests to verify" at bounding box center [87, 319] width 105 height 18
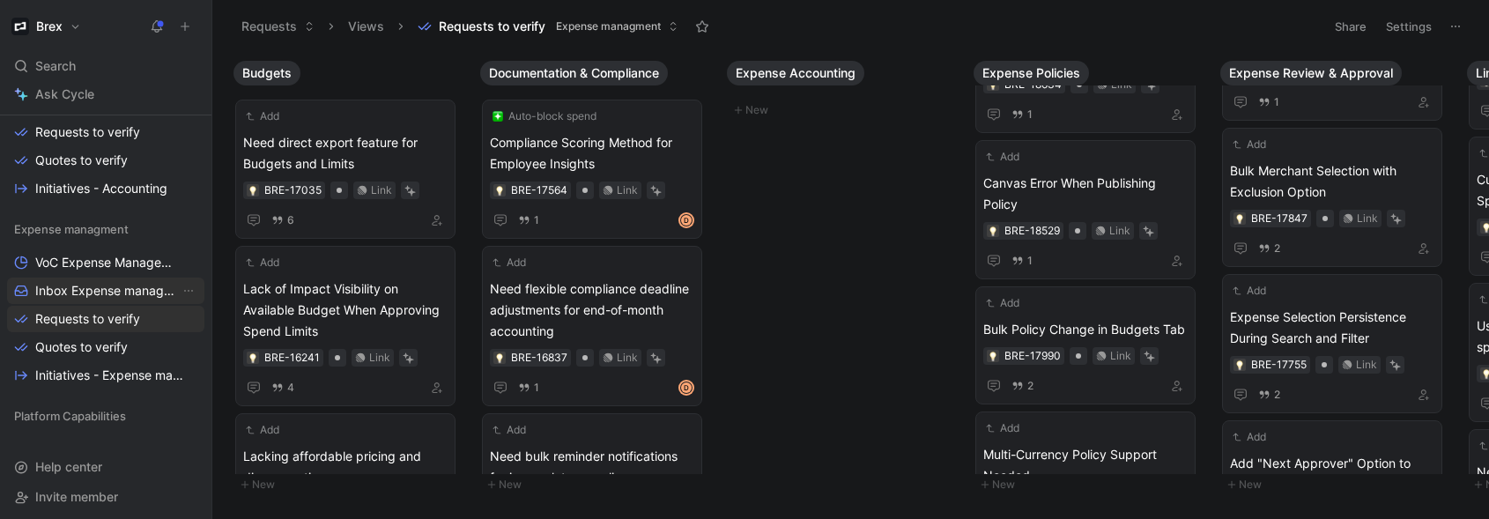
click at [87, 292] on span "Inbox Expense management" at bounding box center [107, 291] width 145 height 18
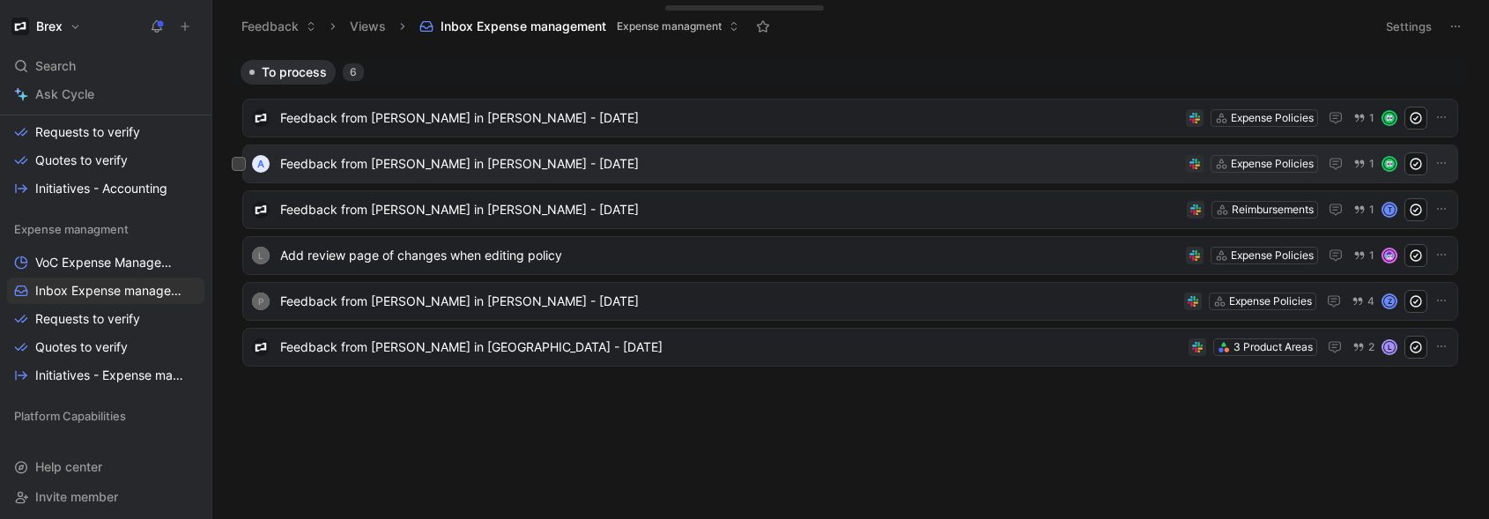
click at [473, 177] on div "A Feedback from Kyrsten Lillico in Slack - 8/20/2025 Expense Policies 1" at bounding box center [850, 164] width 1216 height 39
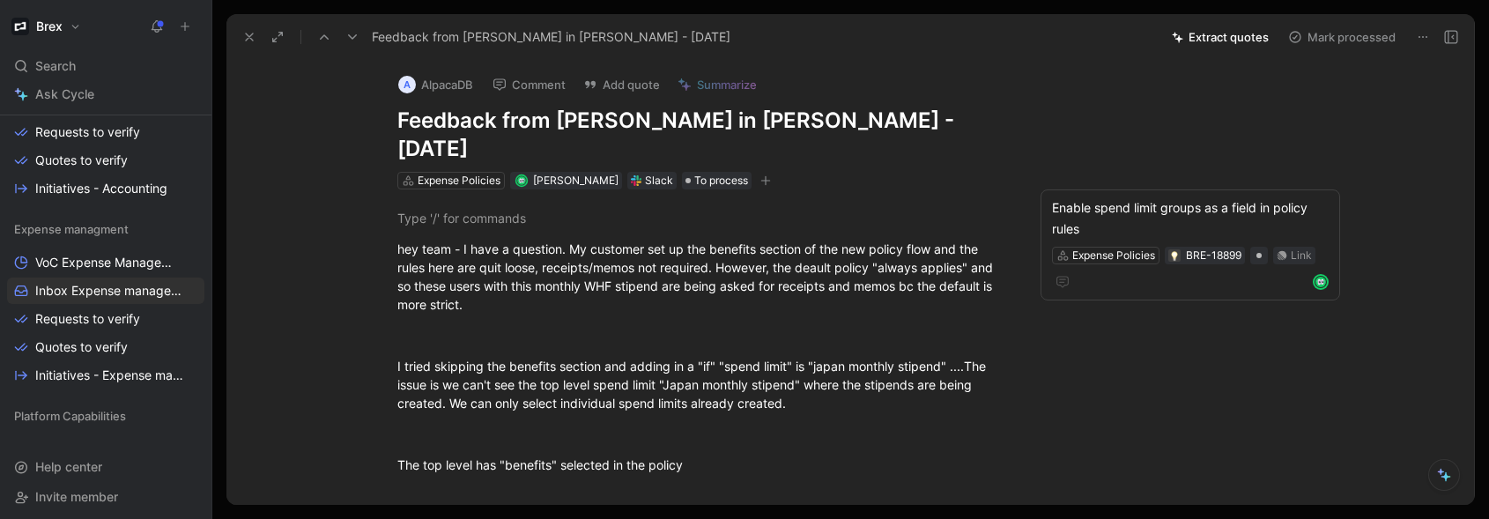
click at [252, 39] on icon at bounding box center [249, 37] width 14 height 14
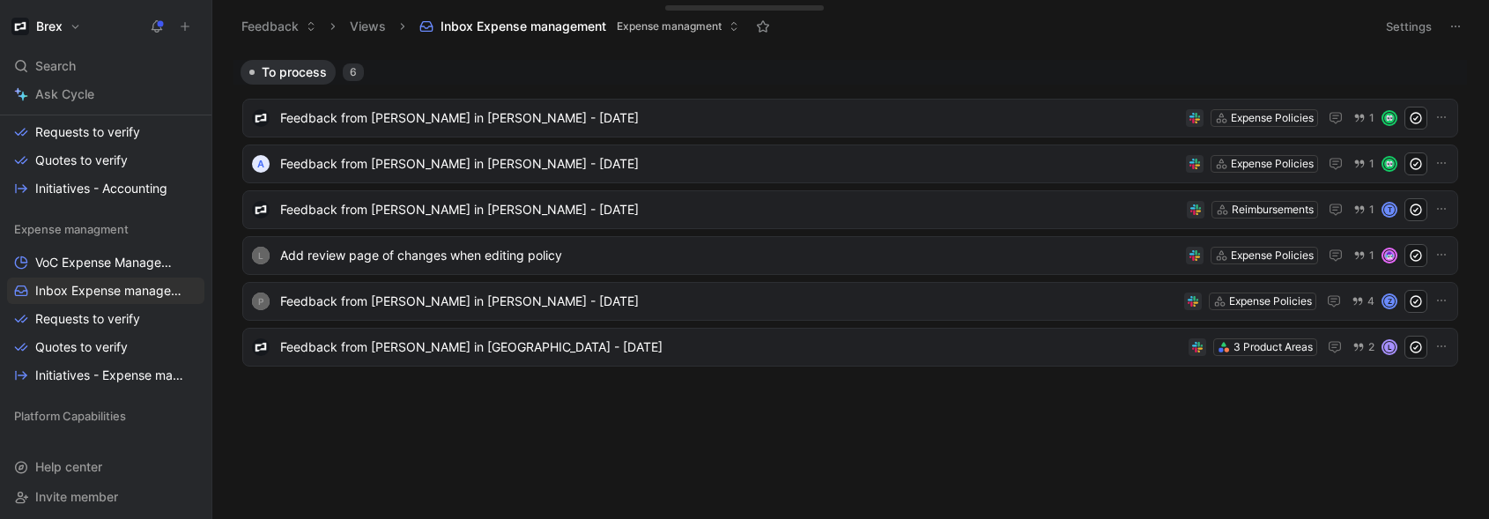
click at [523, 418] on div "To process 6 Feedback from Natasha Milby in Slack - 8/20/2025 Expense Policies …" at bounding box center [848, 260] width 1253 height 402
